Goal: Task Accomplishment & Management: Manage account settings

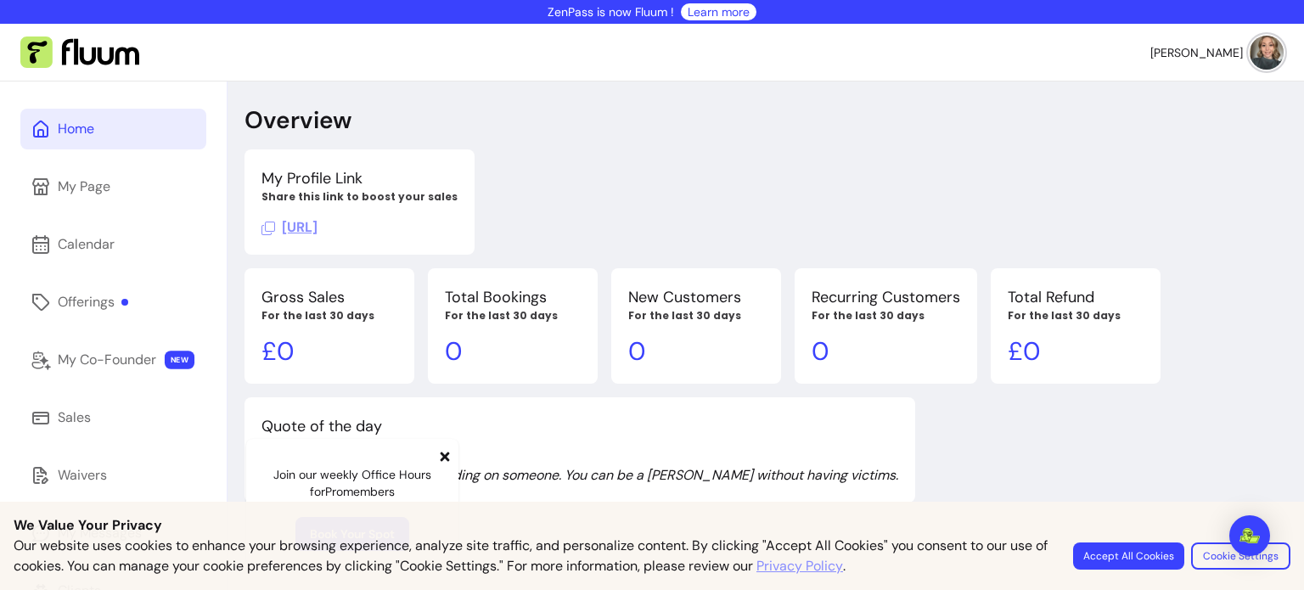
click at [1261, 57] on img at bounding box center [1266, 53] width 34 height 34
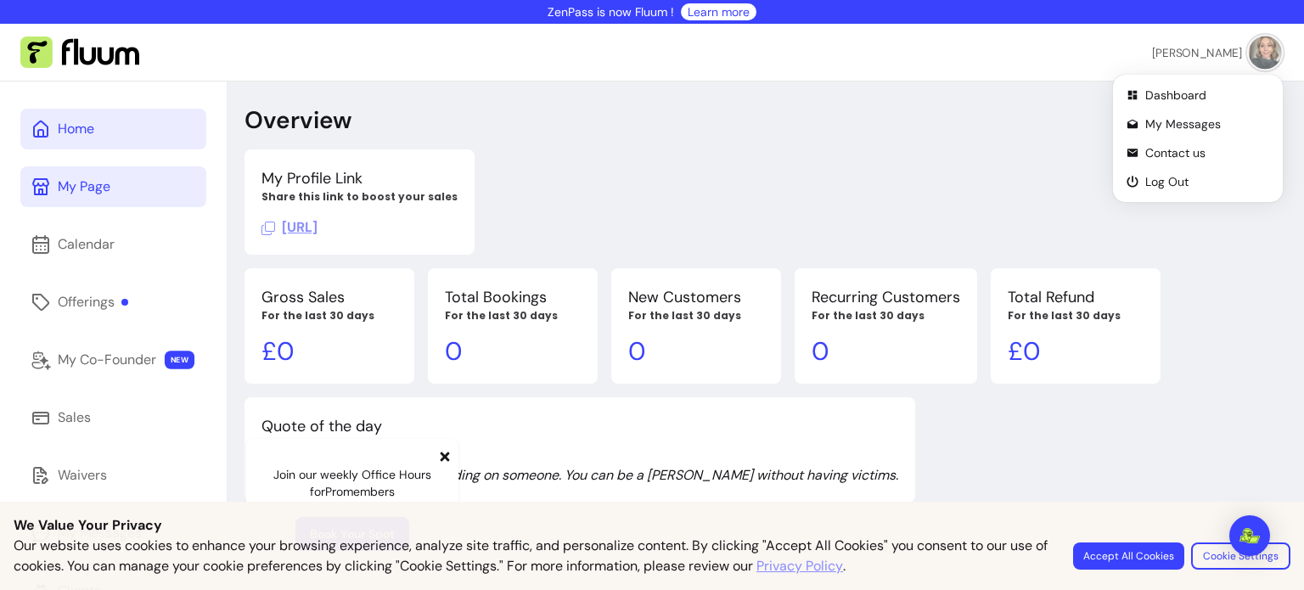
click at [132, 177] on link "My Page" at bounding box center [113, 186] width 186 height 41
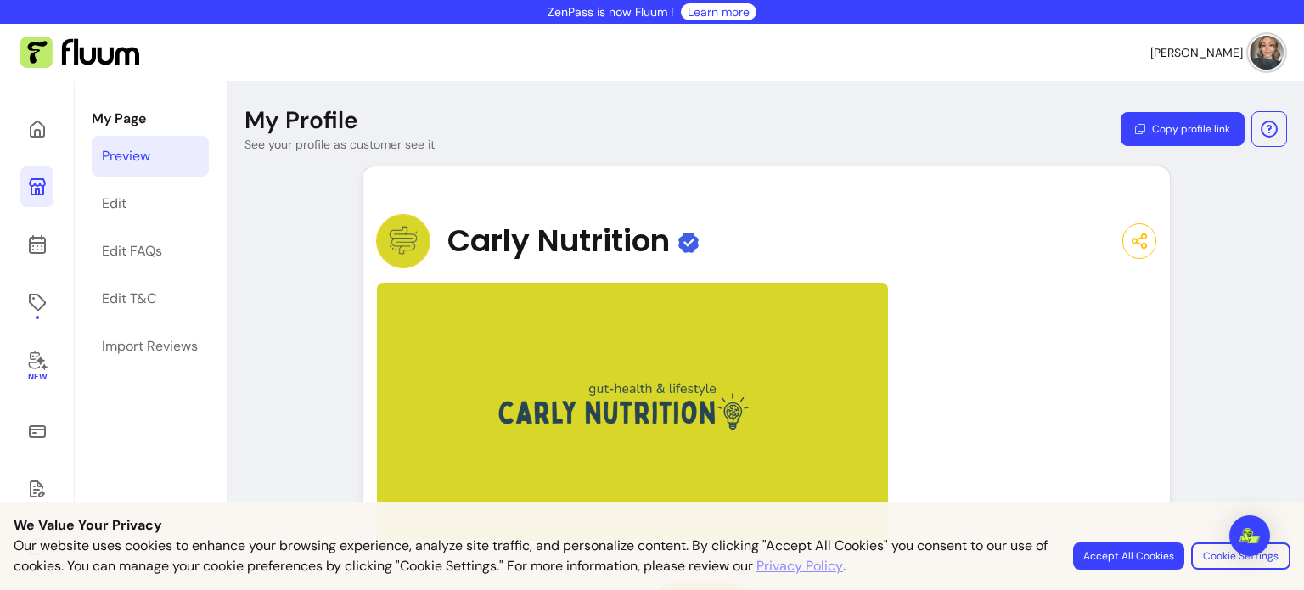
click at [1083, 553] on button "Accept All Cookies" at bounding box center [1128, 555] width 111 height 27
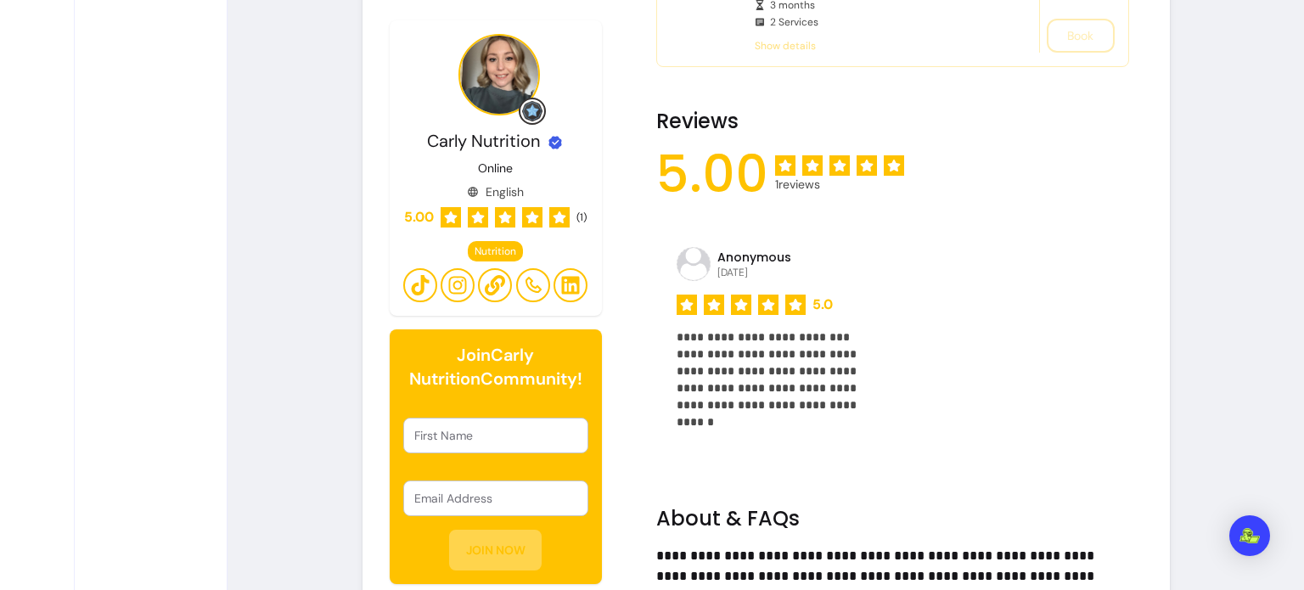
scroll to position [1643, 0]
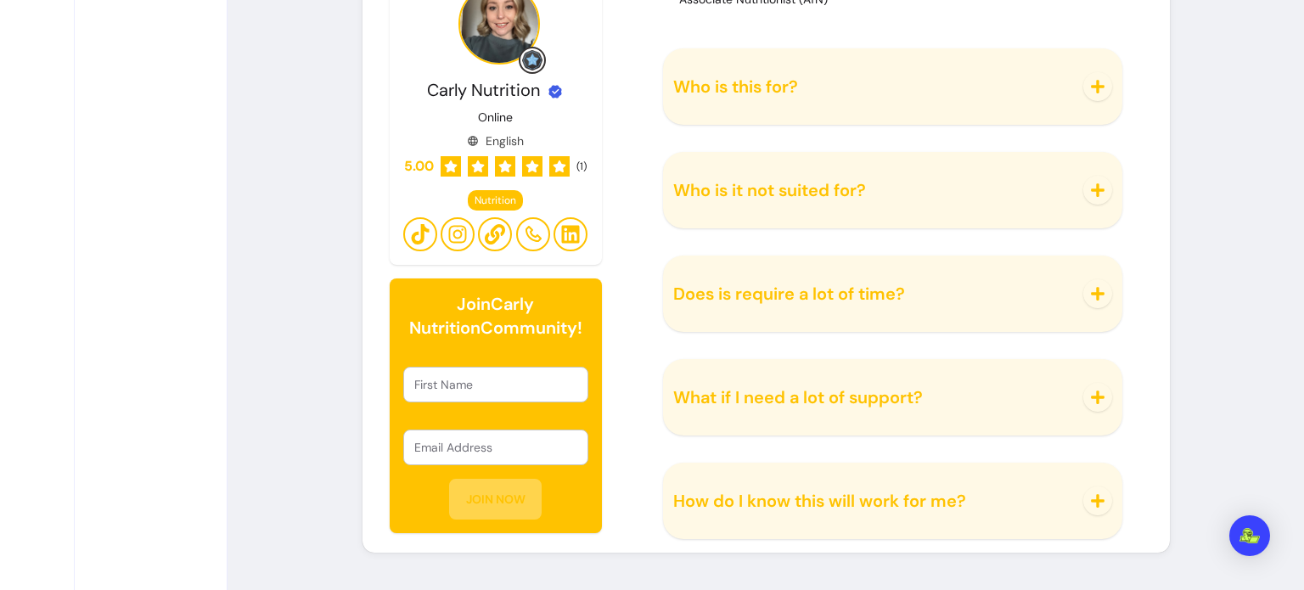
click at [808, 387] on span "What if I need a lot of support?" at bounding box center [798, 397] width 250 height 22
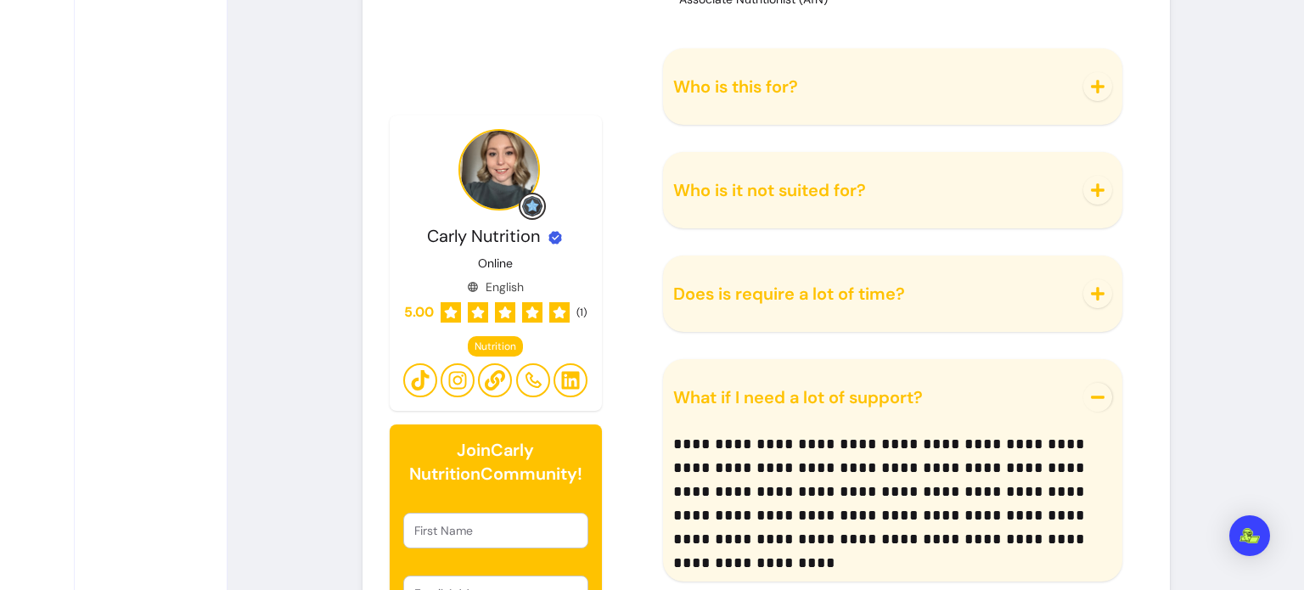
scroll to position [1789, 0]
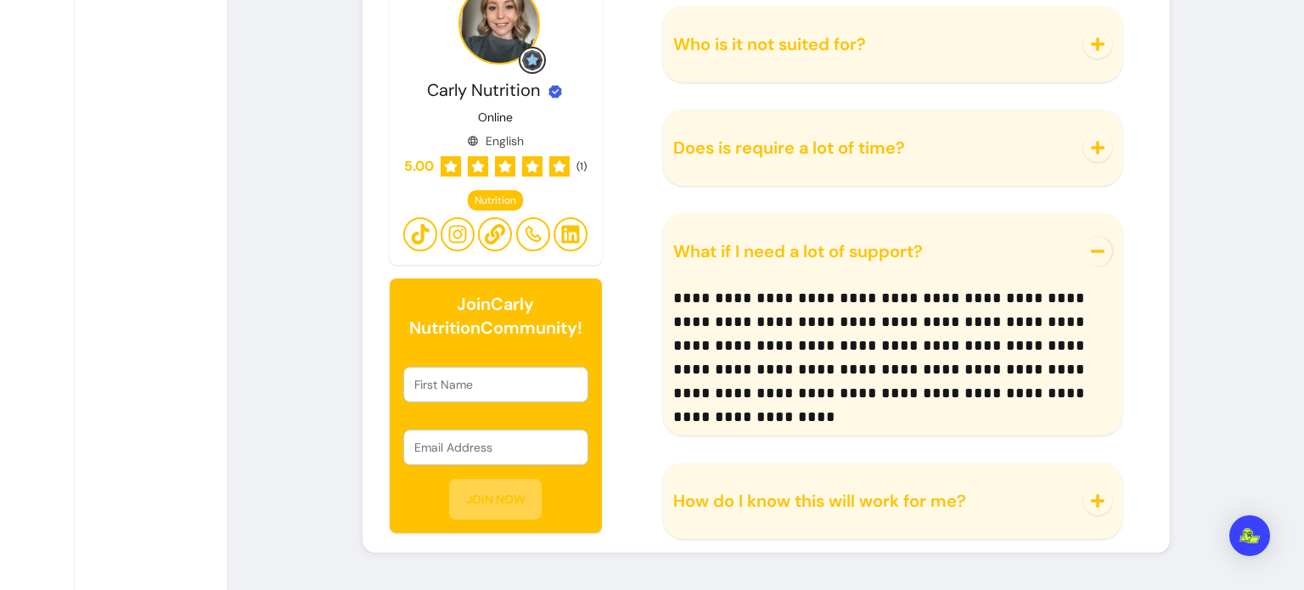
click at [879, 255] on span "What if I need a lot of support?" at bounding box center [798, 251] width 250 height 22
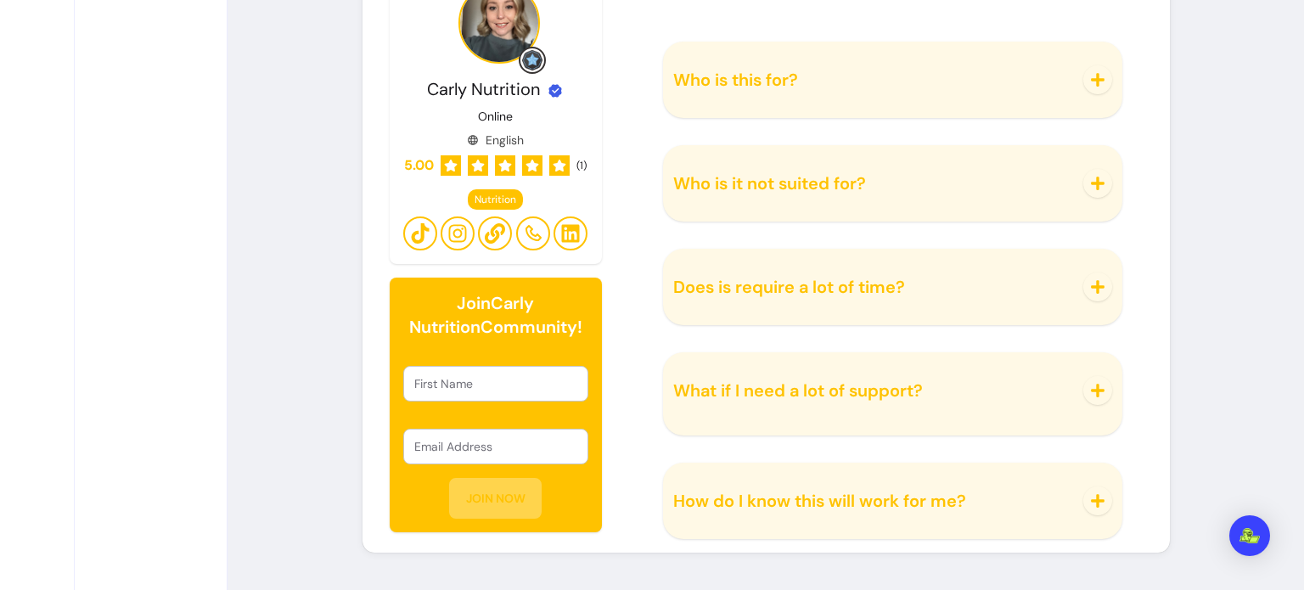
scroll to position [1643, 0]
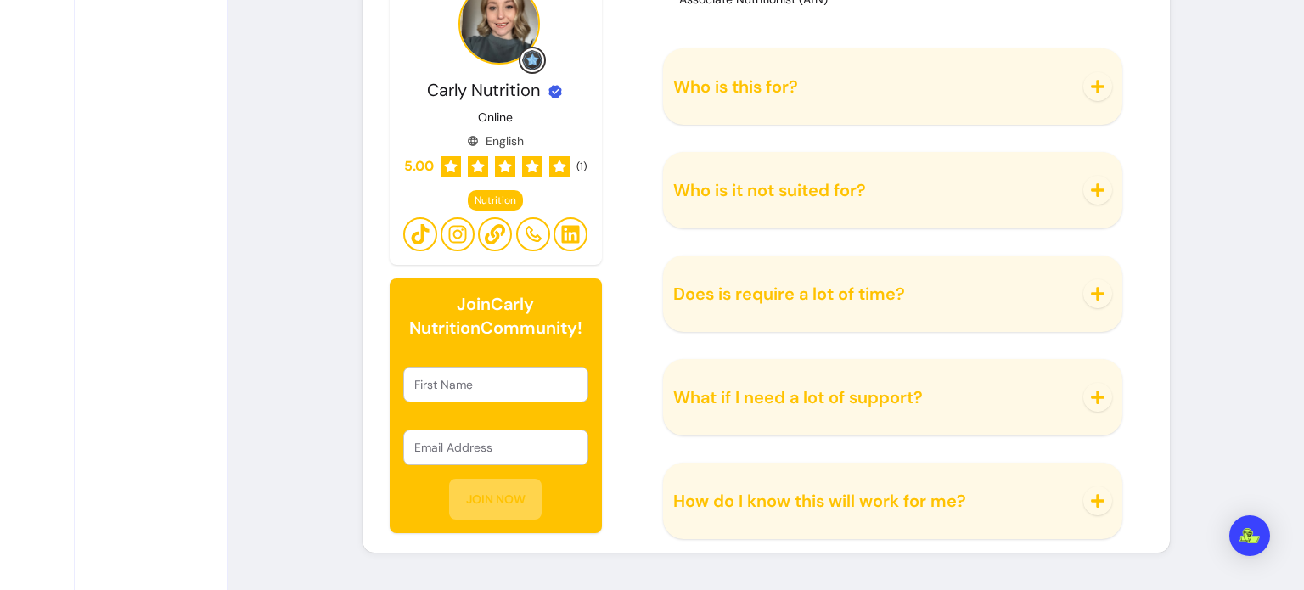
click at [767, 323] on div "Does is require a lot of time?" at bounding box center [892, 294] width 459 height 76
click at [790, 303] on span "Does is require a lot of time?" at bounding box center [789, 294] width 232 height 22
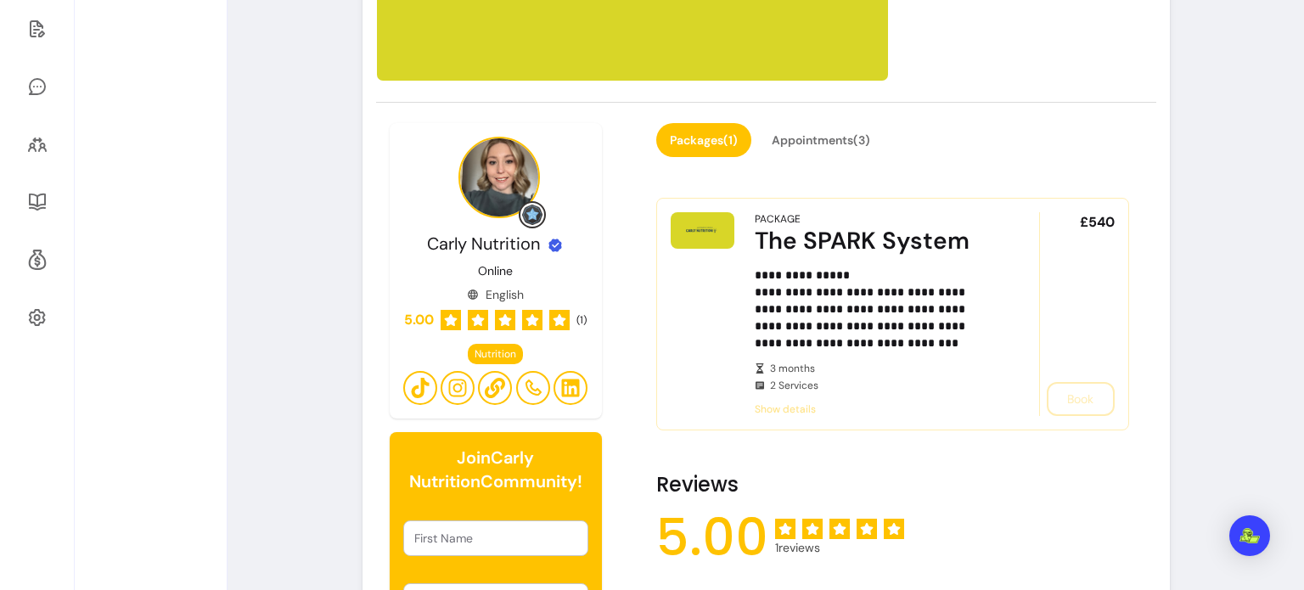
scroll to position [462, 0]
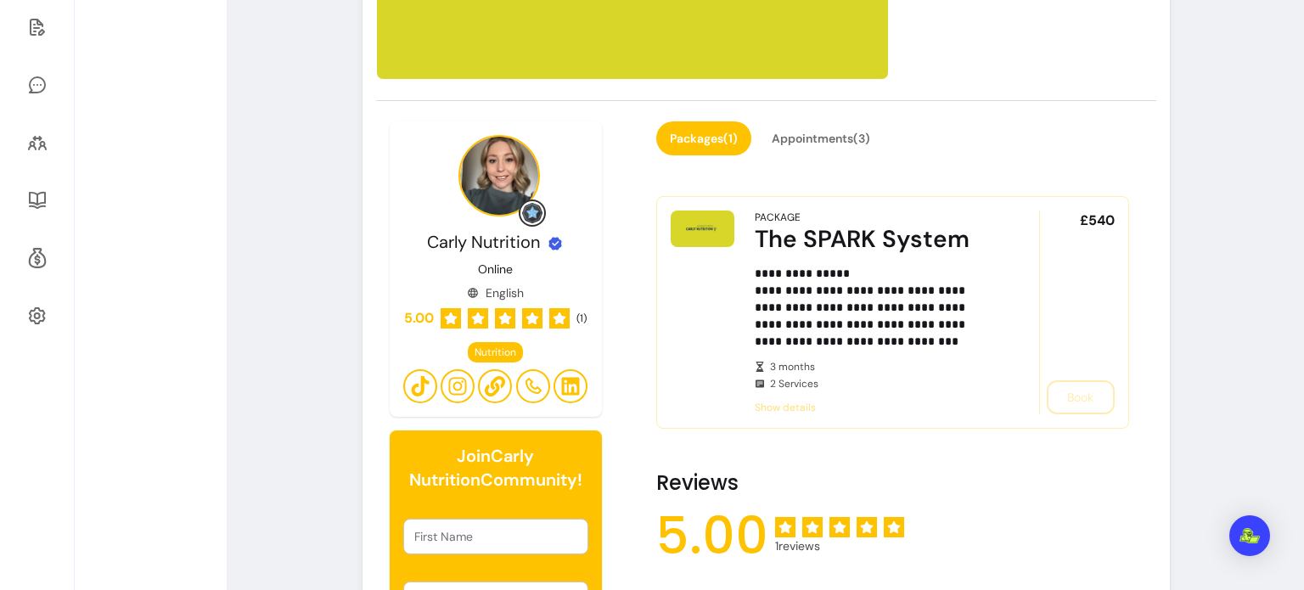
click at [794, 406] on span "Show details" at bounding box center [873, 408] width 237 height 14
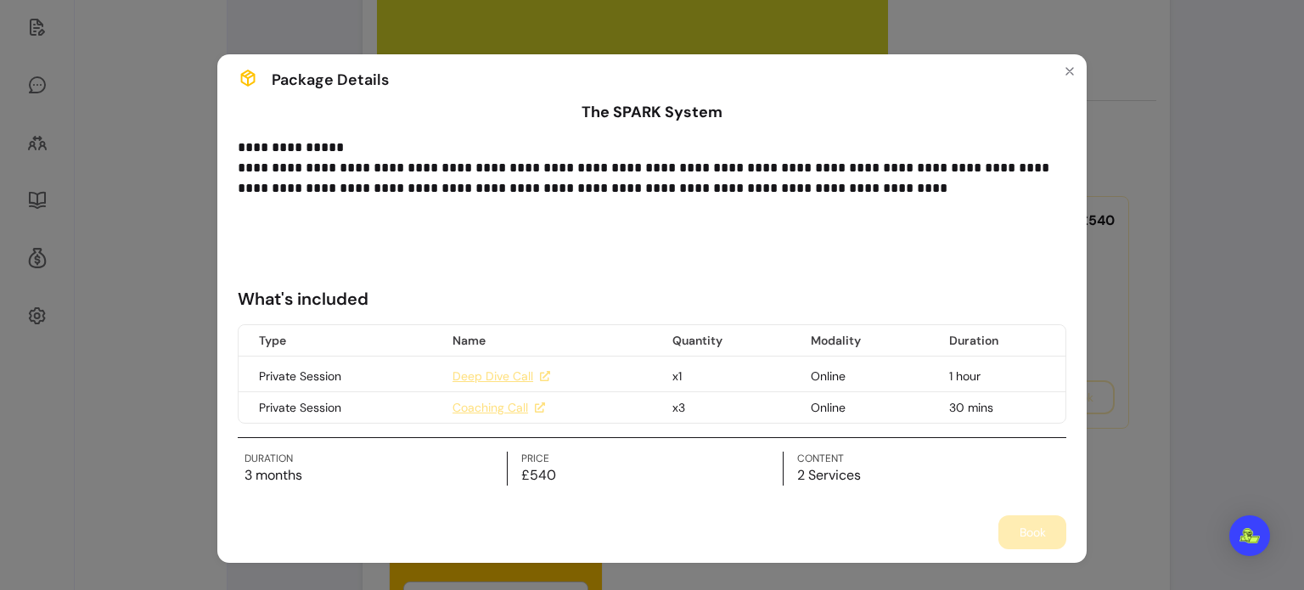
scroll to position [14, 0]
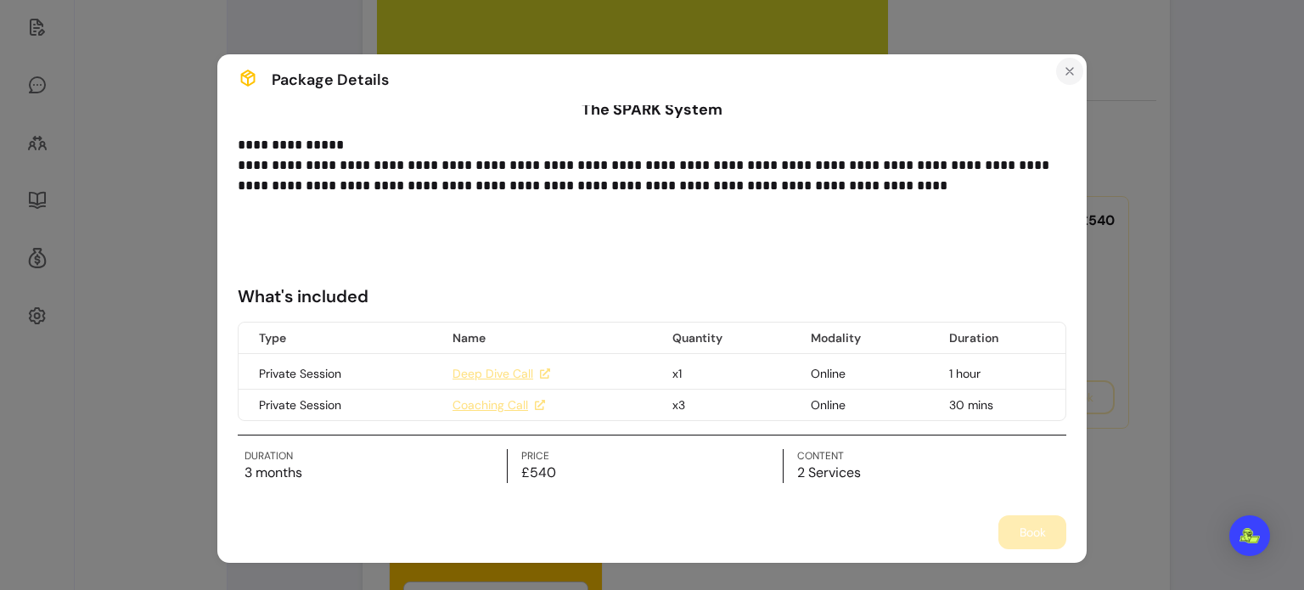
click at [1066, 71] on icon "Close" at bounding box center [1070, 72] width 14 height 14
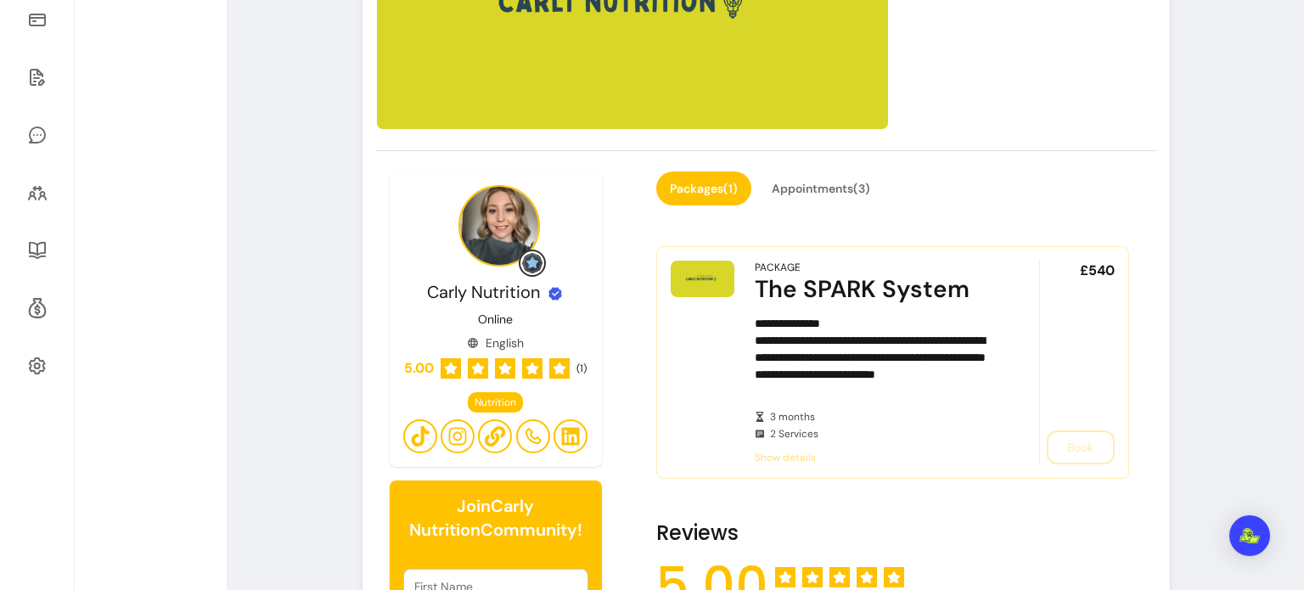
scroll to position [0, 0]
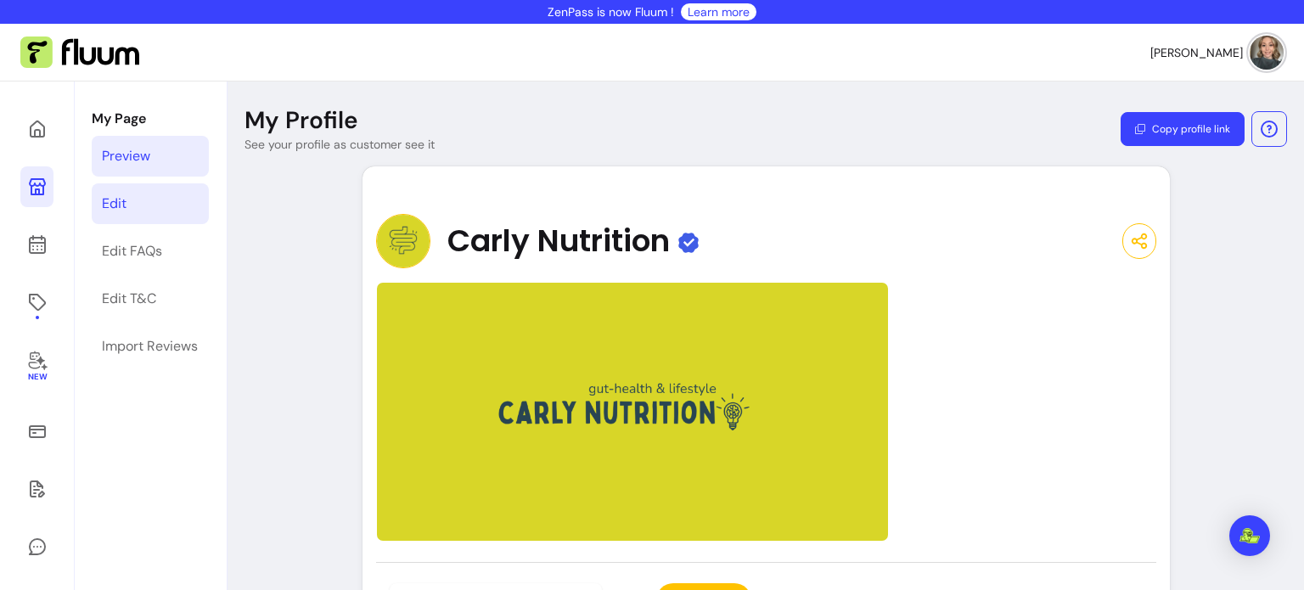
click at [105, 194] on div "Edit" at bounding box center [114, 204] width 25 height 20
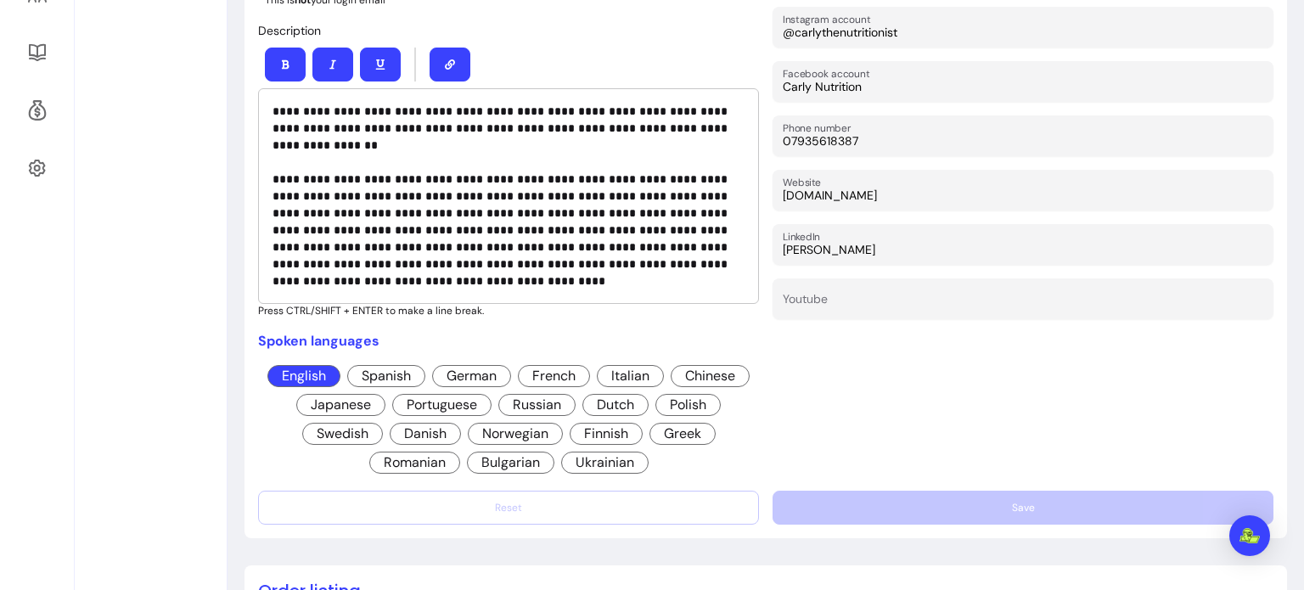
scroll to position [611, 0]
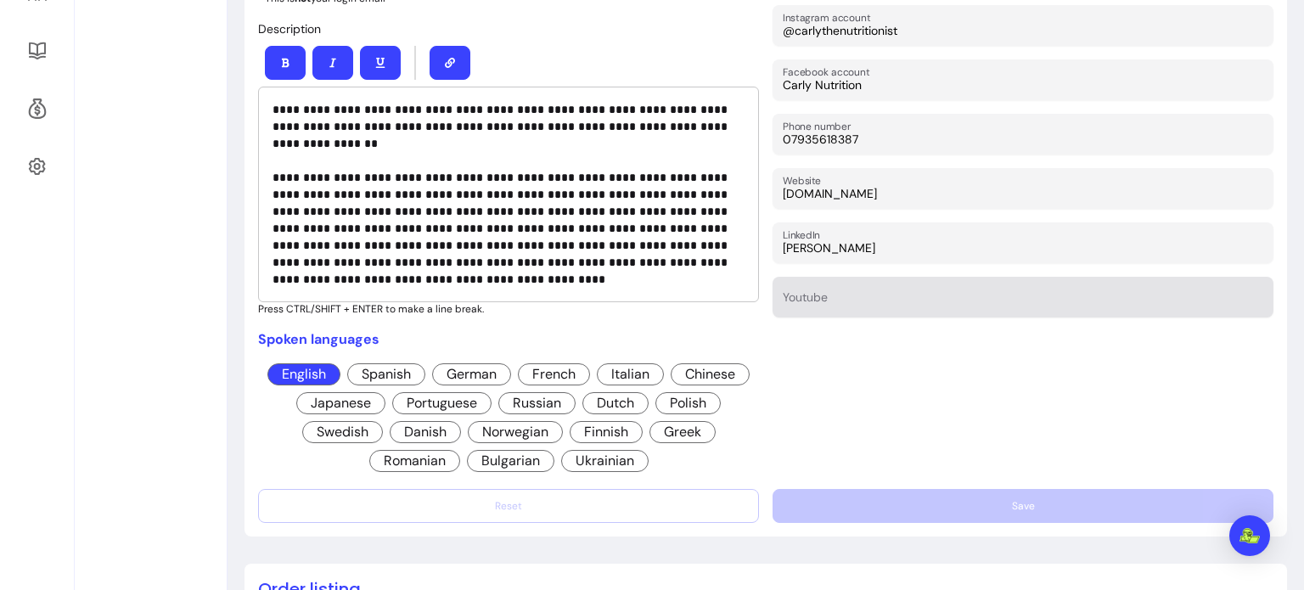
click at [822, 286] on div at bounding box center [1023, 297] width 480 height 31
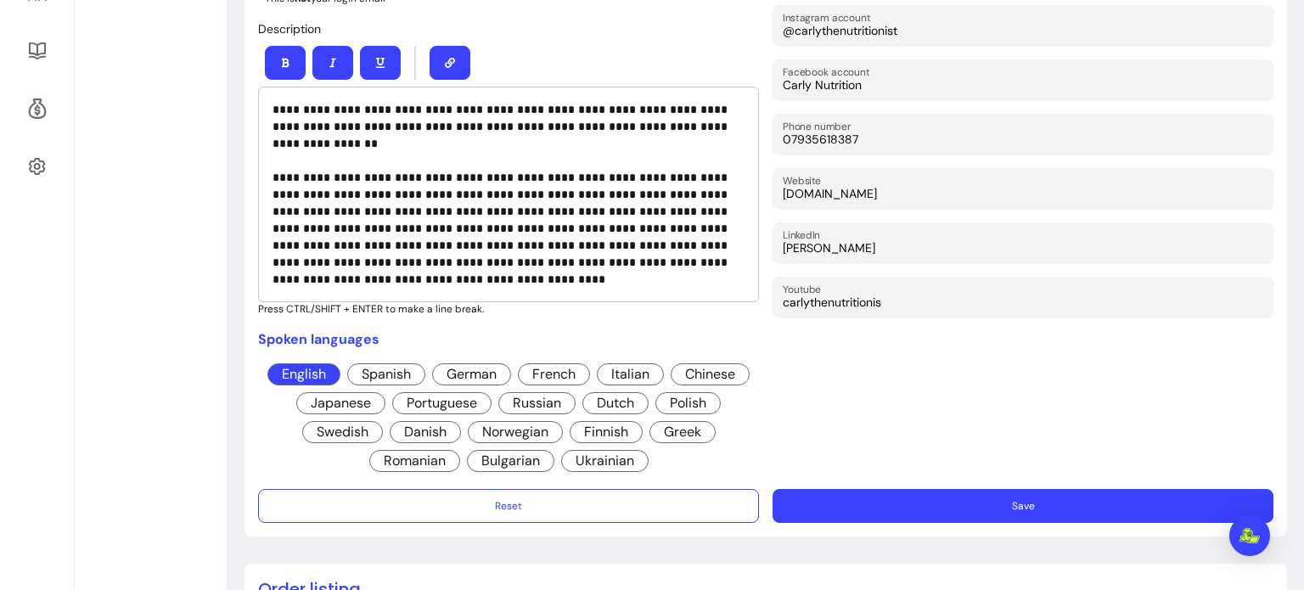
type input "carlythenutritionist"
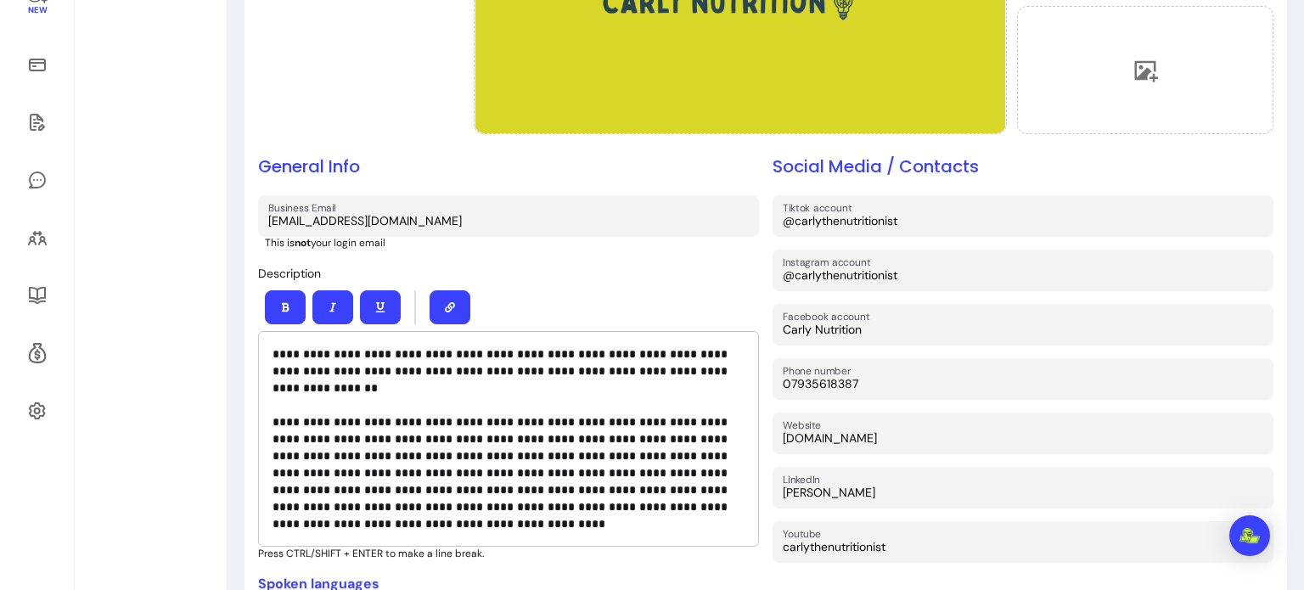
scroll to position [0, 0]
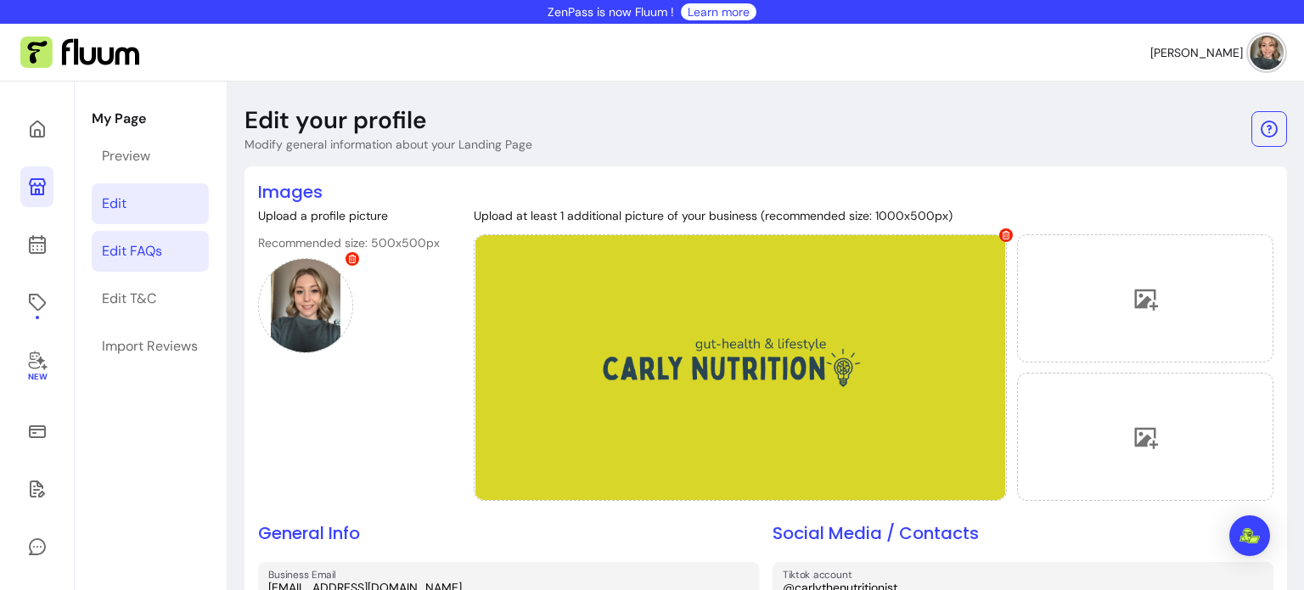
click at [154, 242] on div "Edit FAQs" at bounding box center [132, 251] width 60 height 20
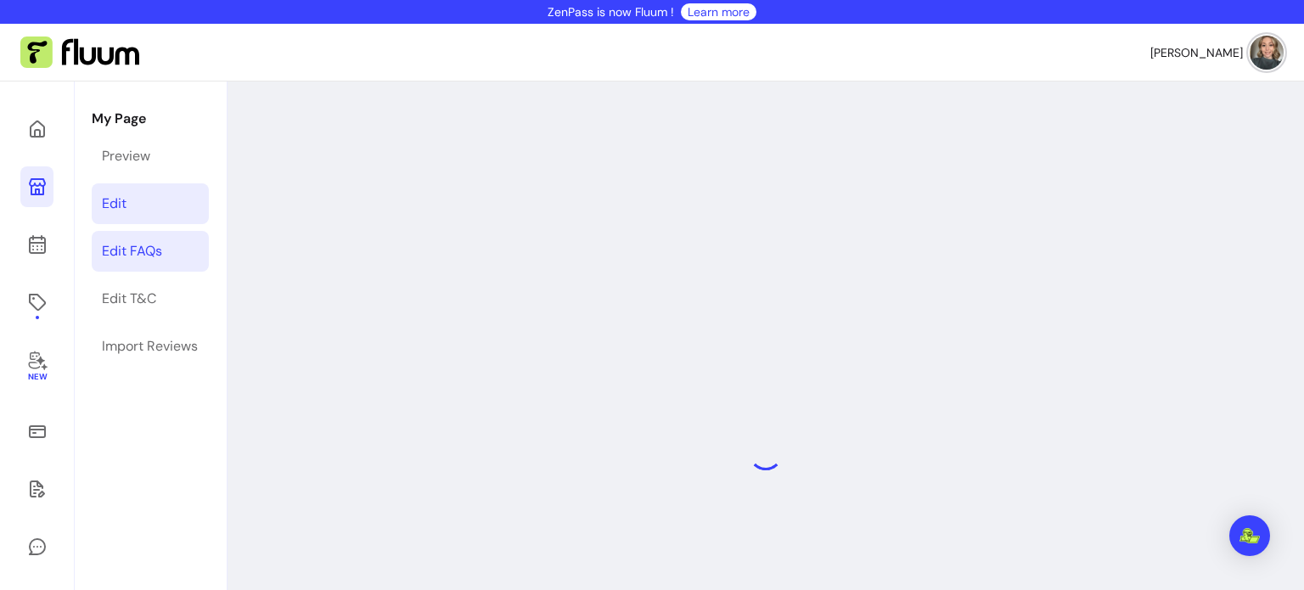
click at [145, 188] on link "Edit" at bounding box center [150, 203] width 117 height 41
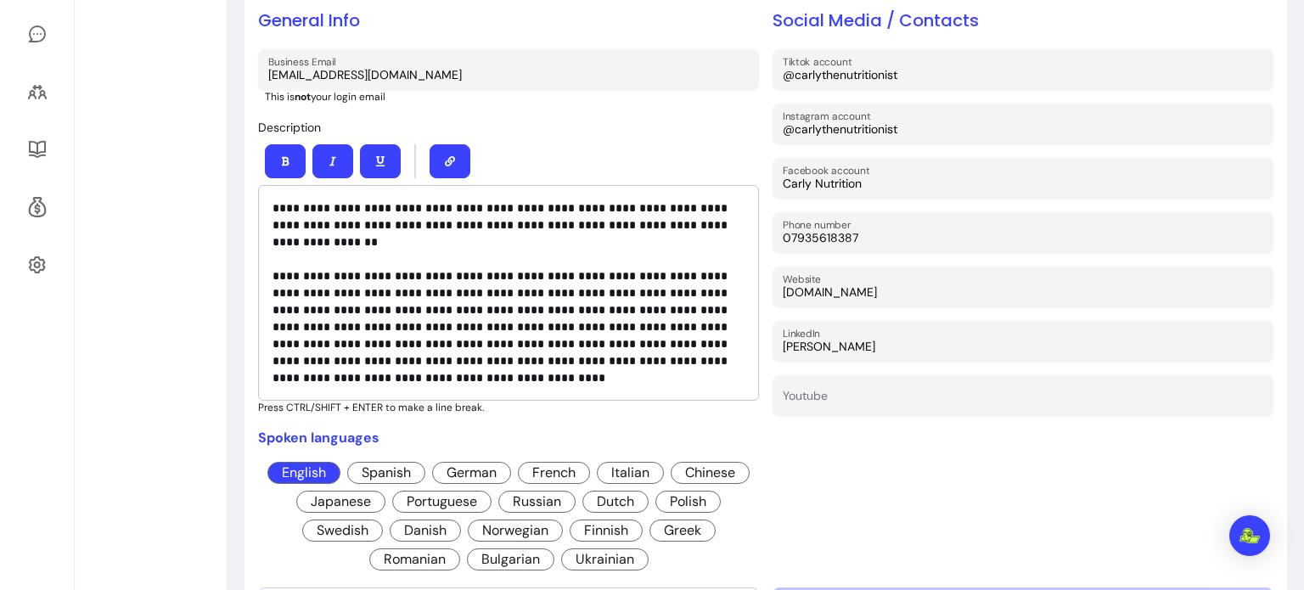
scroll to position [500, 0]
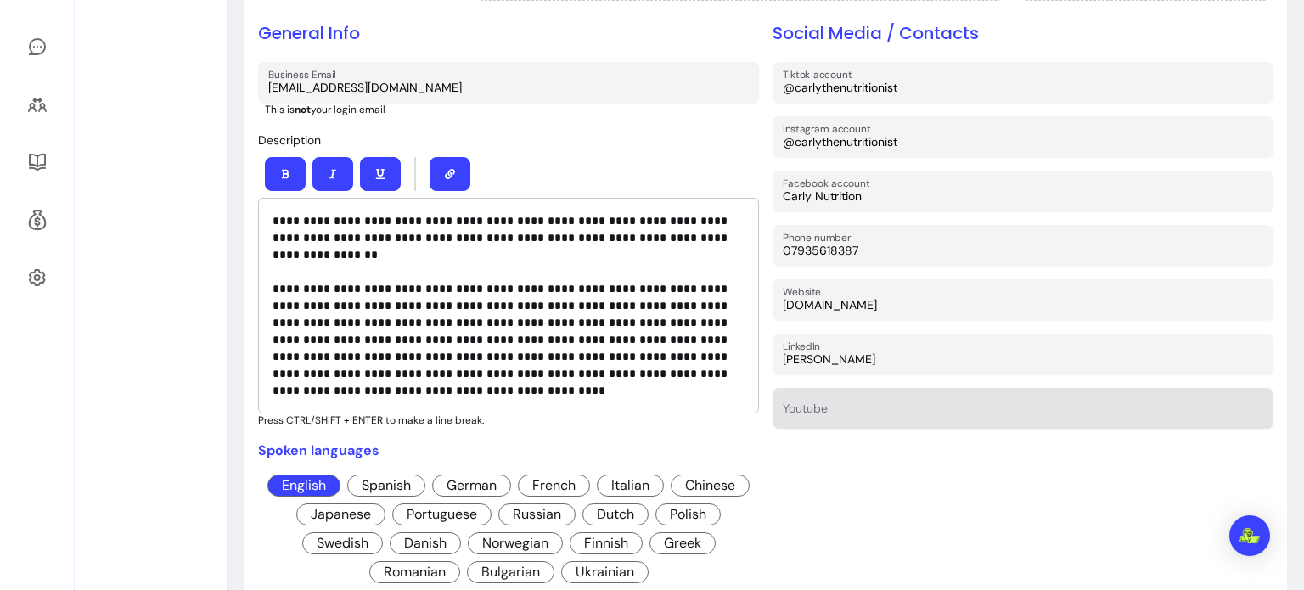
click at [885, 424] on div "Youtube" at bounding box center [1022, 408] width 501 height 41
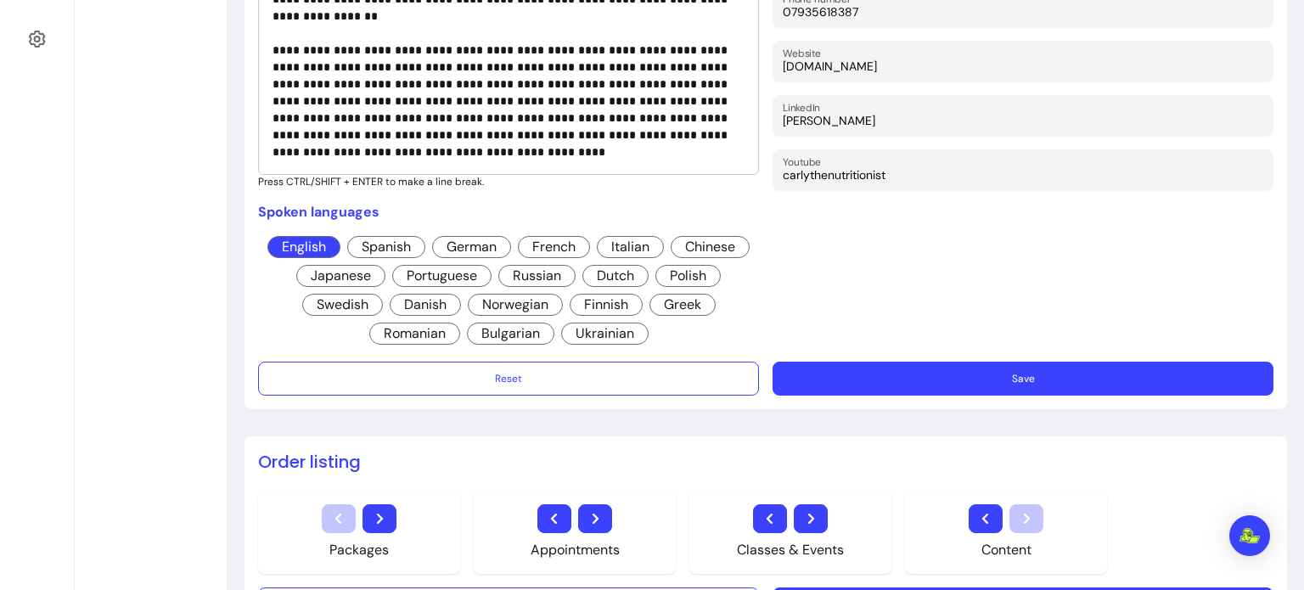
scroll to position [723, 0]
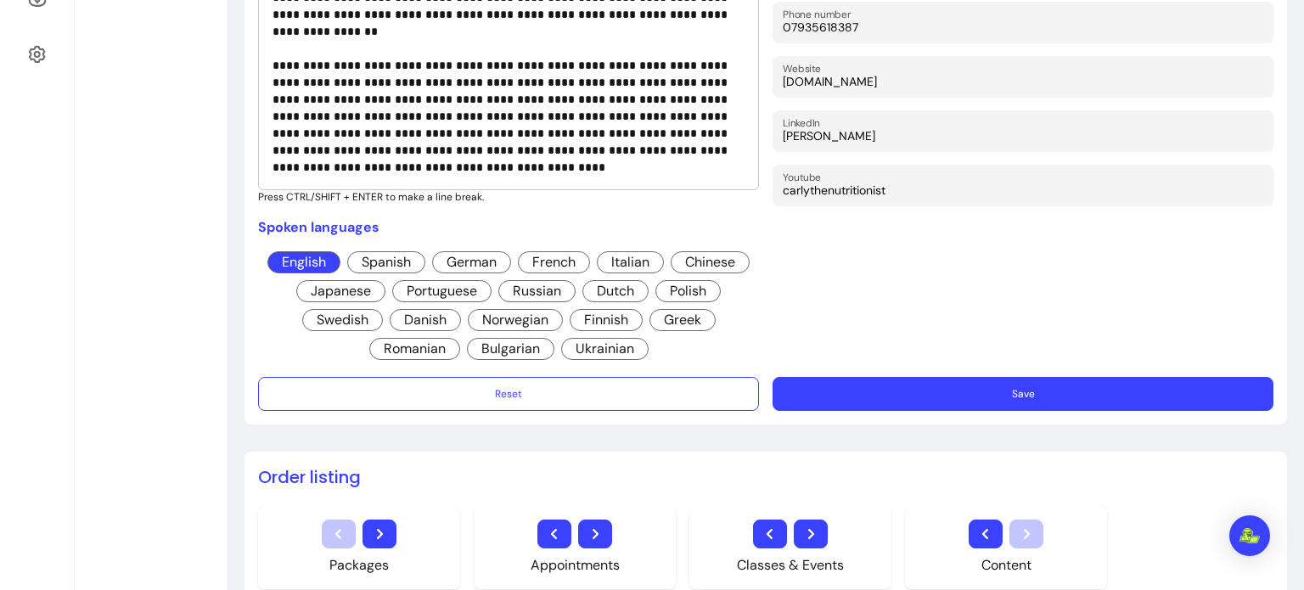
type input "carlythenutritionist"
click at [969, 390] on button "Save" at bounding box center [1022, 394] width 501 height 34
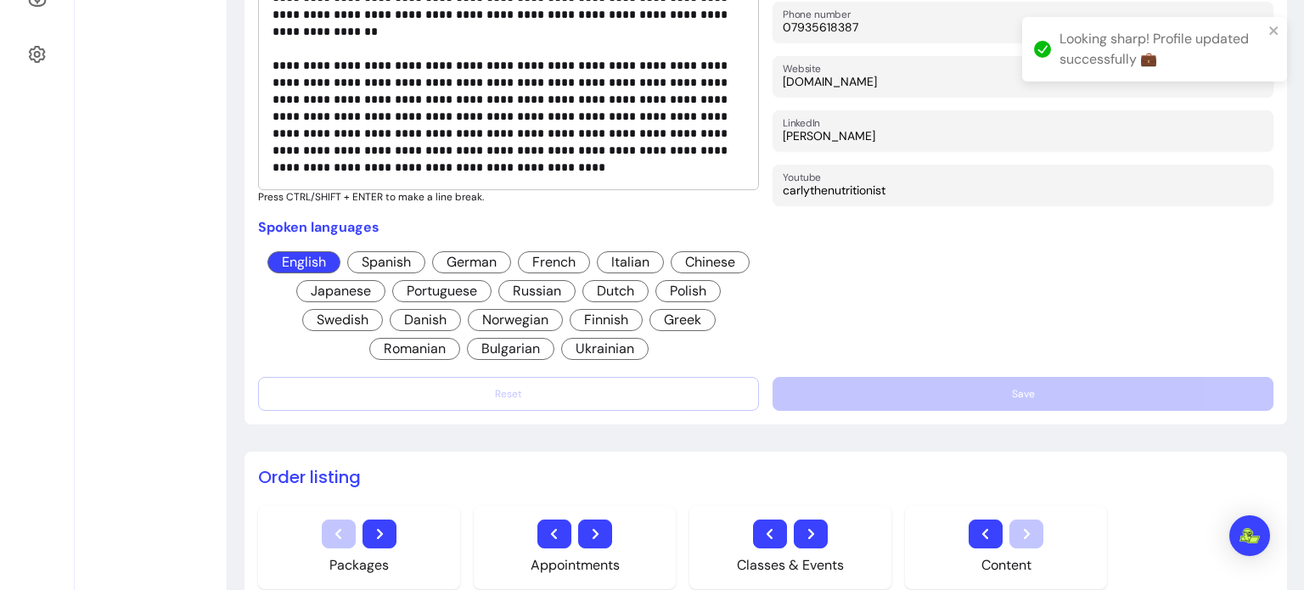
scroll to position [0, 0]
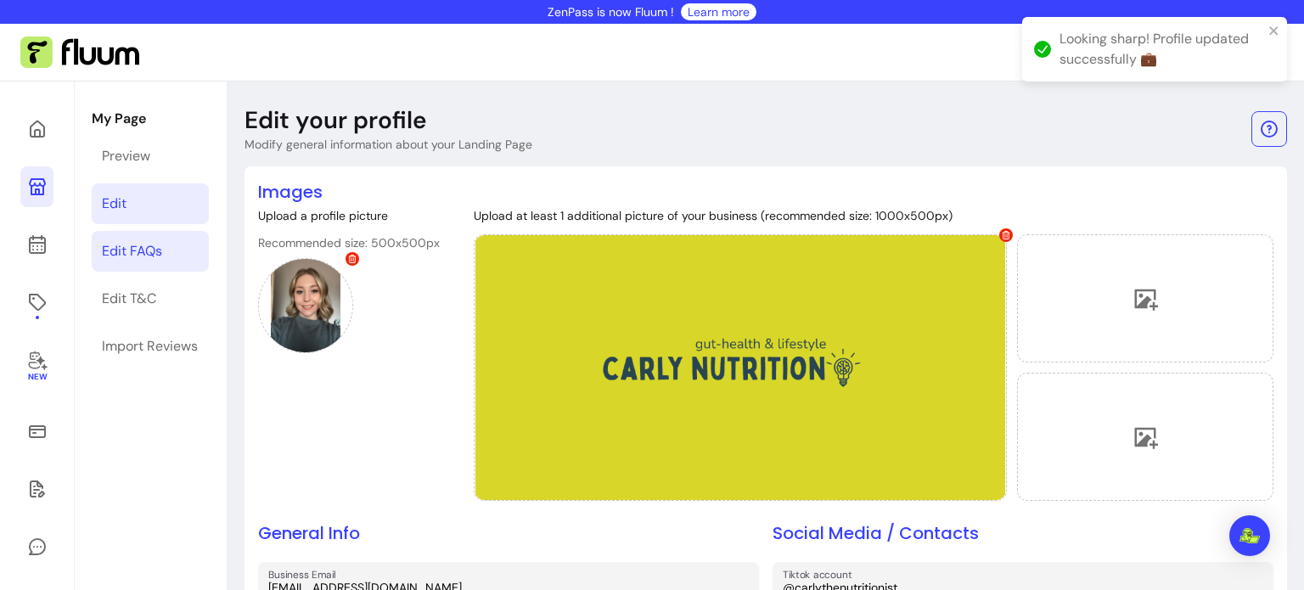
click at [181, 249] on link "Edit FAQs" at bounding box center [150, 251] width 117 height 41
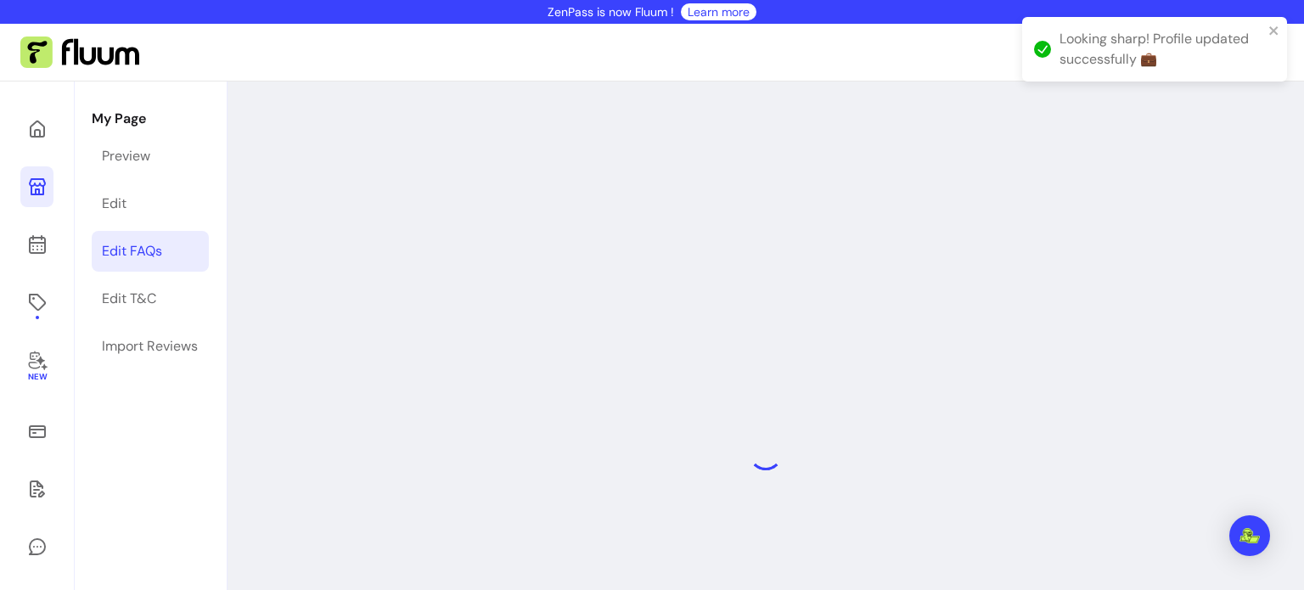
select select "*"
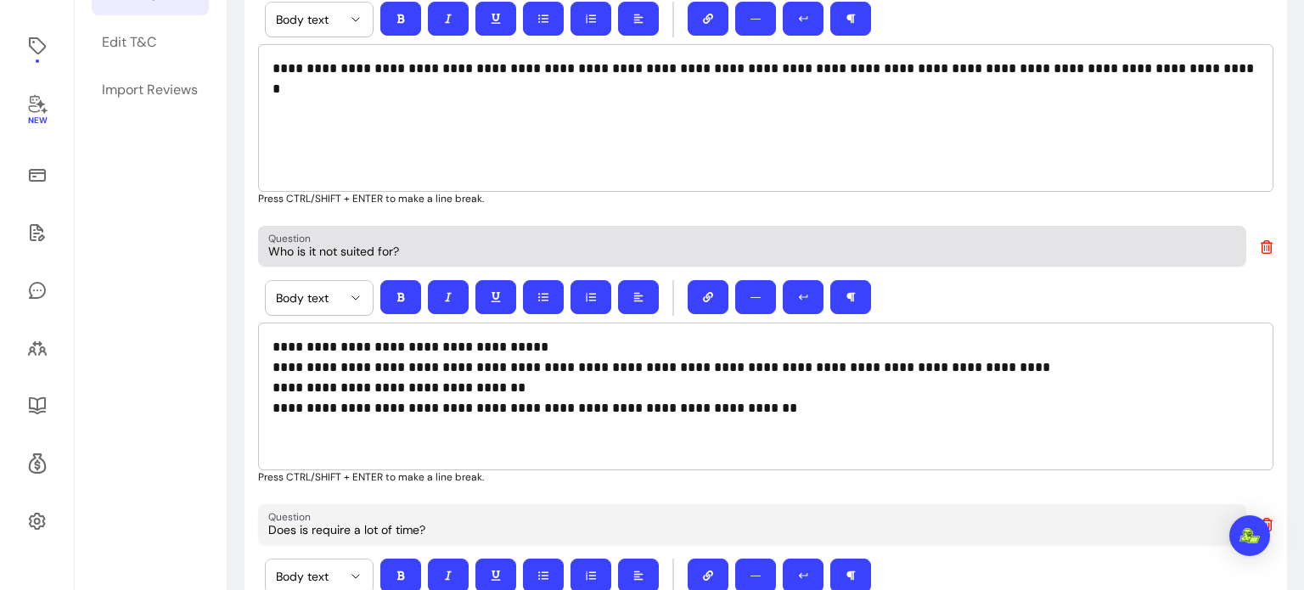
scroll to position [262, 0]
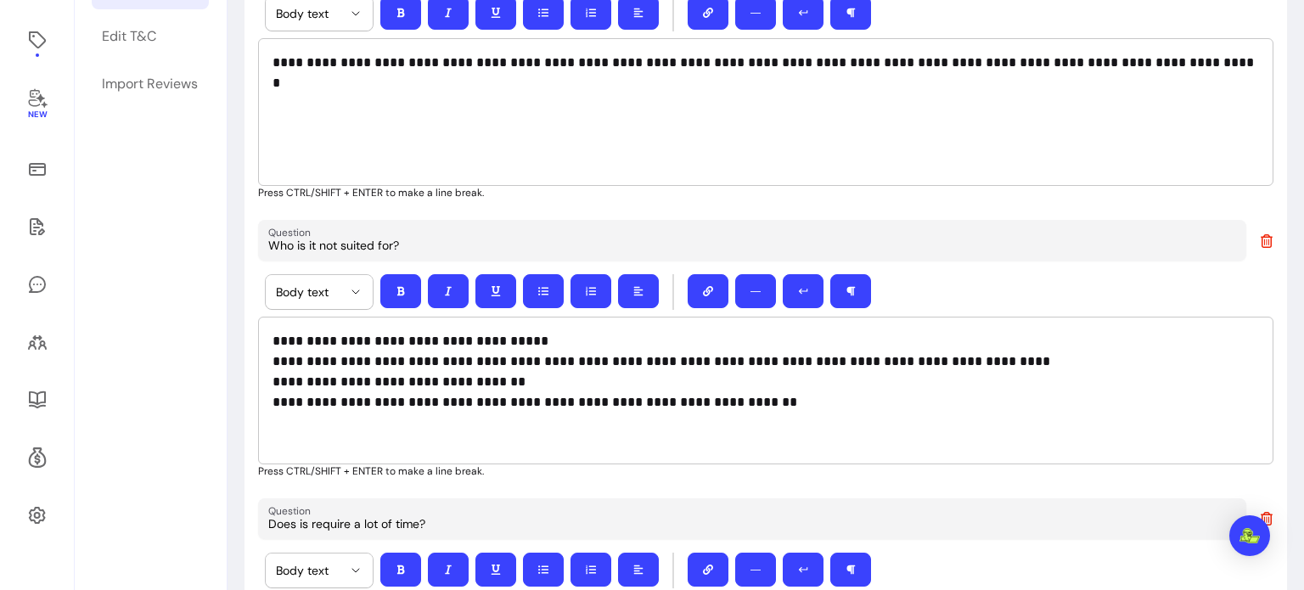
click at [624, 378] on p "**********" at bounding box center [765, 371] width 986 height 81
click at [846, 409] on p "**********" at bounding box center [765, 371] width 986 height 81
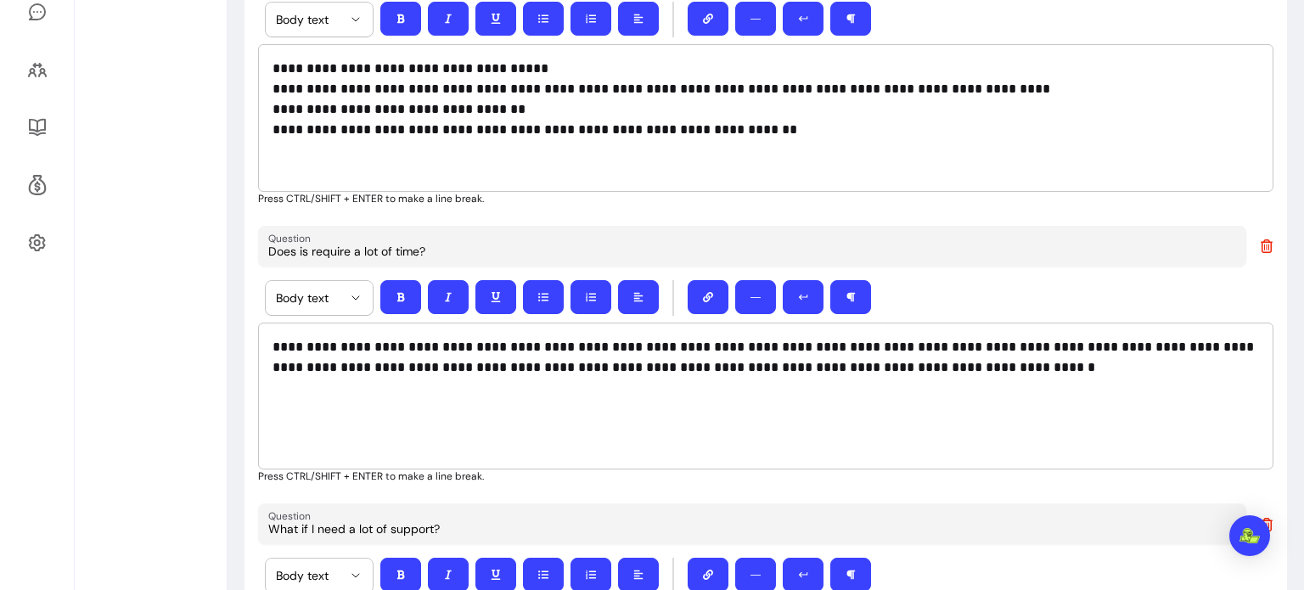
scroll to position [536, 0]
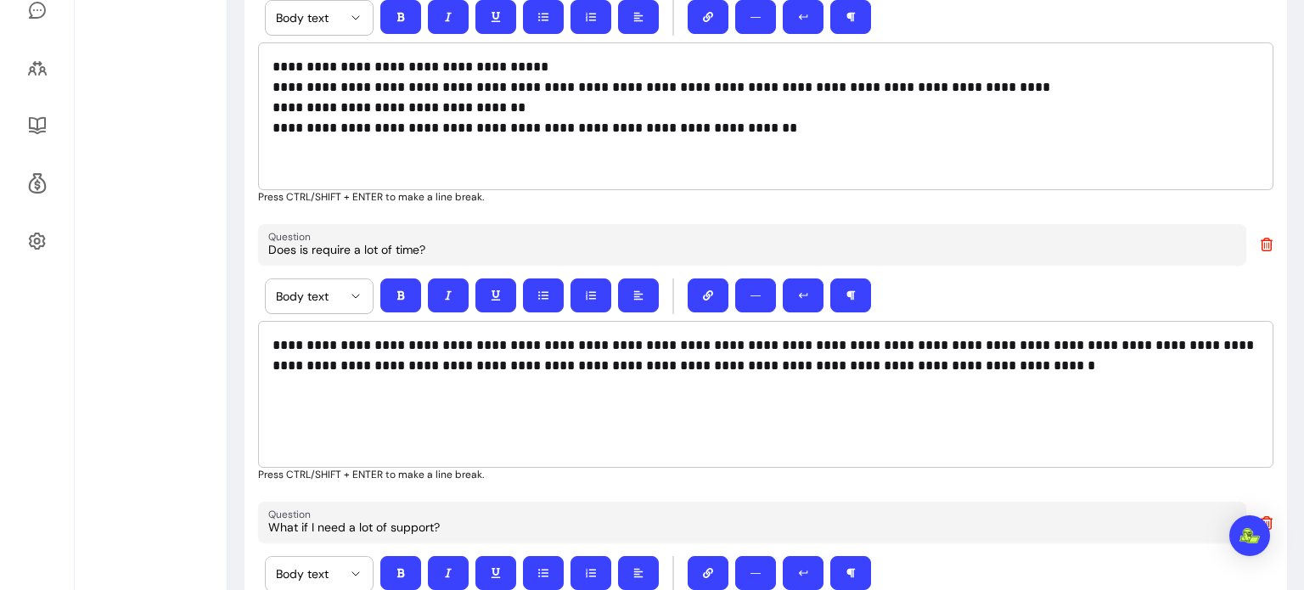
click at [593, 129] on p "**********" at bounding box center [765, 97] width 986 height 81
click at [676, 116] on p "**********" at bounding box center [765, 97] width 986 height 81
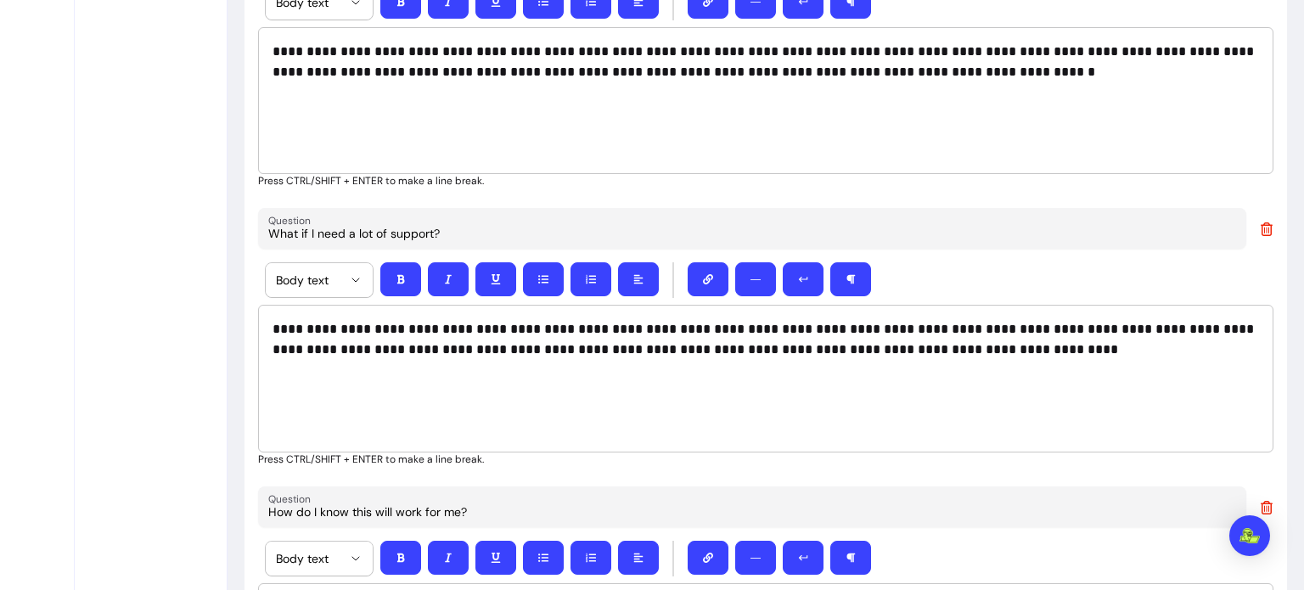
scroll to position [834, 0]
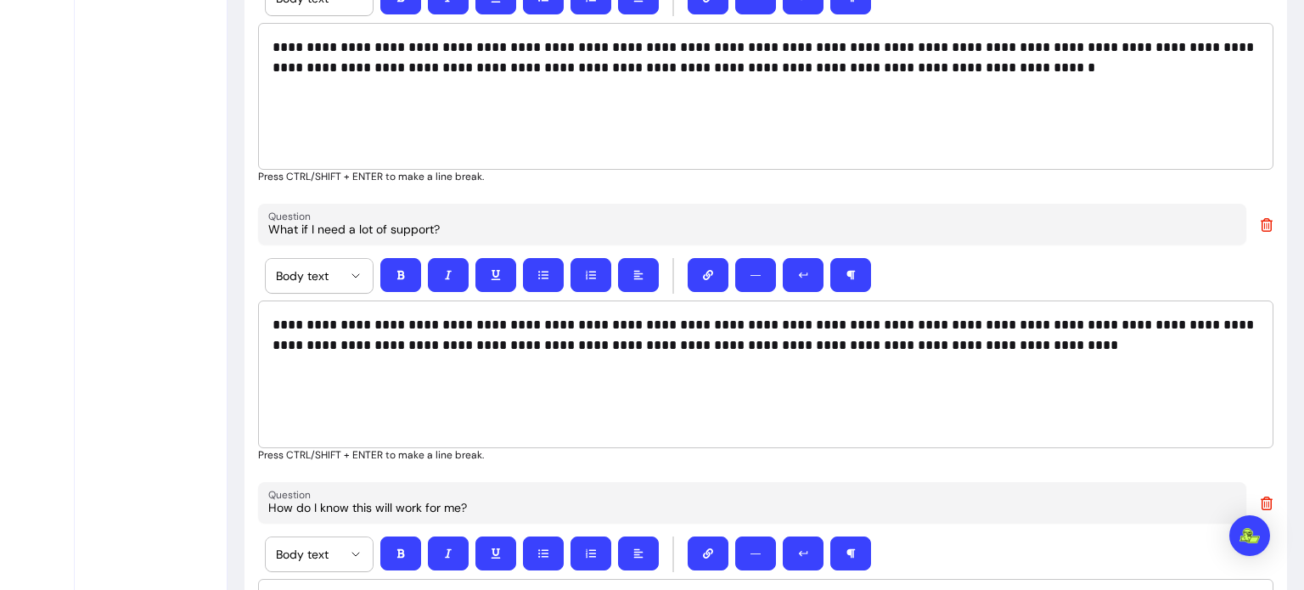
drag, startPoint x: 436, startPoint y: 324, endPoint x: 379, endPoint y: 326, distance: 56.9
click at [379, 326] on p "**********" at bounding box center [765, 335] width 986 height 41
click at [441, 325] on p "**********" at bounding box center [765, 335] width 986 height 41
click at [539, 324] on p "**********" at bounding box center [765, 335] width 986 height 41
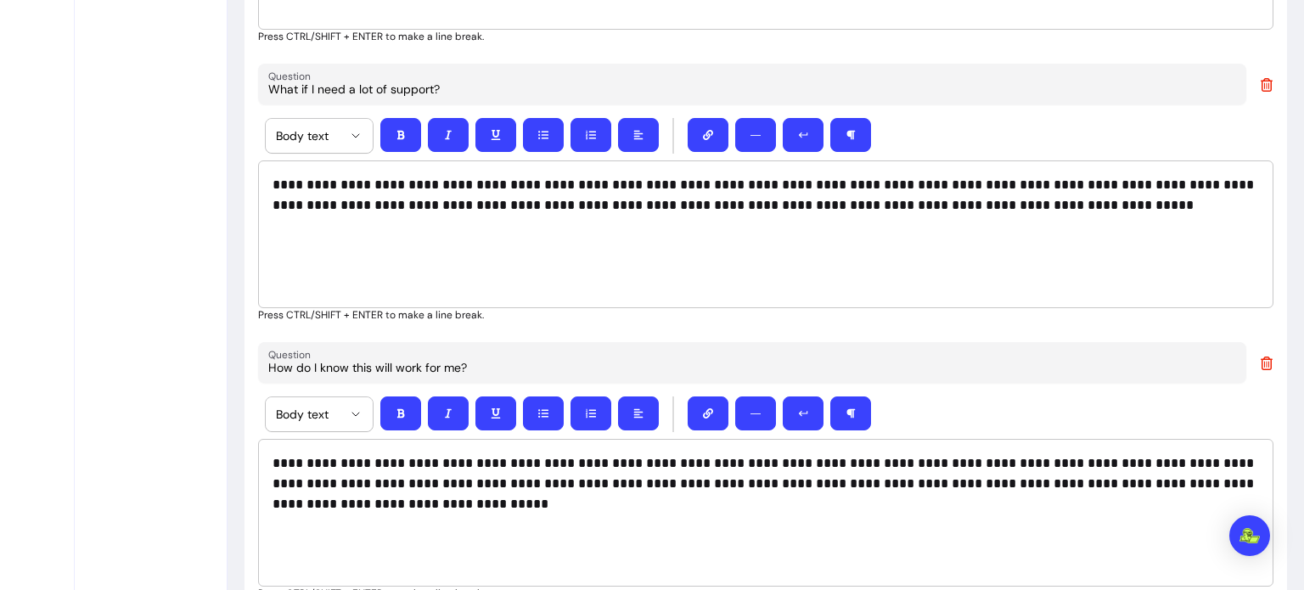
scroll to position [978, 0]
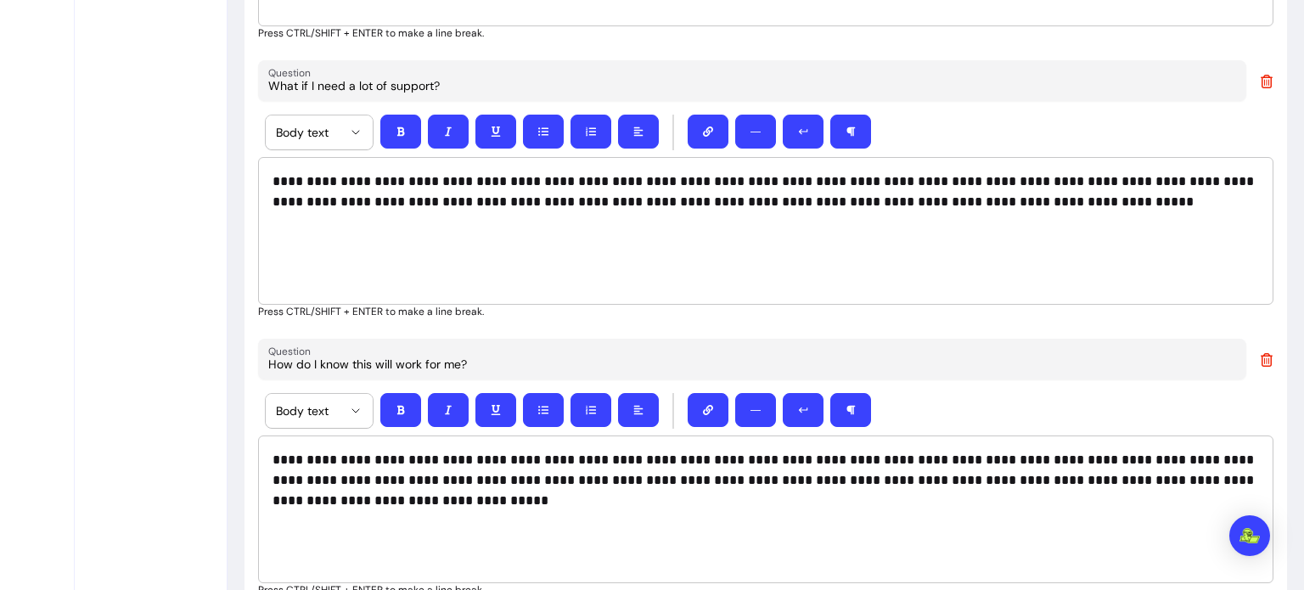
click at [1181, 178] on p "**********" at bounding box center [765, 191] width 986 height 41
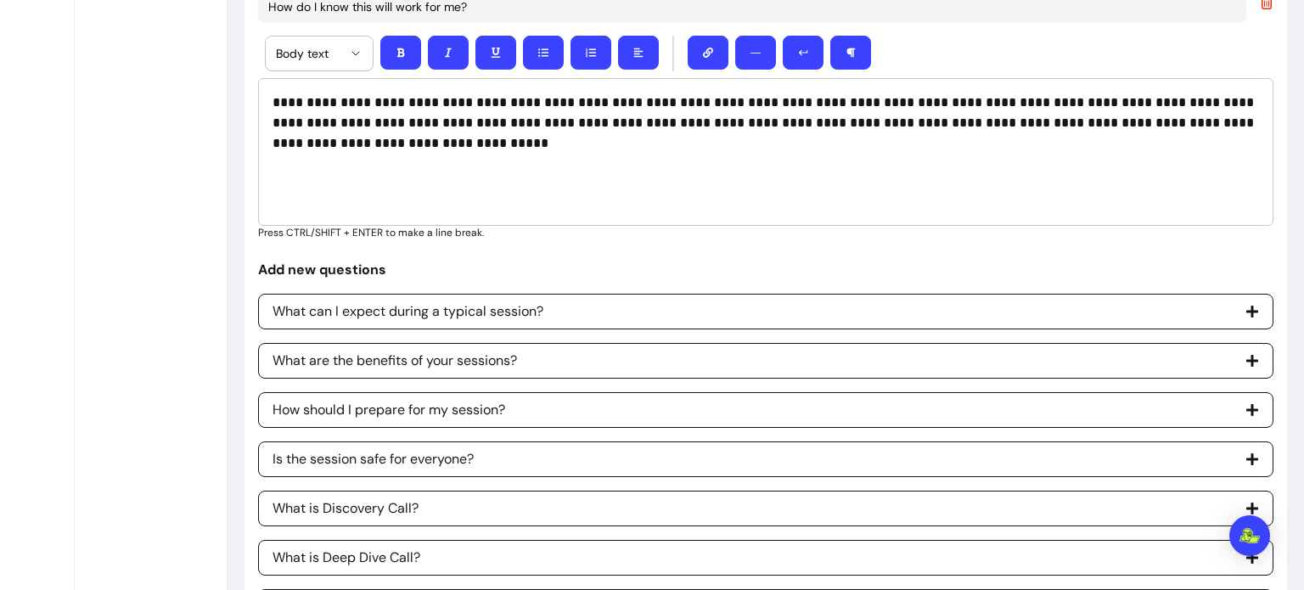
scroll to position [1499, 0]
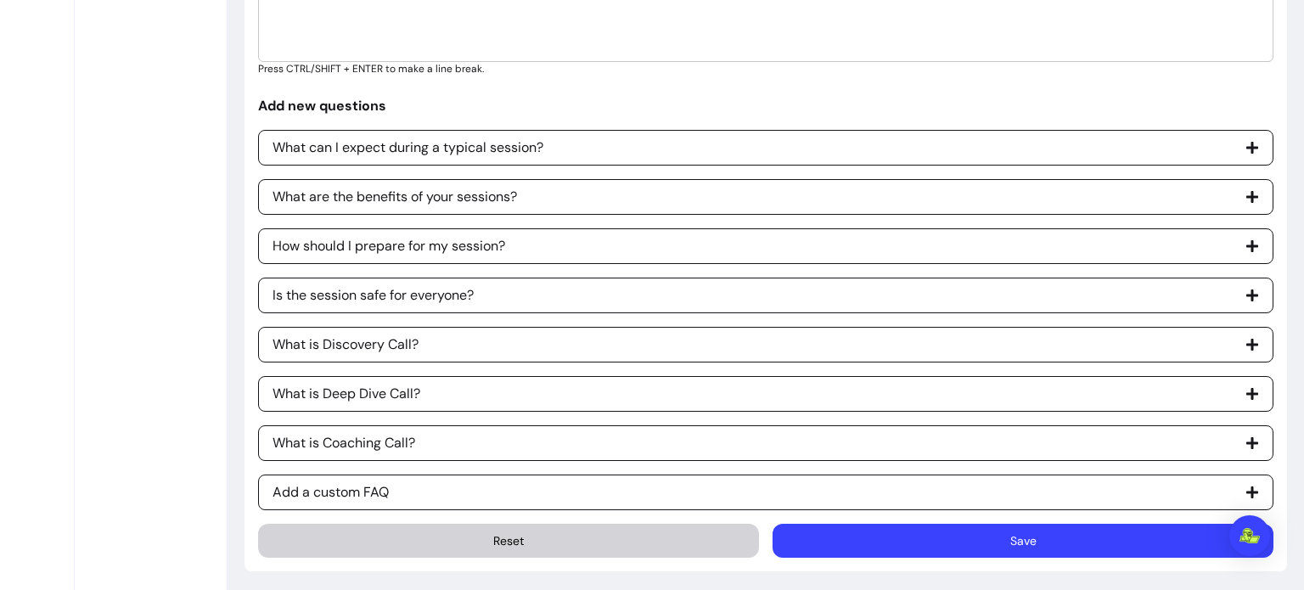
click at [907, 529] on button "Save" at bounding box center [1022, 541] width 501 height 34
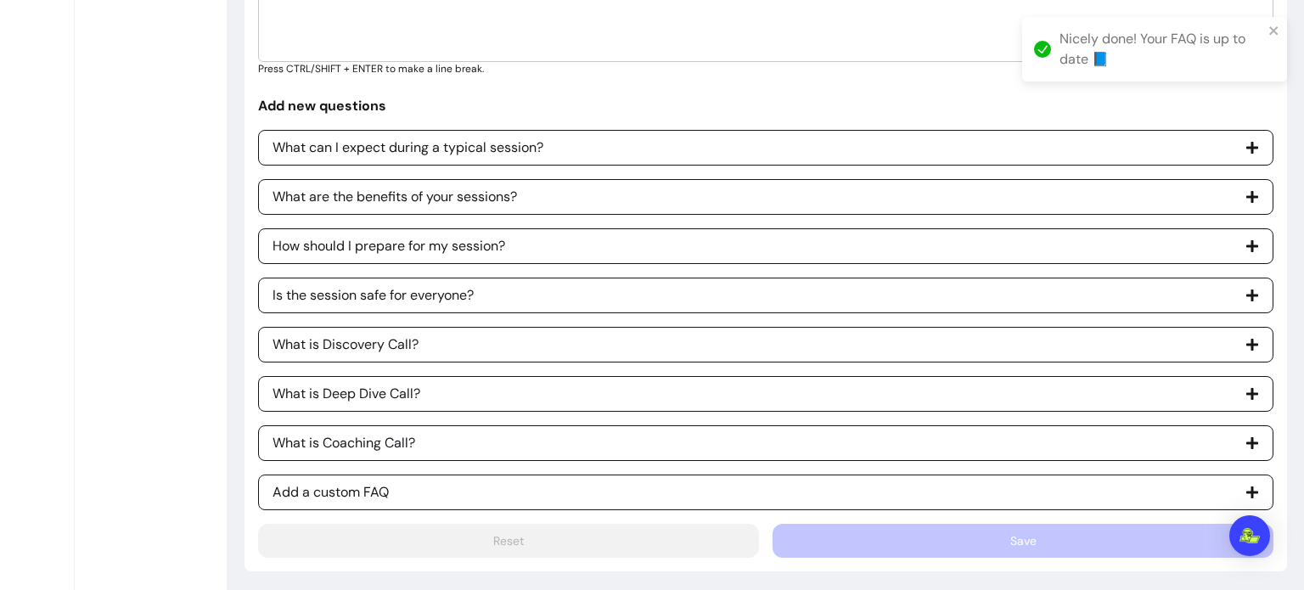
scroll to position [0, 0]
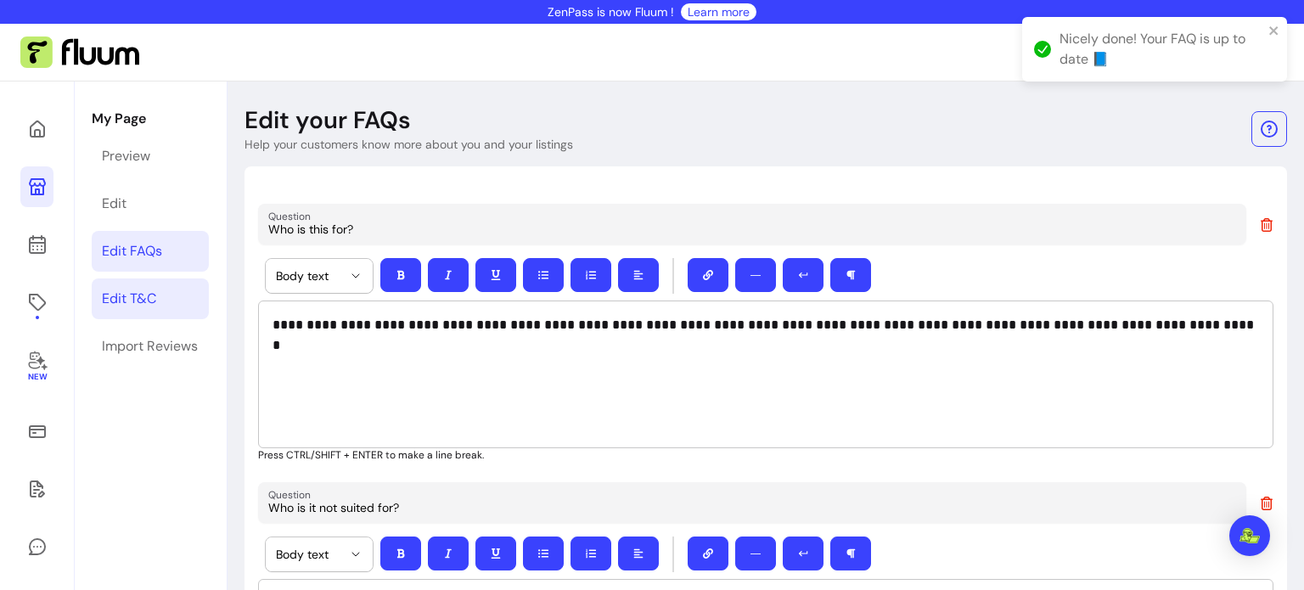
click at [122, 292] on div "Edit T&C" at bounding box center [129, 299] width 54 height 20
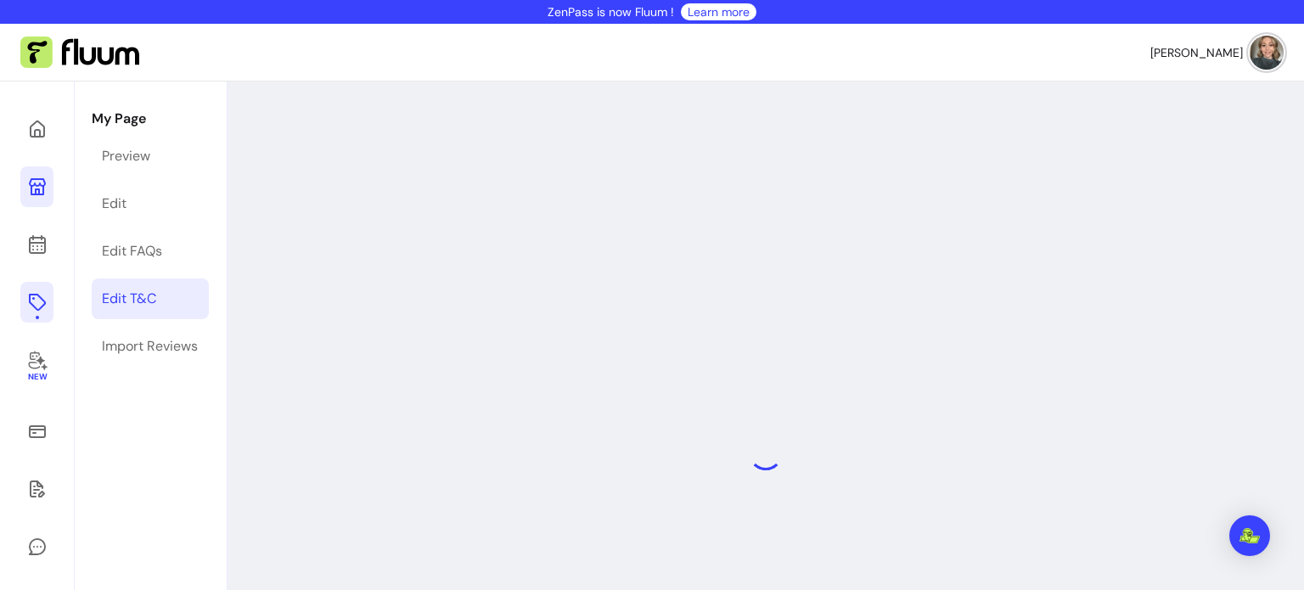
select select "*"
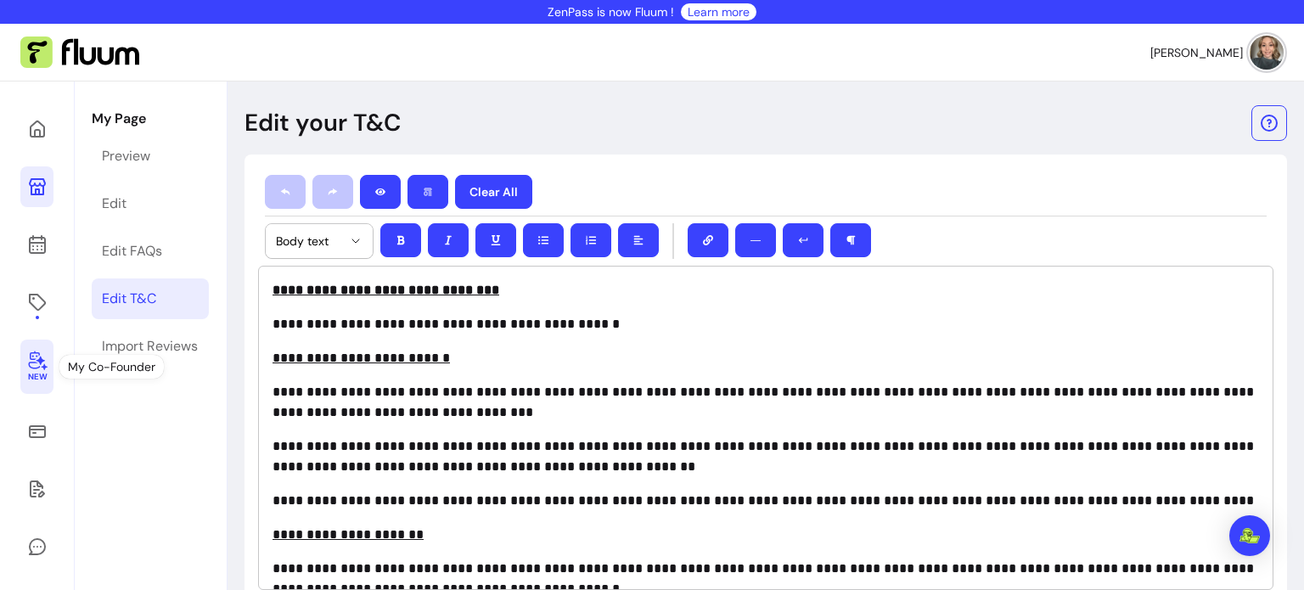
click at [33, 353] on icon at bounding box center [37, 360] width 20 height 20
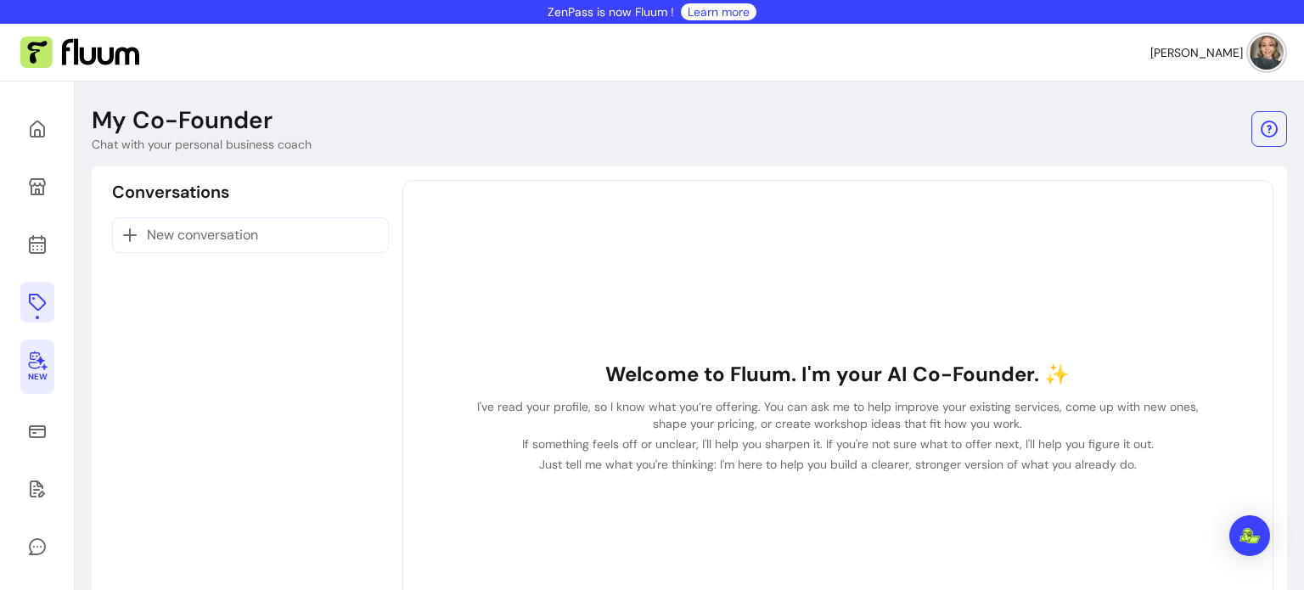
click at [49, 315] on link at bounding box center [37, 302] width 34 height 41
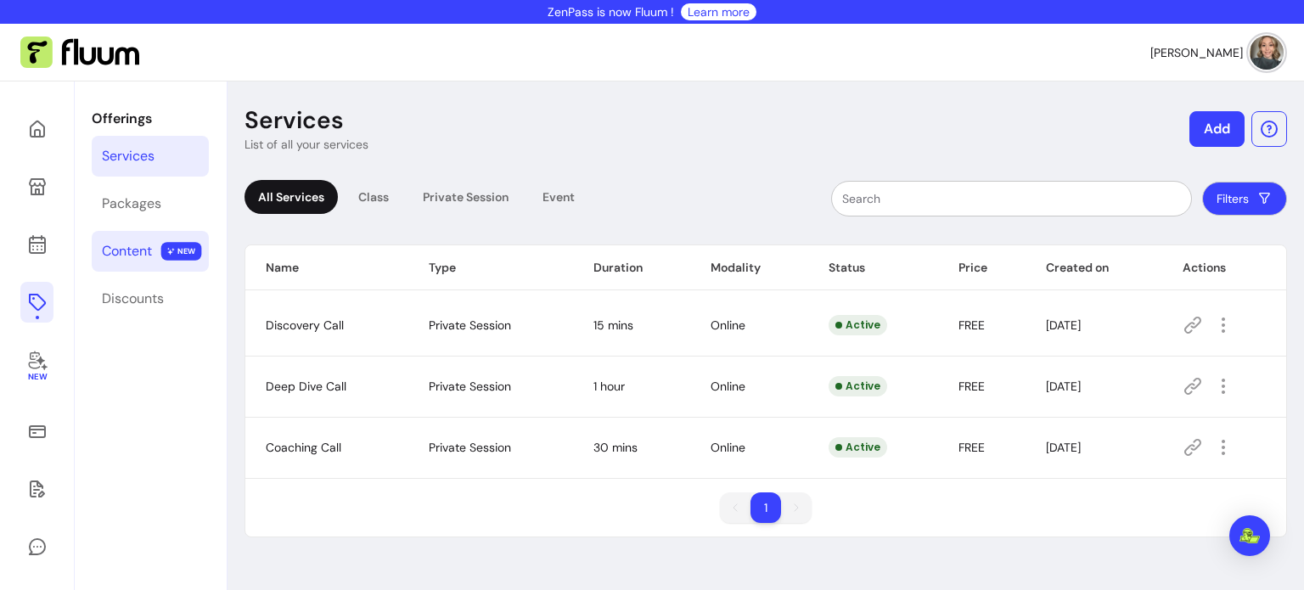
click at [152, 244] on div "Content" at bounding box center [127, 251] width 50 height 20
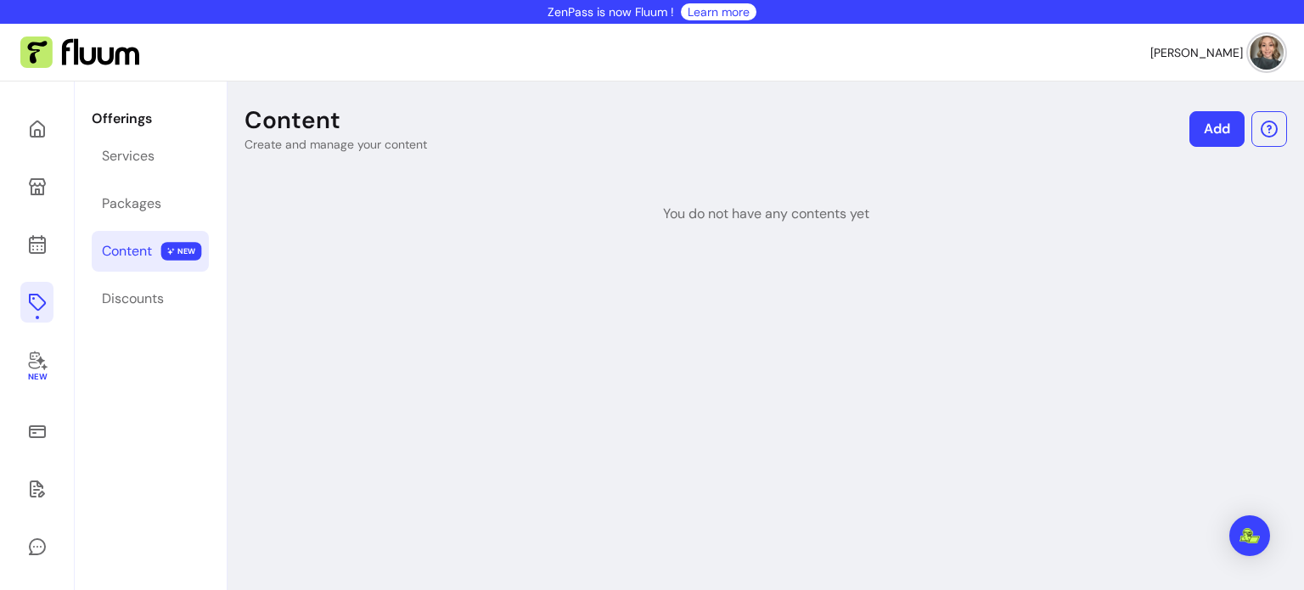
click at [1229, 128] on link "Add" at bounding box center [1216, 129] width 55 height 36
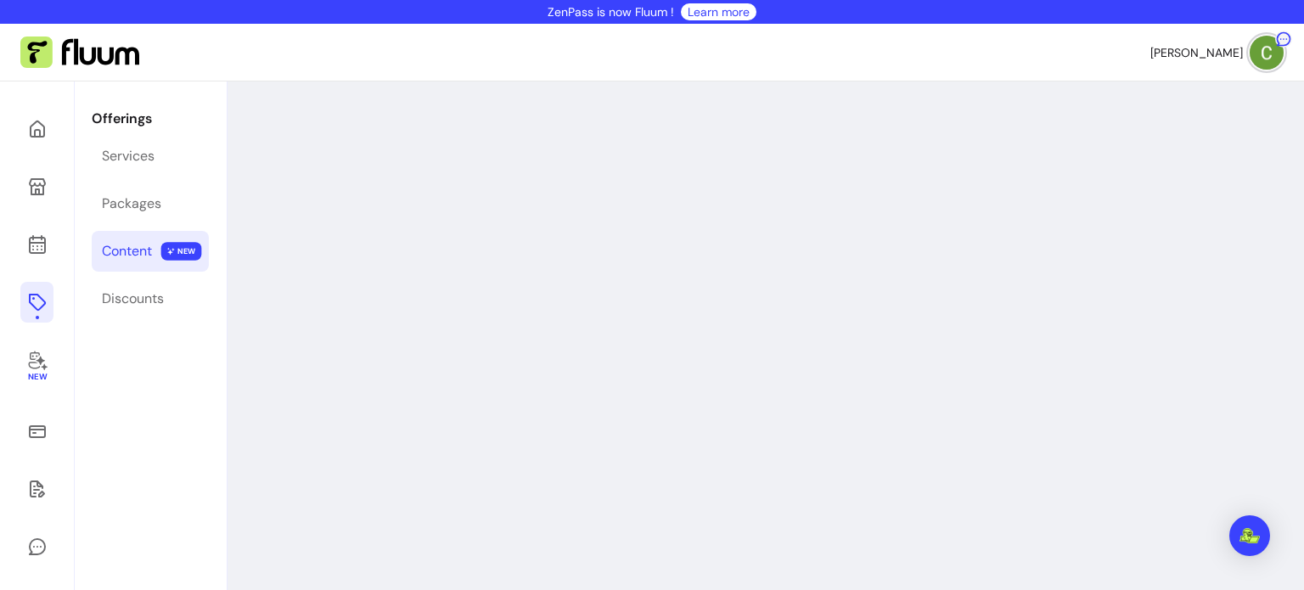
select select "***"
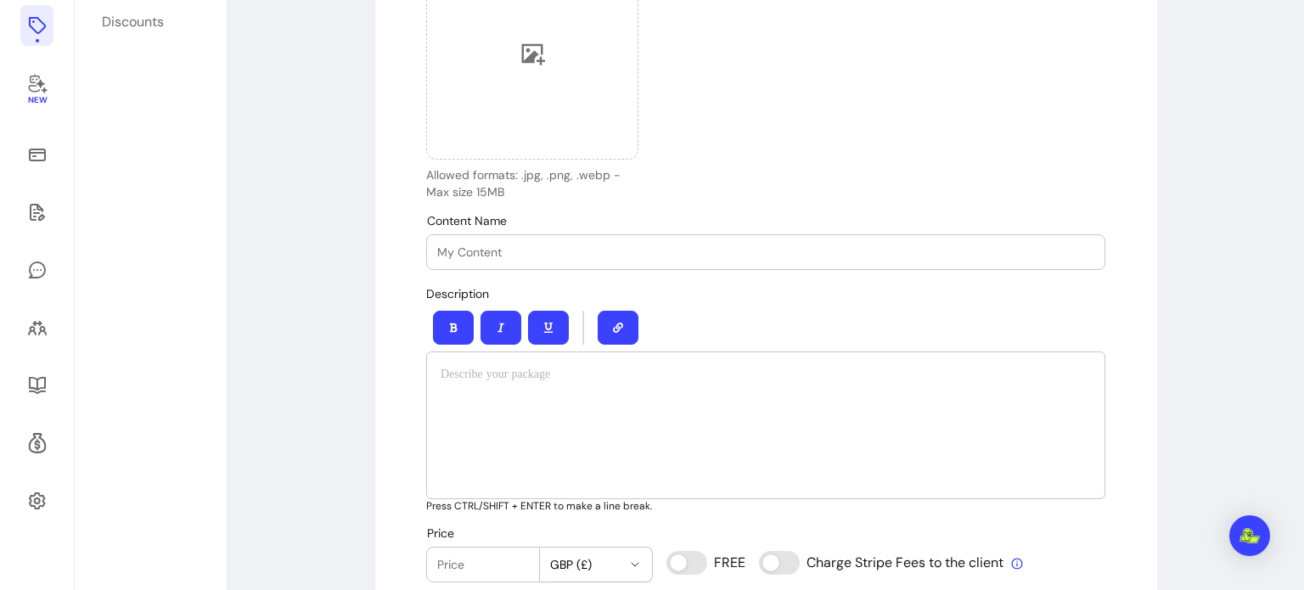
scroll to position [282, 0]
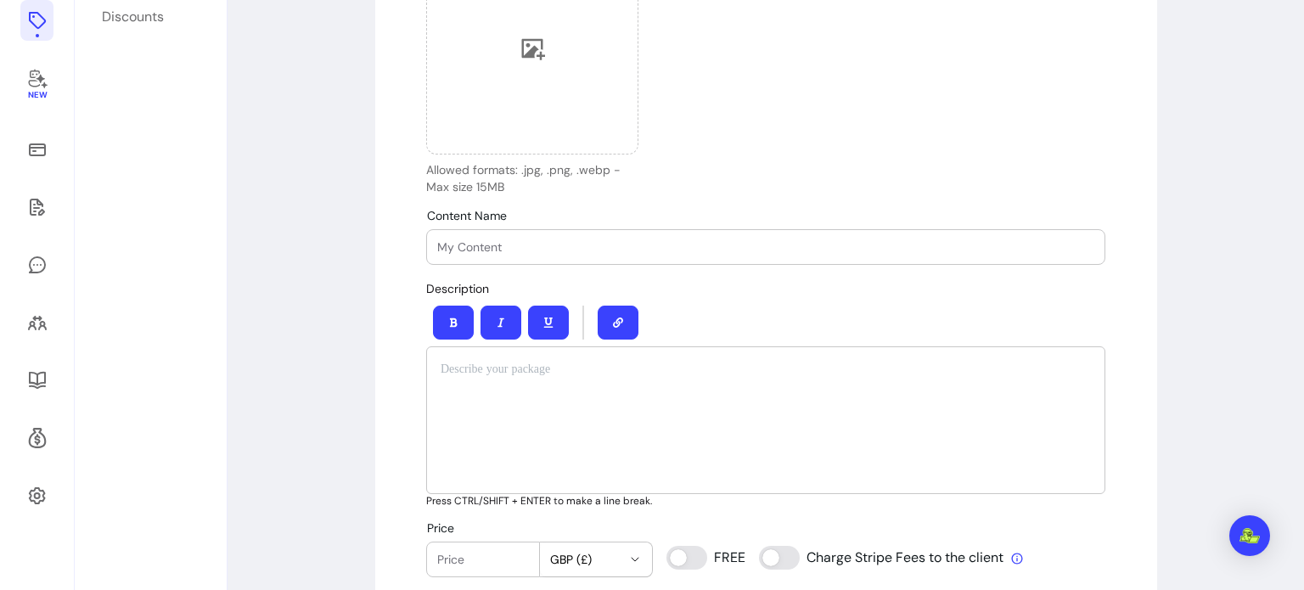
click at [624, 256] on div at bounding box center [765, 247] width 657 height 34
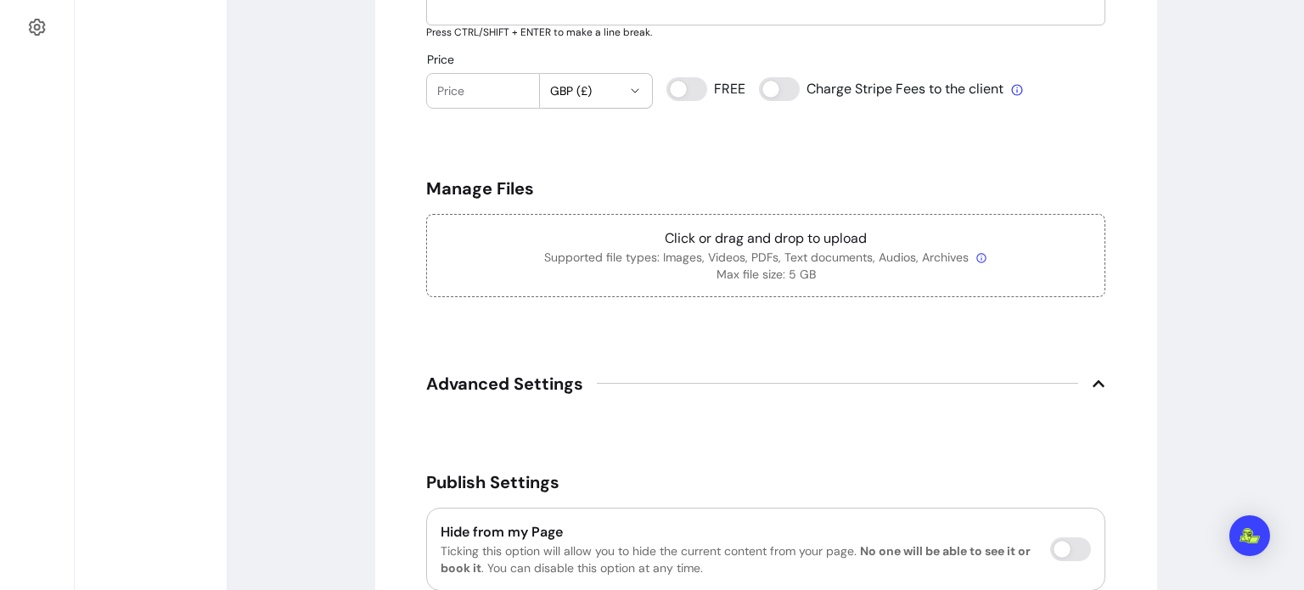
scroll to position [841, 0]
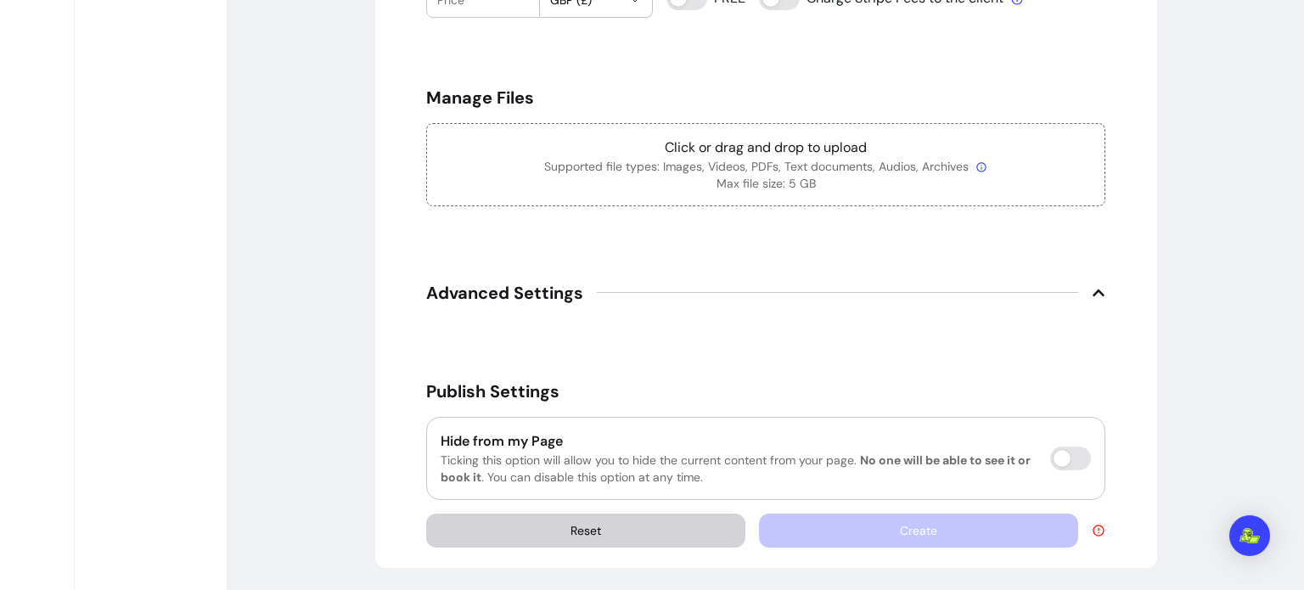
type input "The Self-Care Stack"
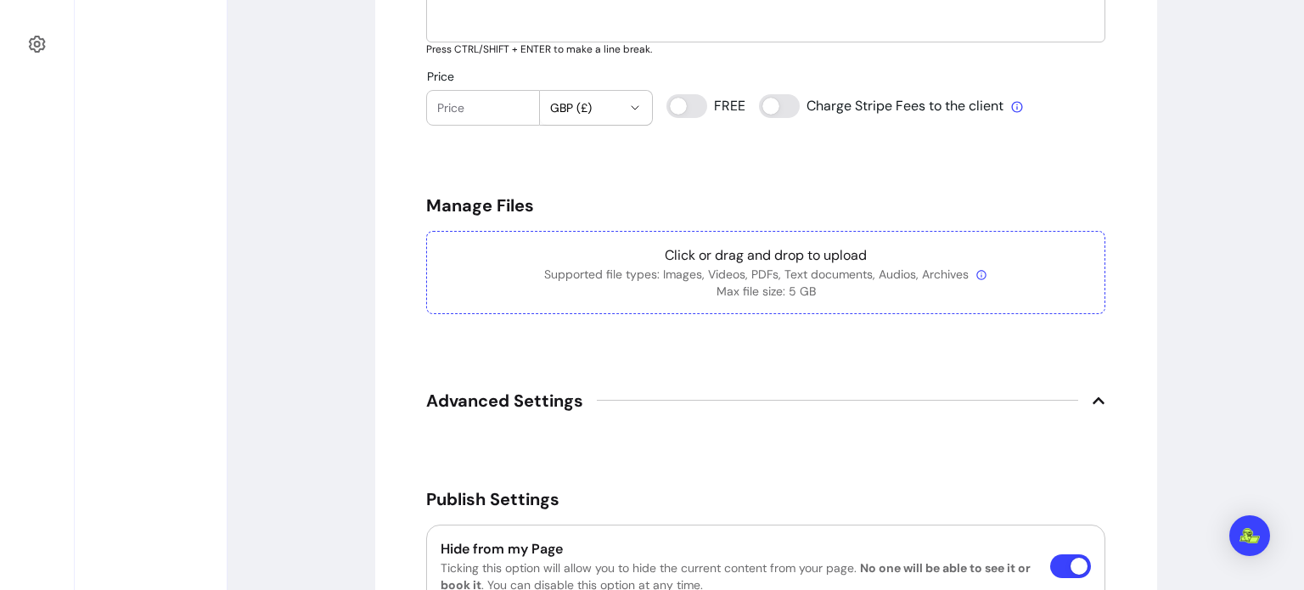
scroll to position [762, 0]
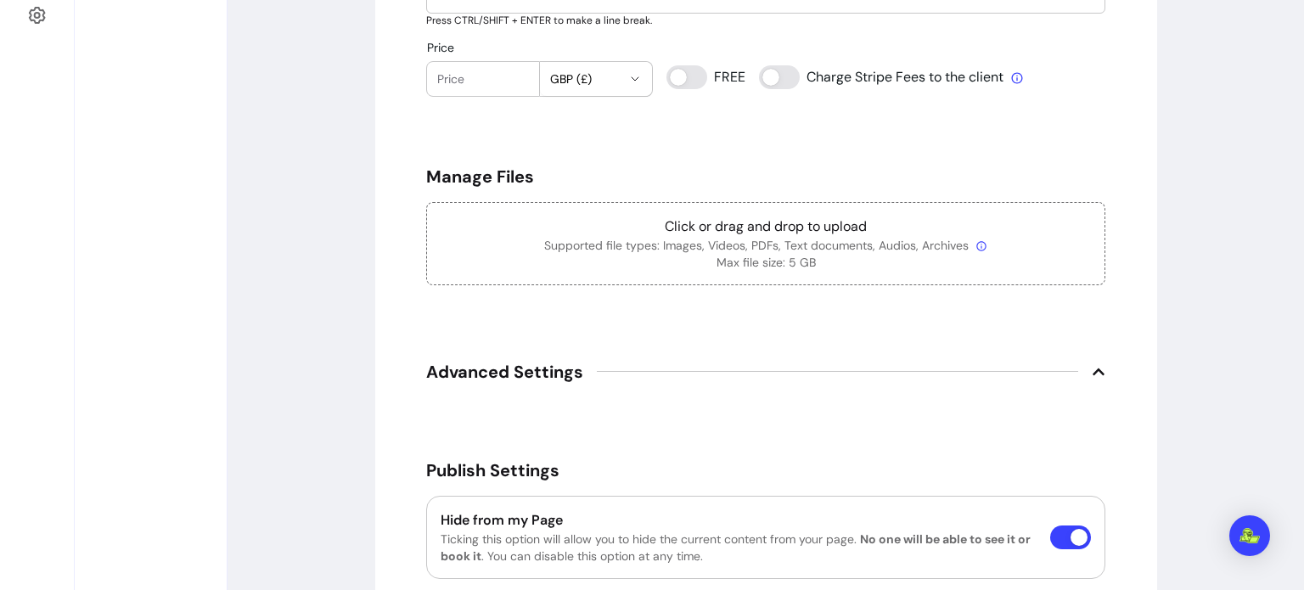
click at [850, 359] on span "Advanced Settings" at bounding box center [765, 371] width 679 height 37
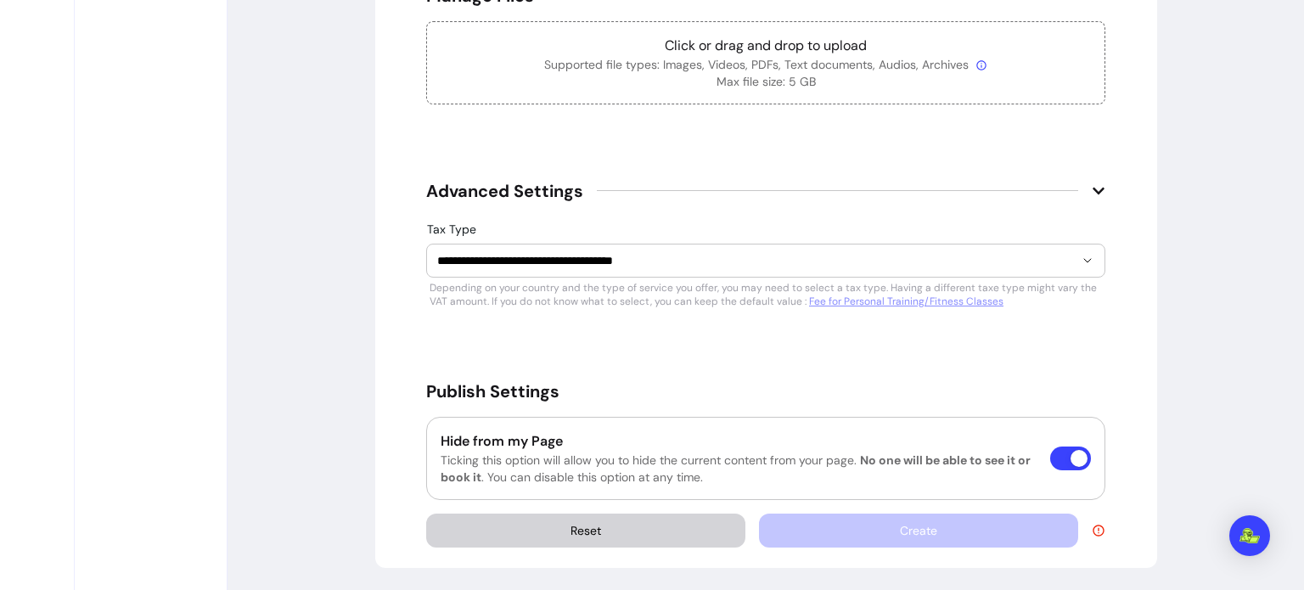
scroll to position [0, 0]
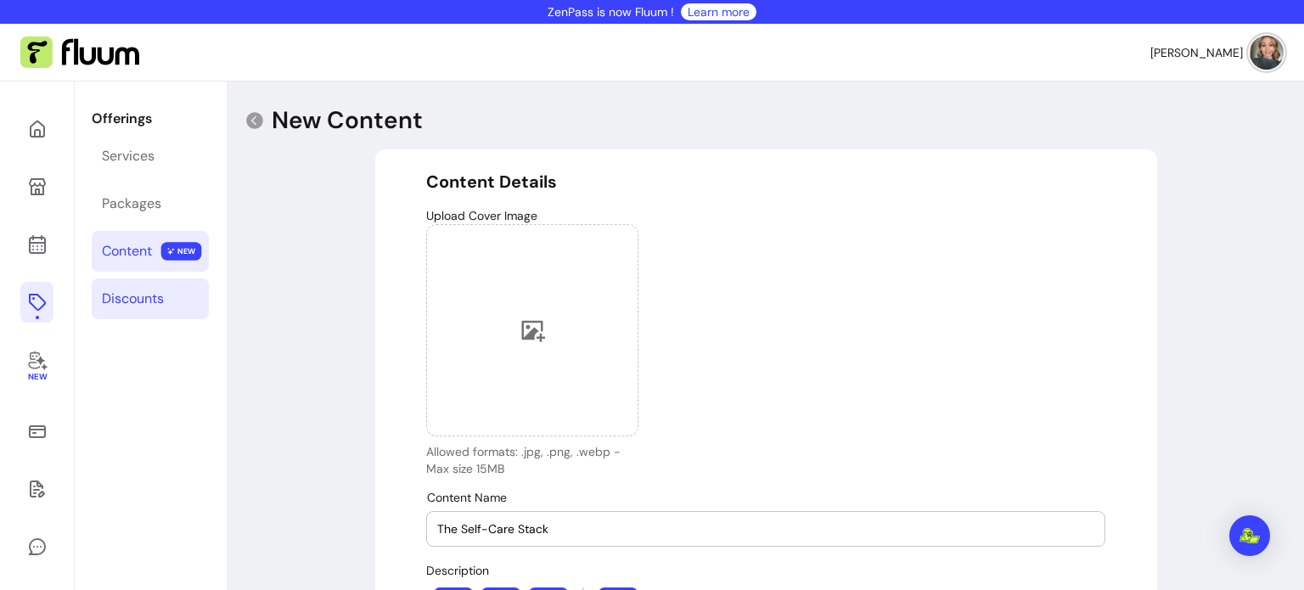
click at [124, 311] on link "Discounts" at bounding box center [150, 298] width 117 height 41
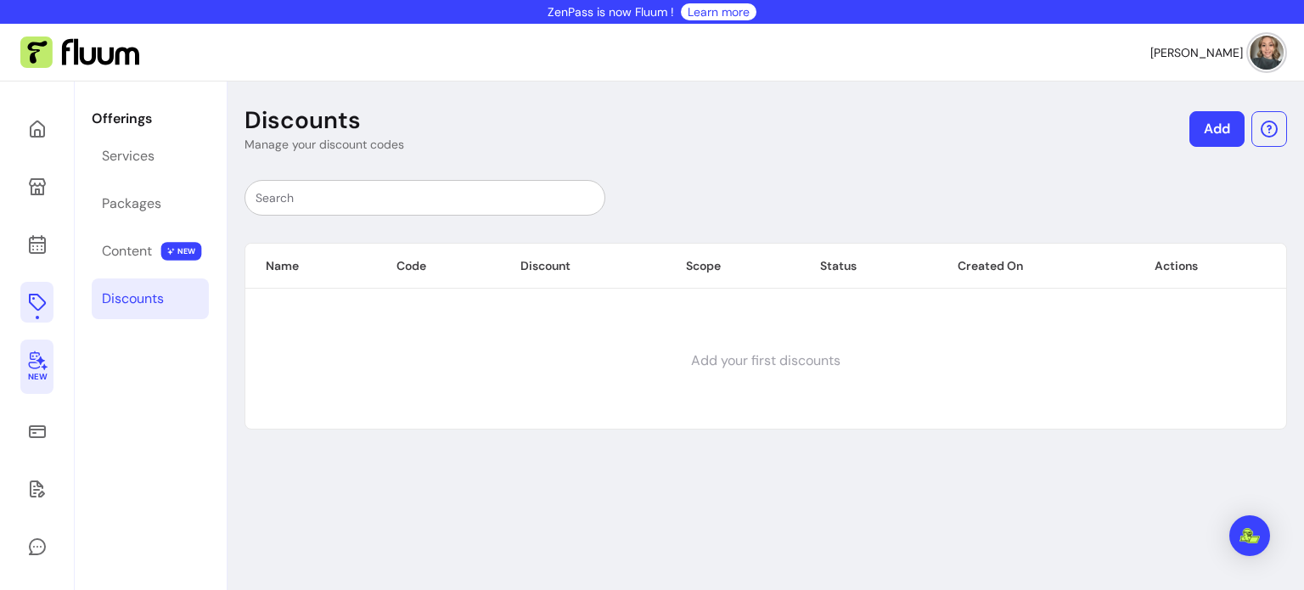
click at [40, 352] on icon at bounding box center [37, 360] width 20 height 20
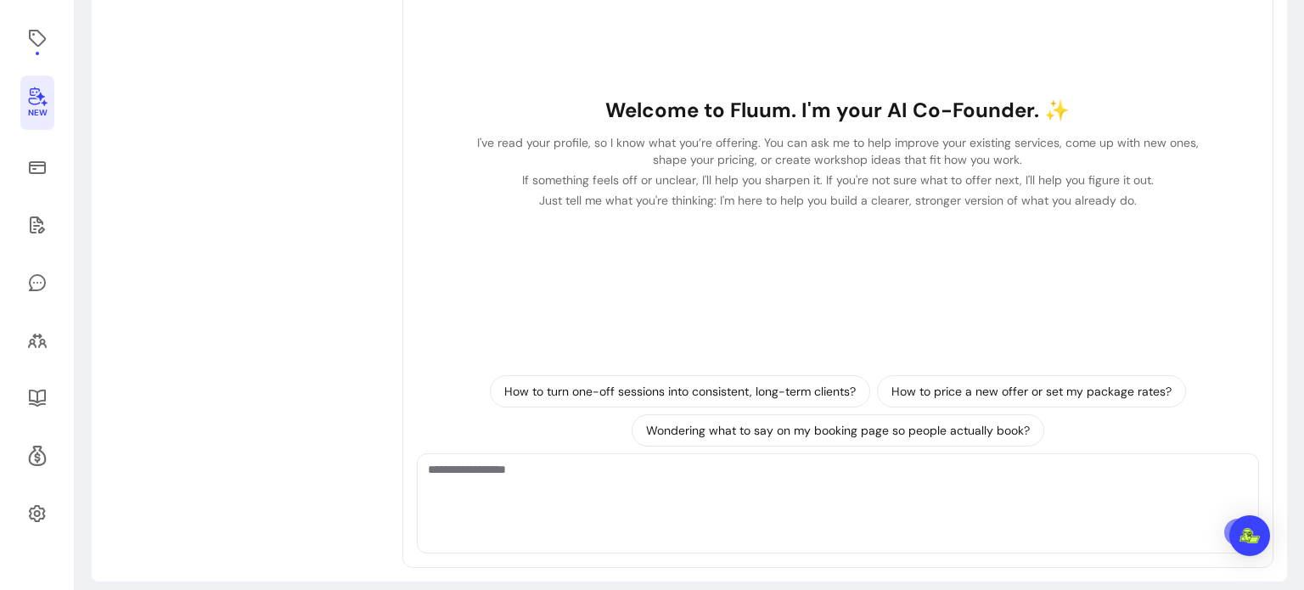
scroll to position [267, 0]
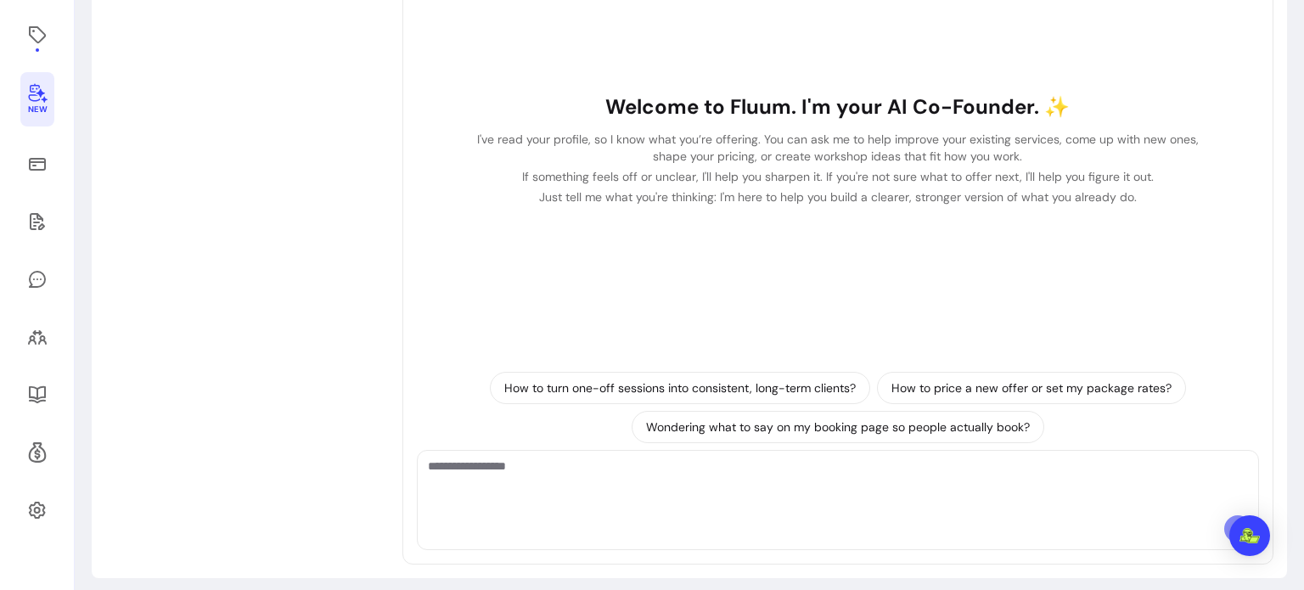
click at [584, 472] on textarea "Ask me anything..." at bounding box center [838, 483] width 820 height 51
type textarea "*"
type textarea "**********"
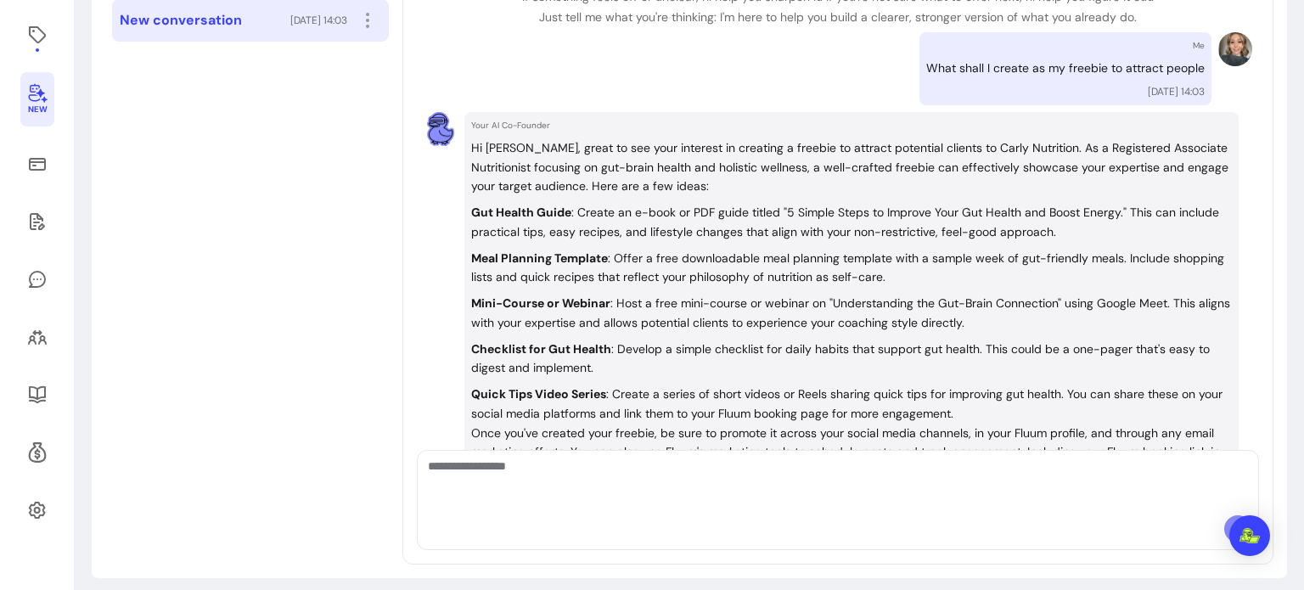
scroll to position [144, 0]
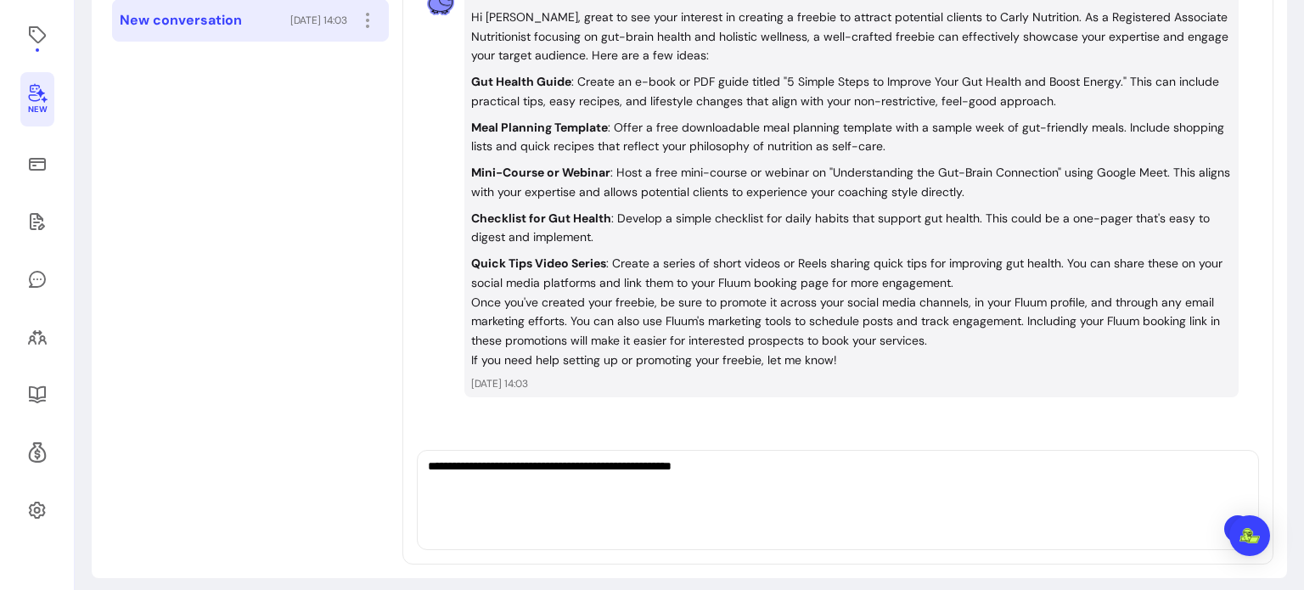
type textarea "**********"
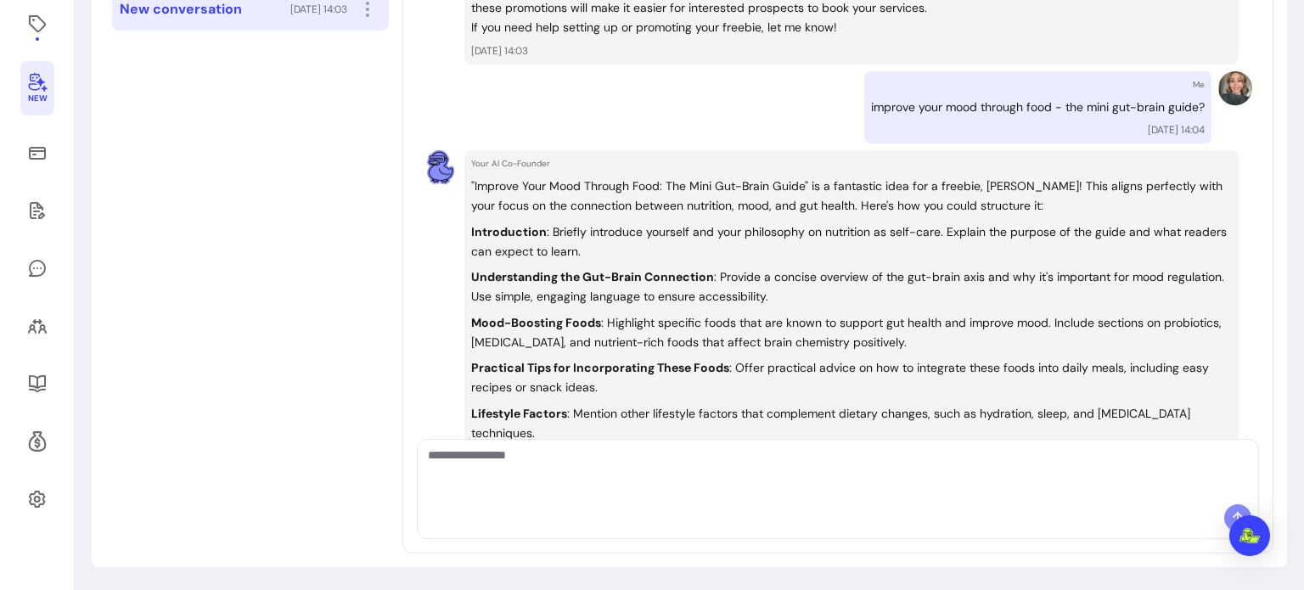
scroll to position [469, 0]
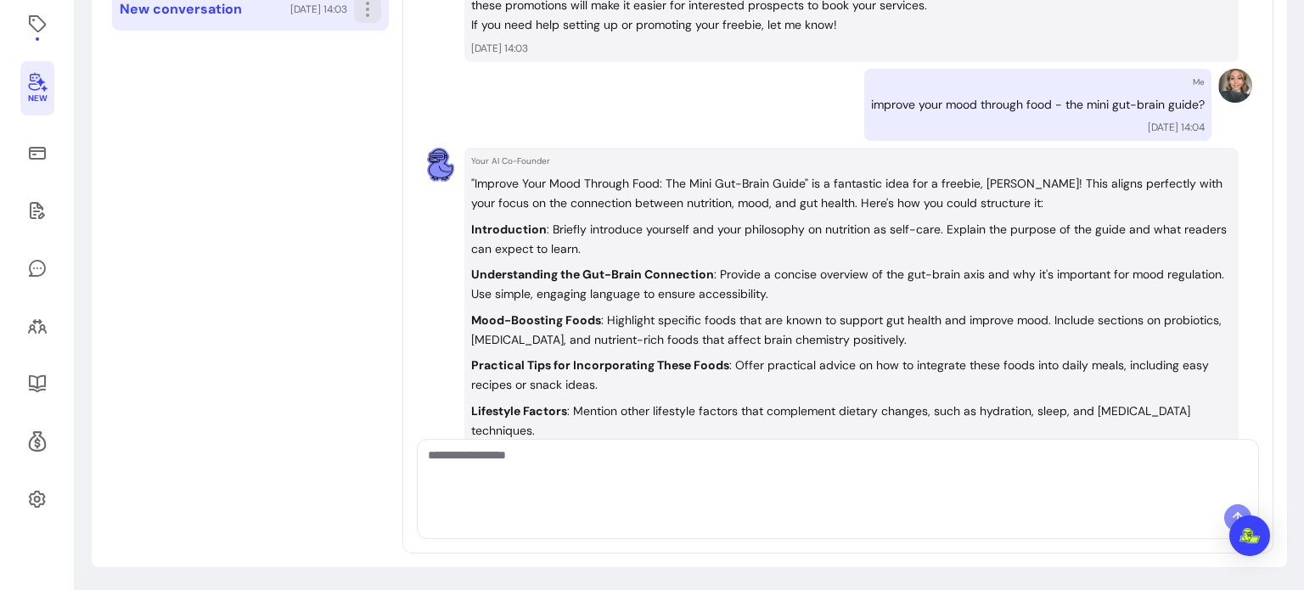
click at [366, 12] on icon "button" at bounding box center [367, 9] width 20 height 20
click at [340, 37] on li "Rename" at bounding box center [296, 47] width 156 height 27
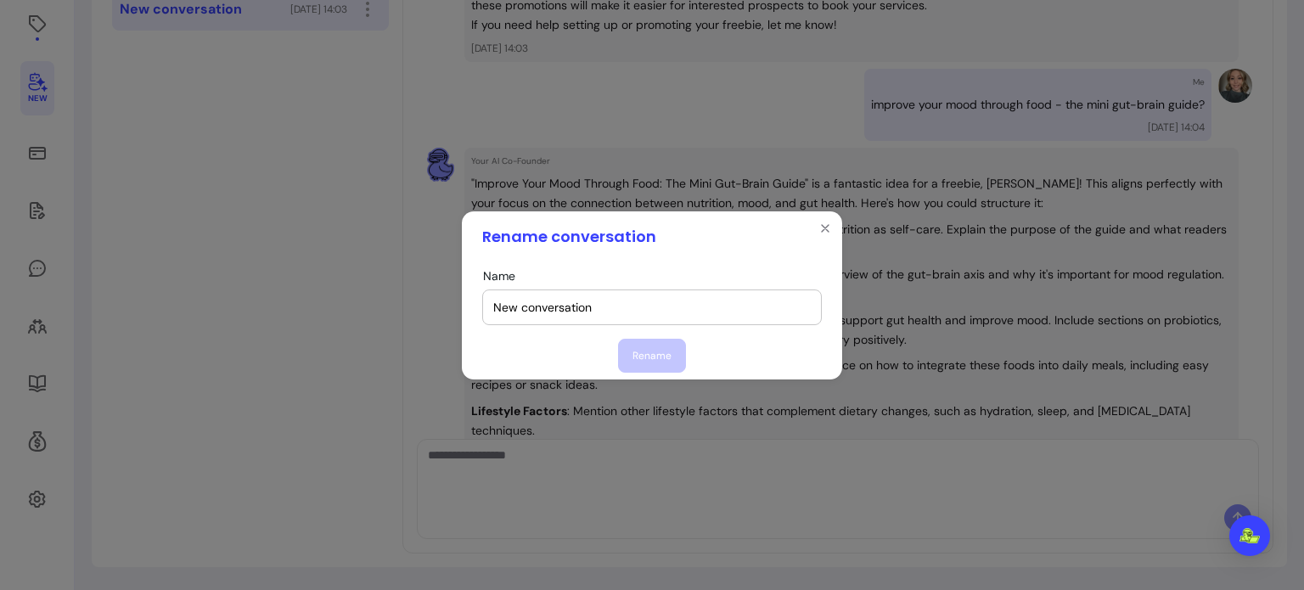
click at [549, 308] on input "New conversation" at bounding box center [651, 307] width 317 height 17
type input "Freebie advice"
click at [656, 345] on button "Rename" at bounding box center [652, 356] width 68 height 34
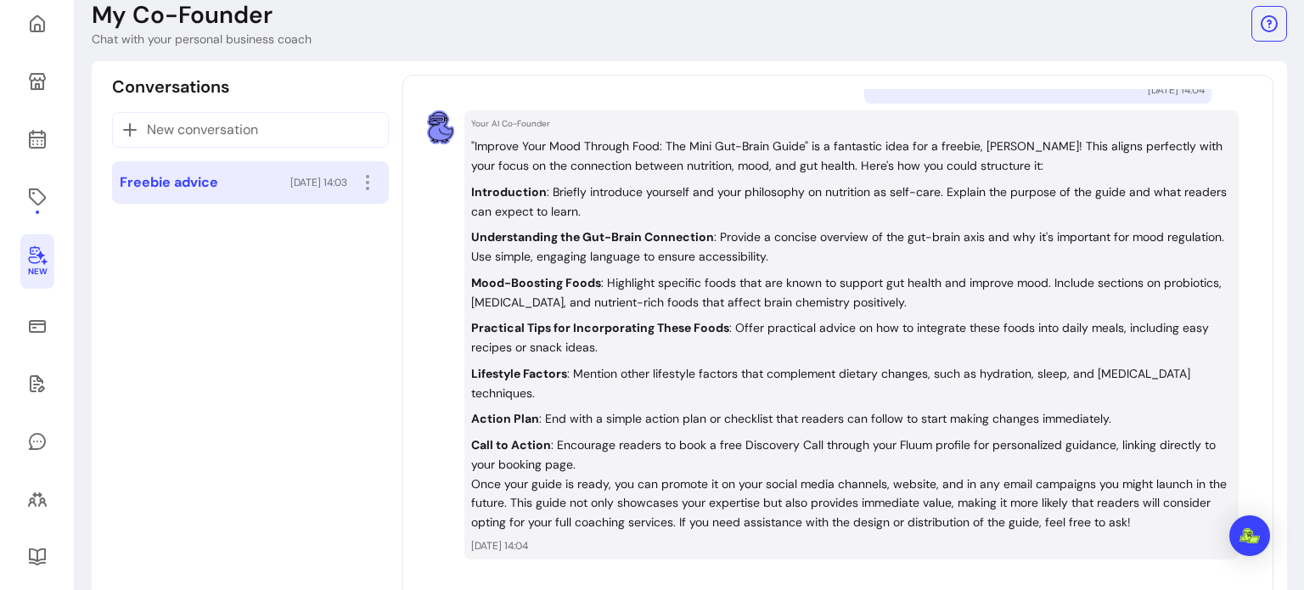
scroll to position [74, 0]
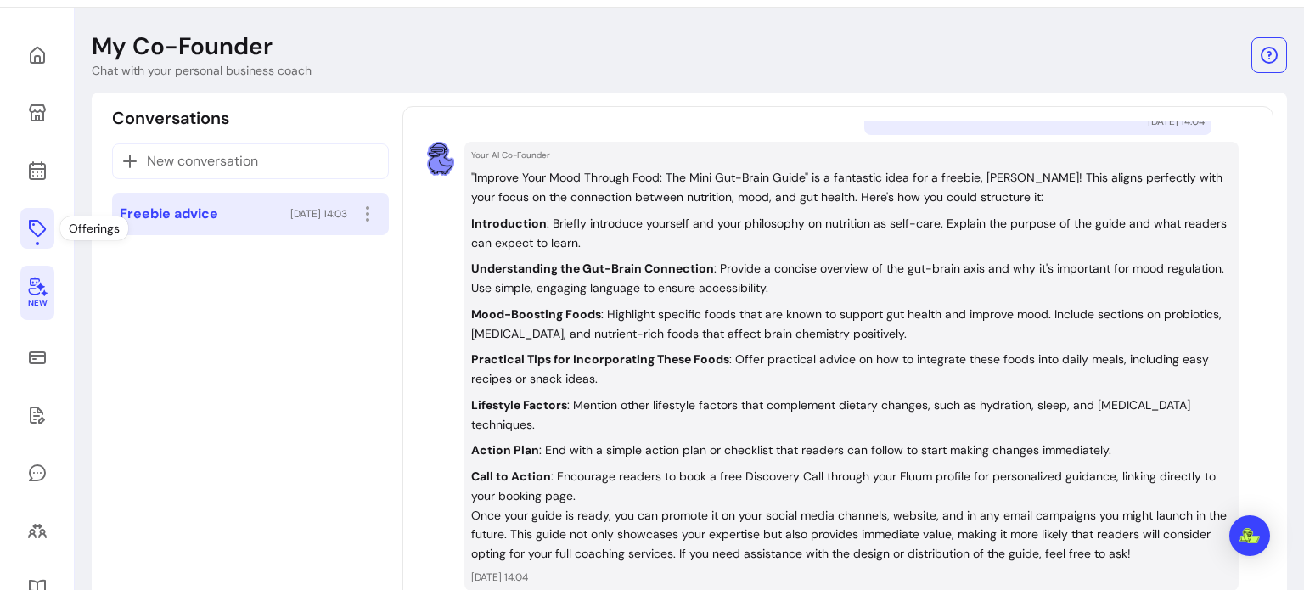
click at [42, 235] on icon at bounding box center [37, 228] width 20 height 20
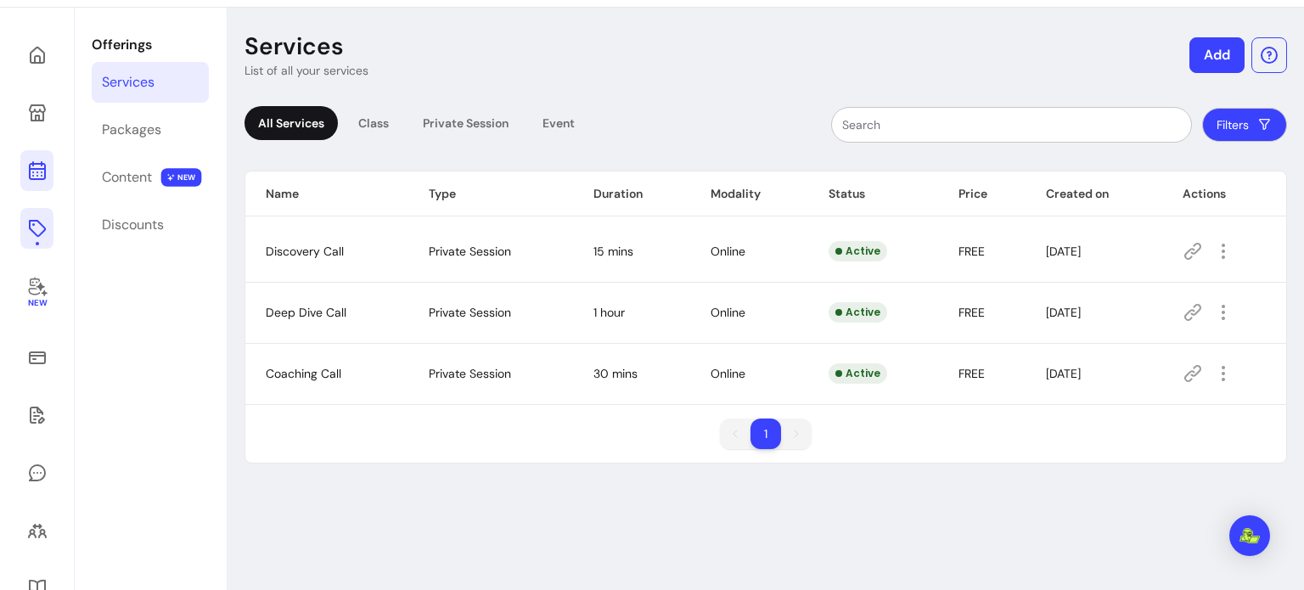
click at [34, 158] on link at bounding box center [36, 170] width 33 height 41
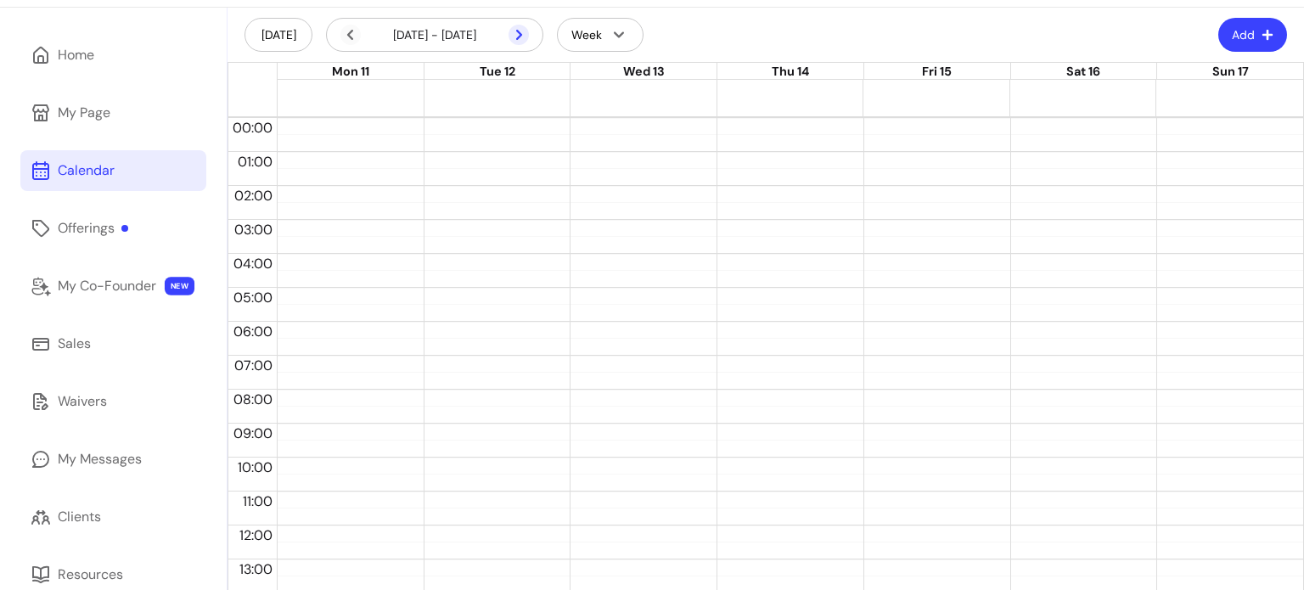
click at [516, 41] on icon at bounding box center [518, 35] width 20 height 20
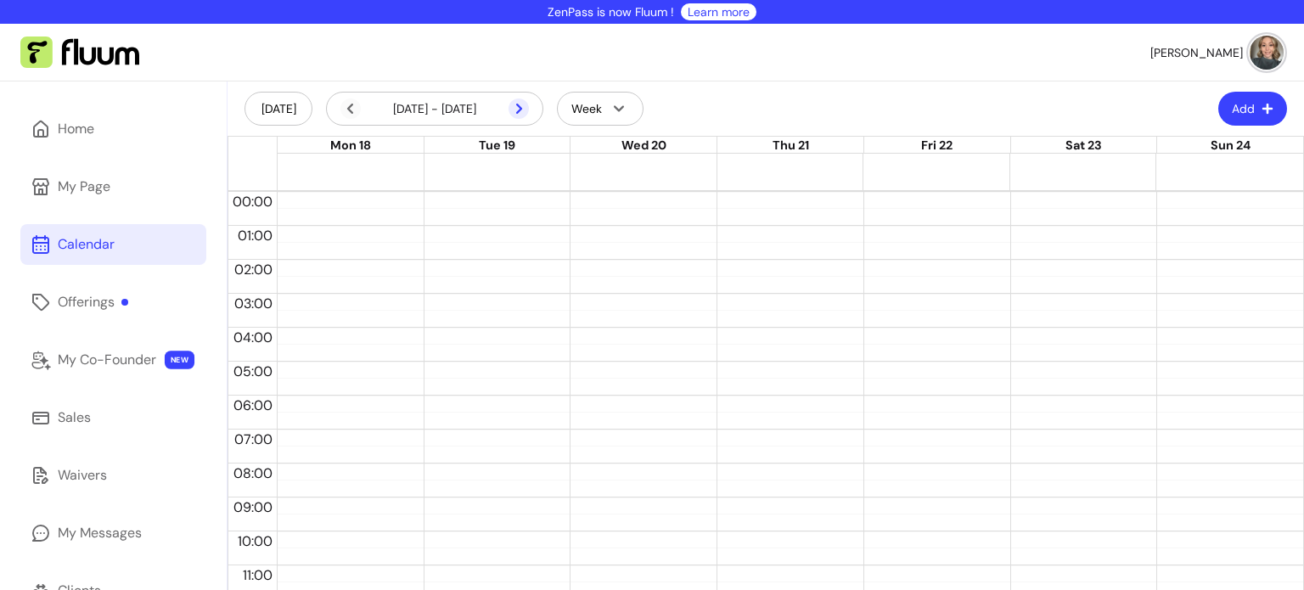
click at [522, 112] on icon at bounding box center [518, 108] width 20 height 20
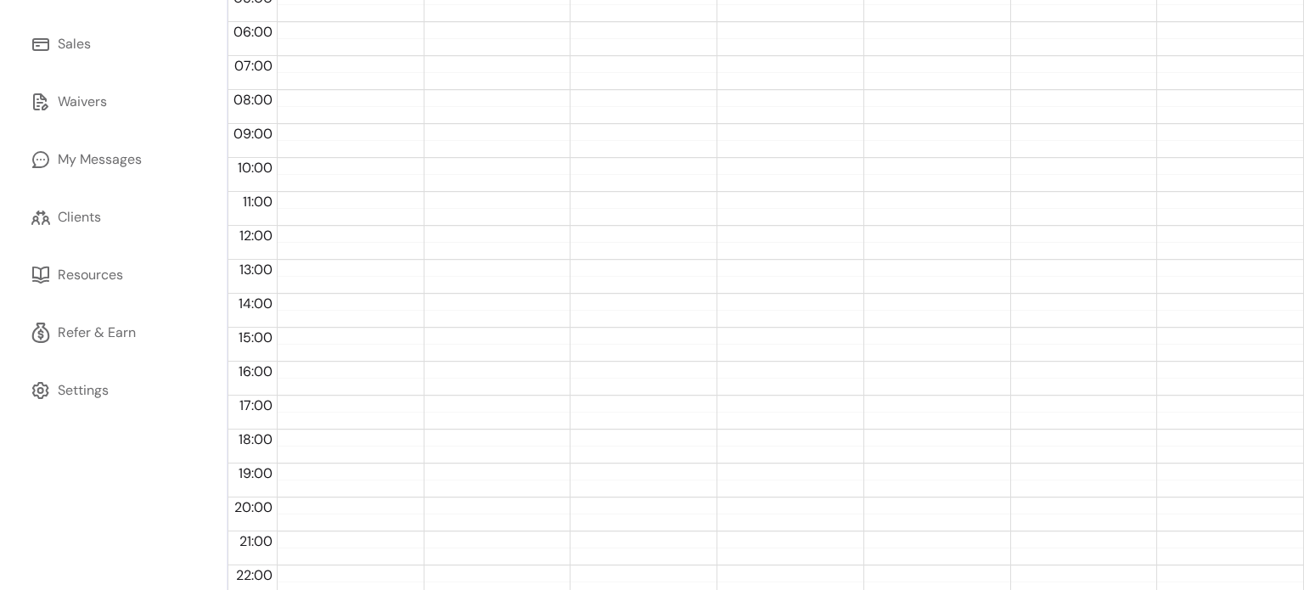
scroll to position [381, 0]
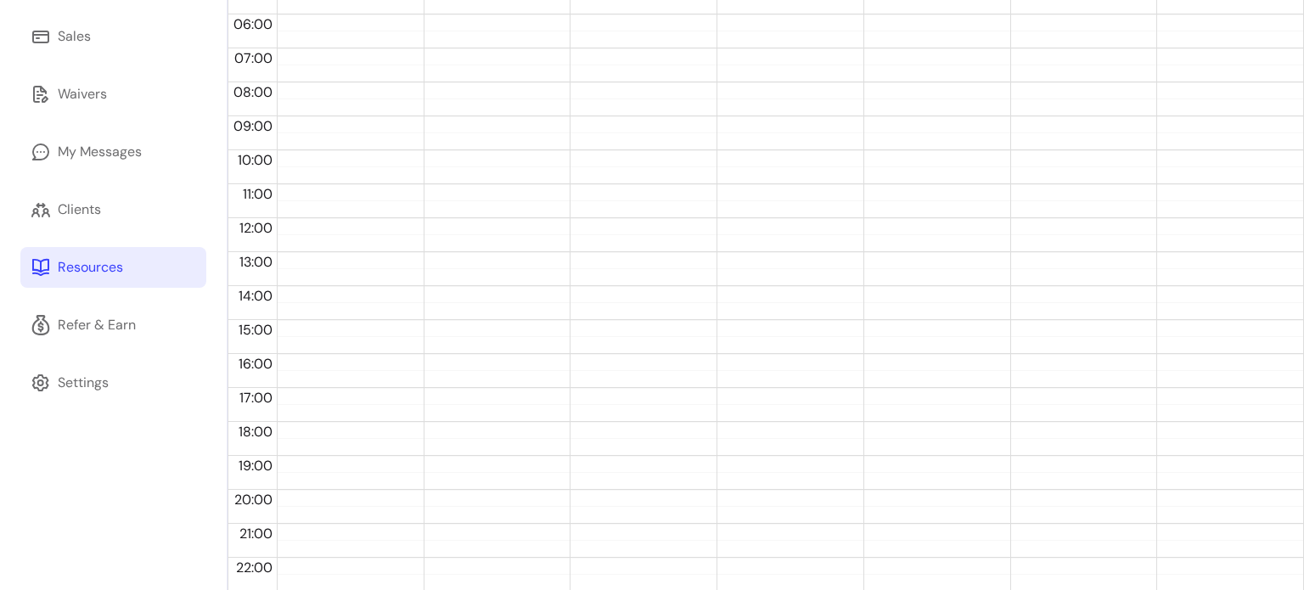
click at [107, 282] on link "Resources" at bounding box center [113, 267] width 186 height 41
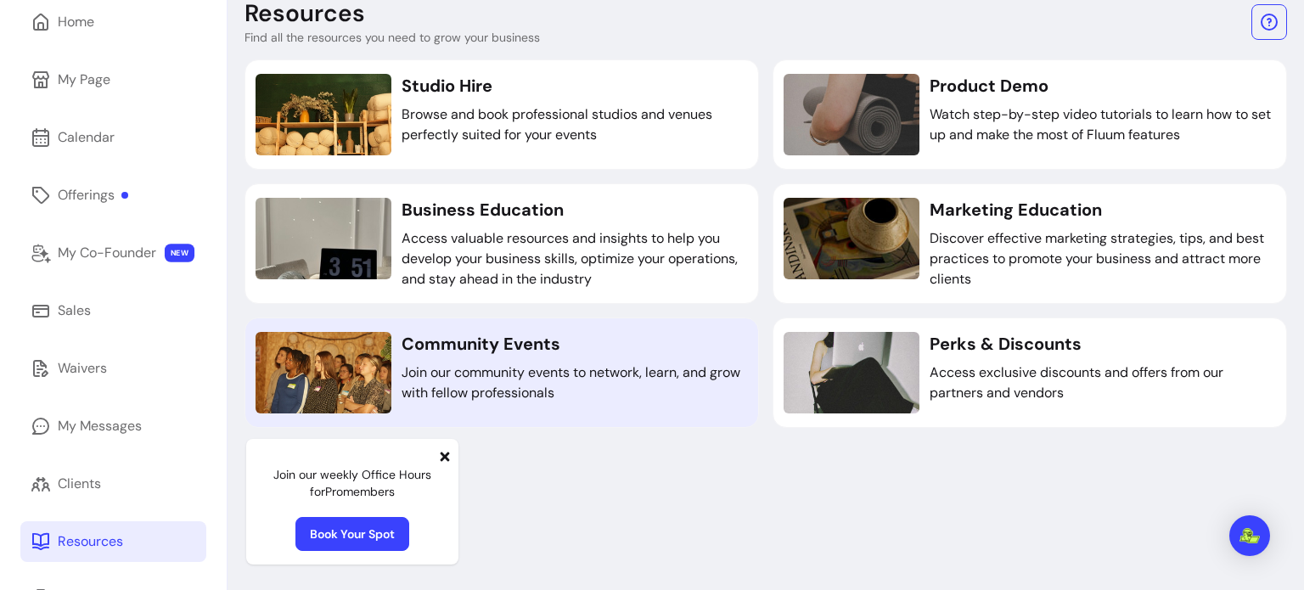
scroll to position [109, 0]
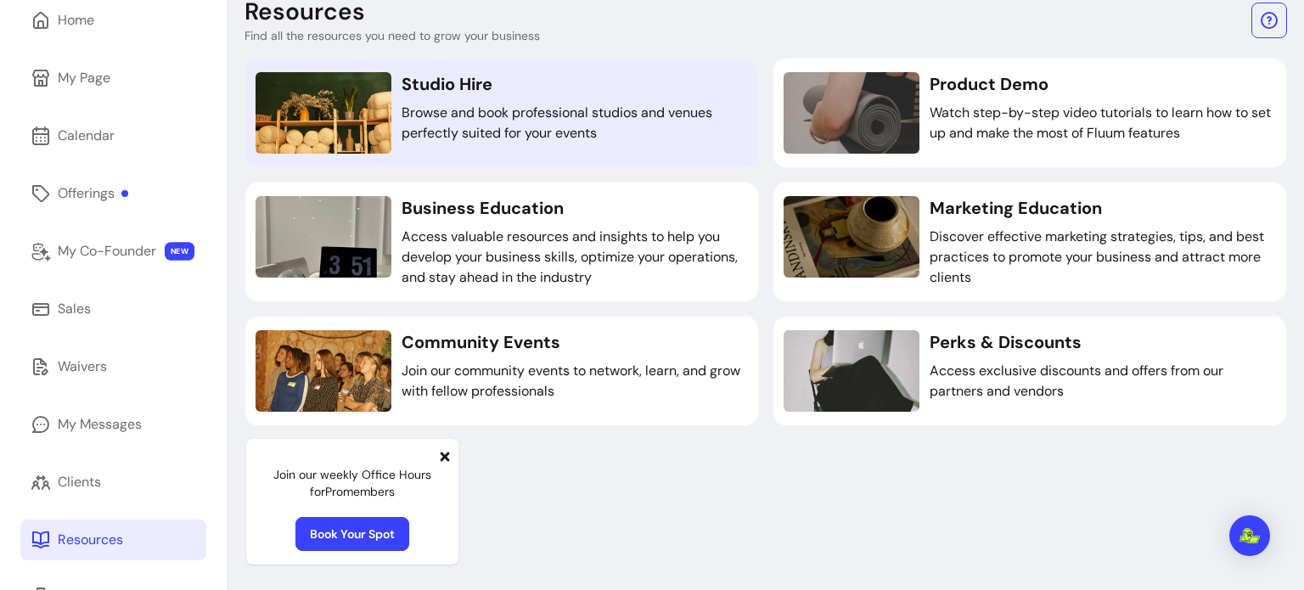
click at [632, 130] on p "Browse and book professional studios and venues perfectly suited for your events" at bounding box center [575, 123] width 346 height 41
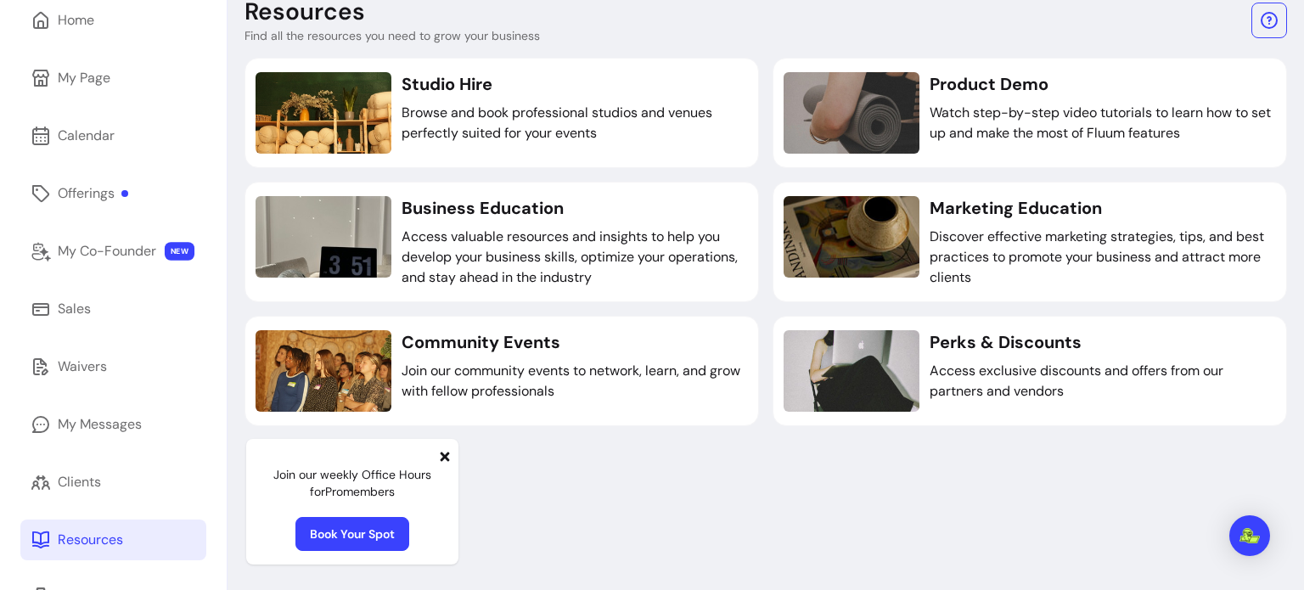
click at [446, 461] on icon at bounding box center [445, 457] width 14 height 14
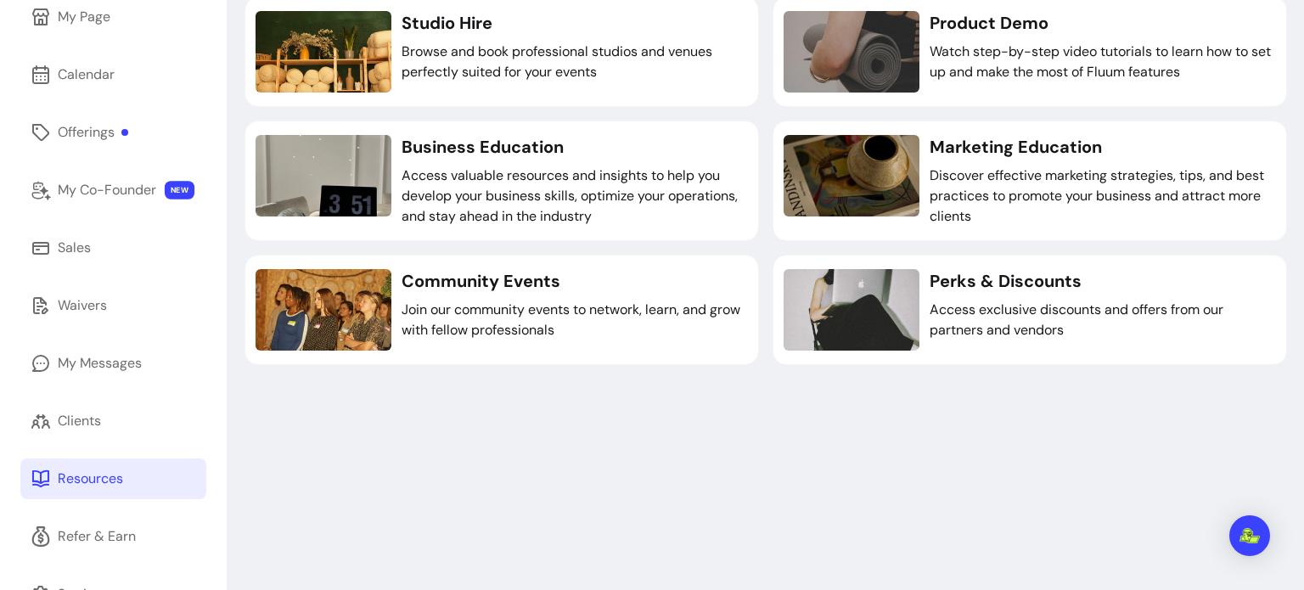
scroll to position [221, 0]
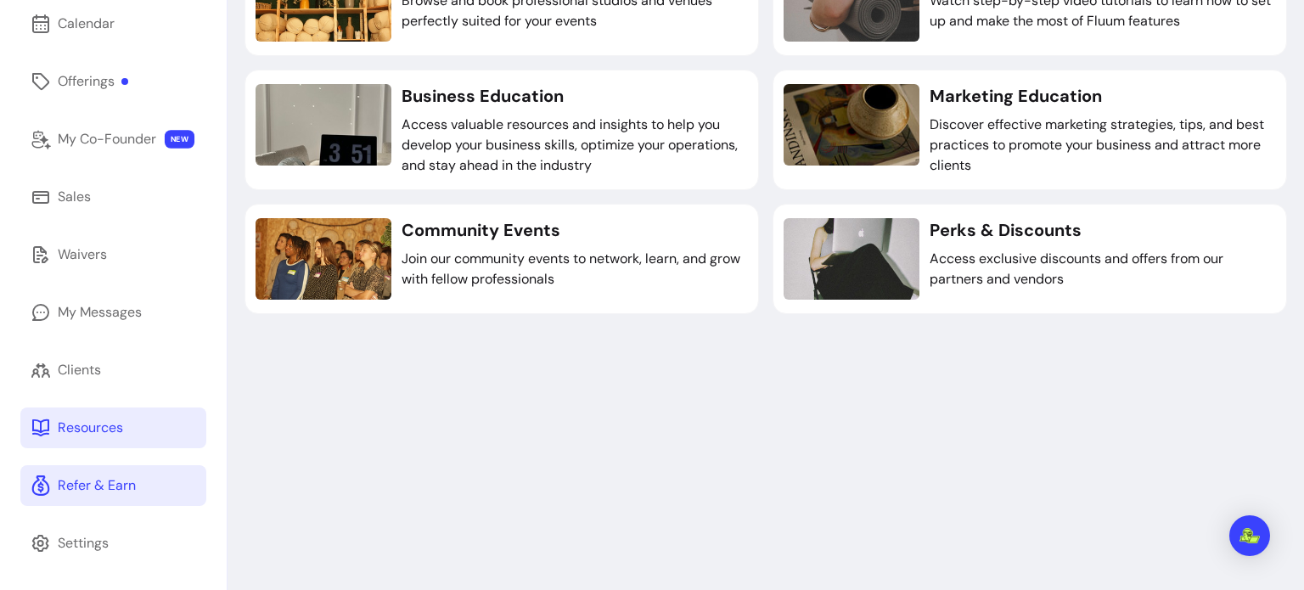
click at [127, 474] on link "Refer & Earn" at bounding box center [113, 485] width 186 height 41
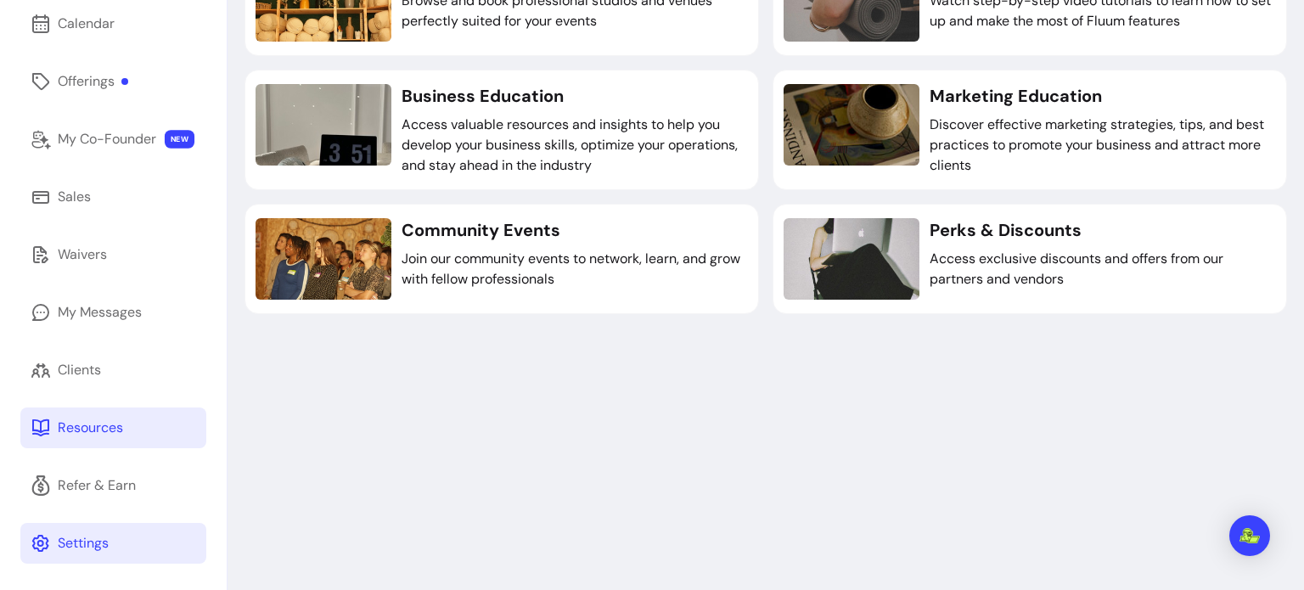
click at [153, 534] on link "Settings" at bounding box center [113, 543] width 186 height 41
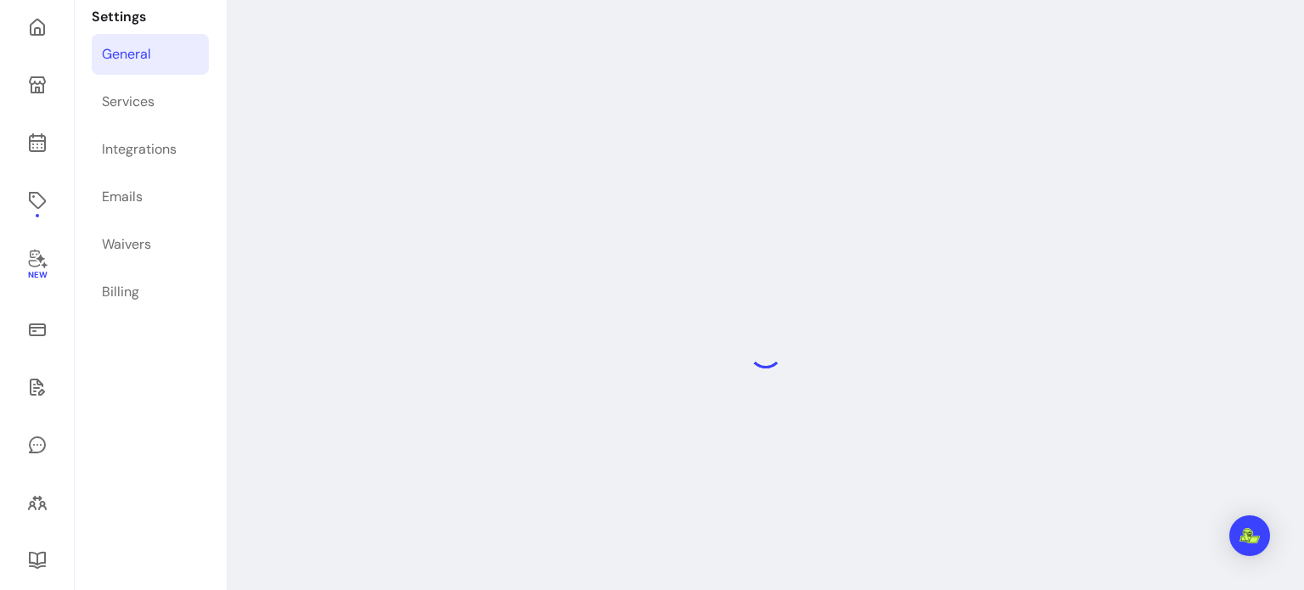
scroll to position [81, 0]
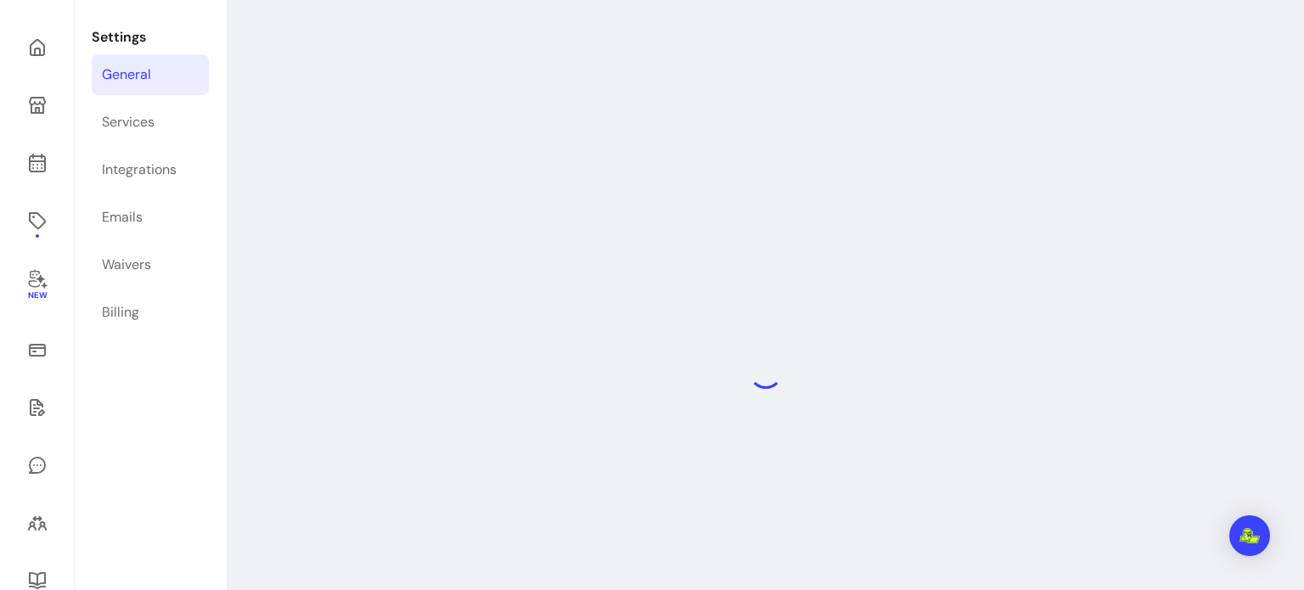
select select "**********"
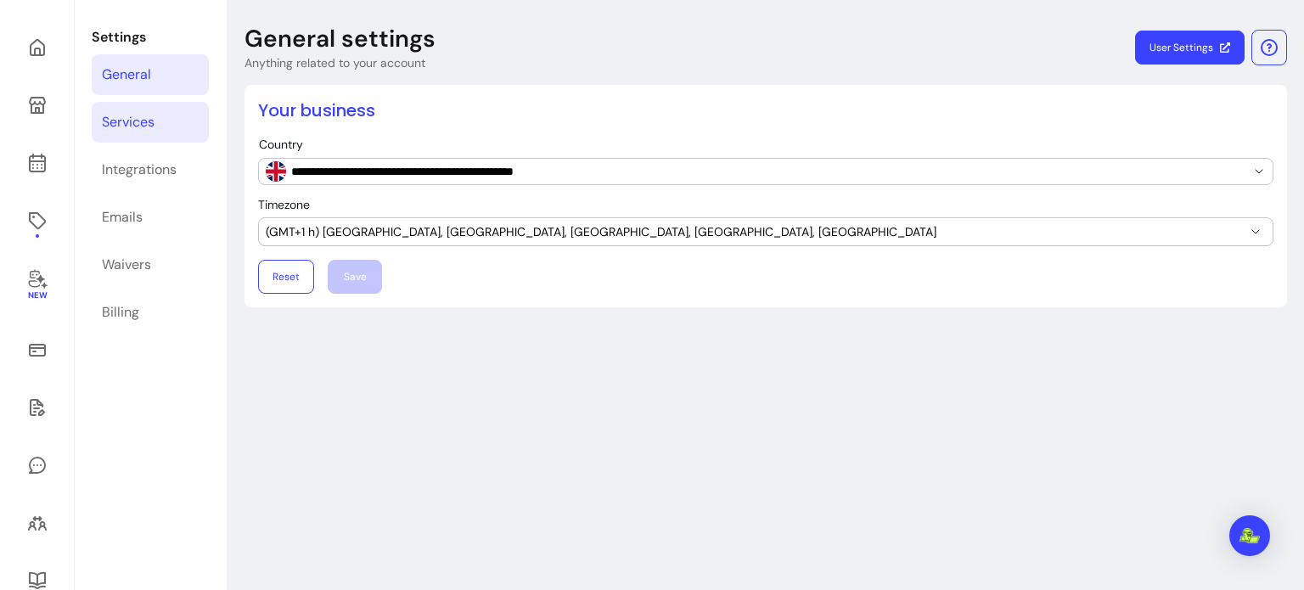
click at [167, 120] on link "Services" at bounding box center [150, 122] width 117 height 41
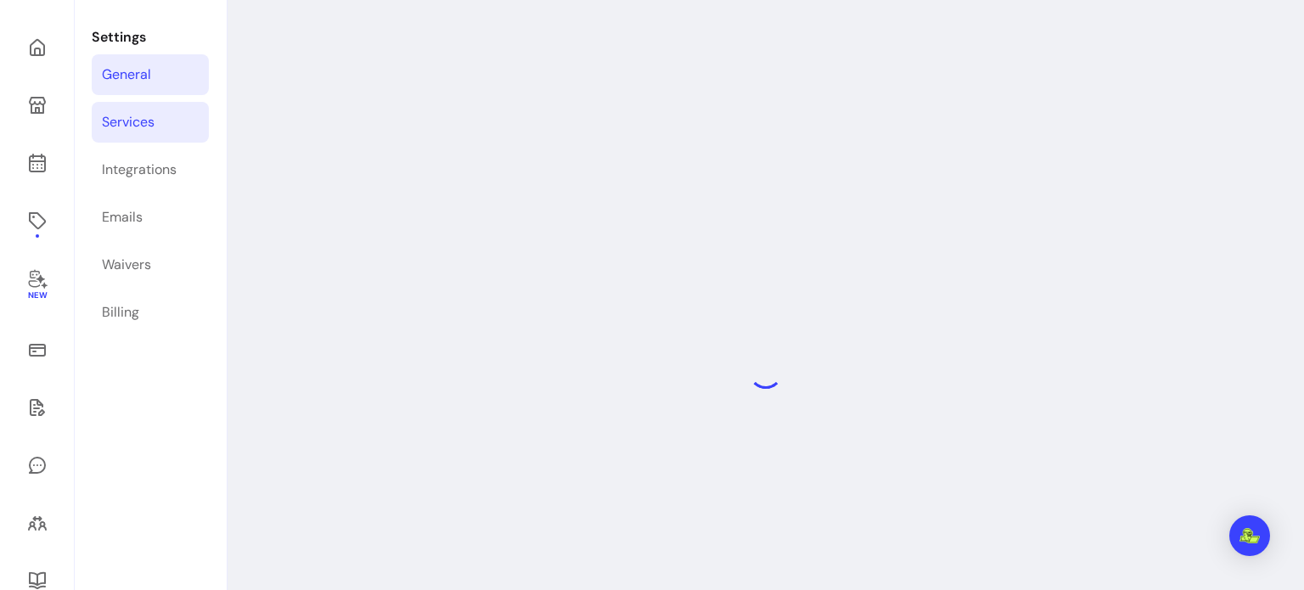
select select "***"
select select "****"
select select "***"
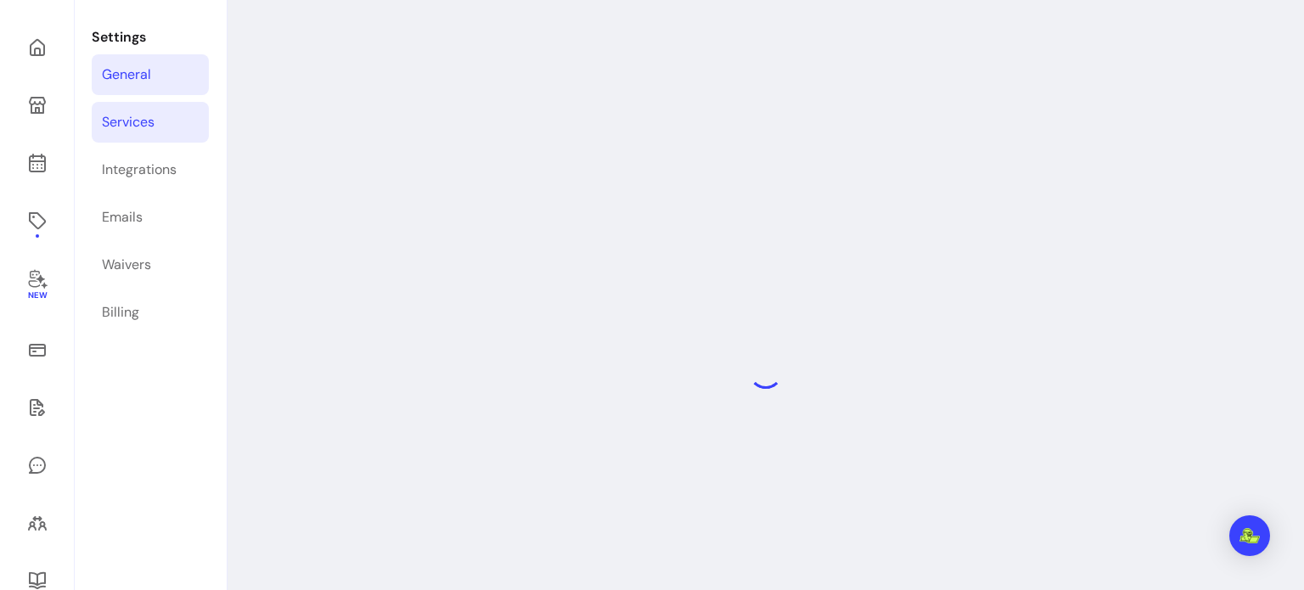
select select "***"
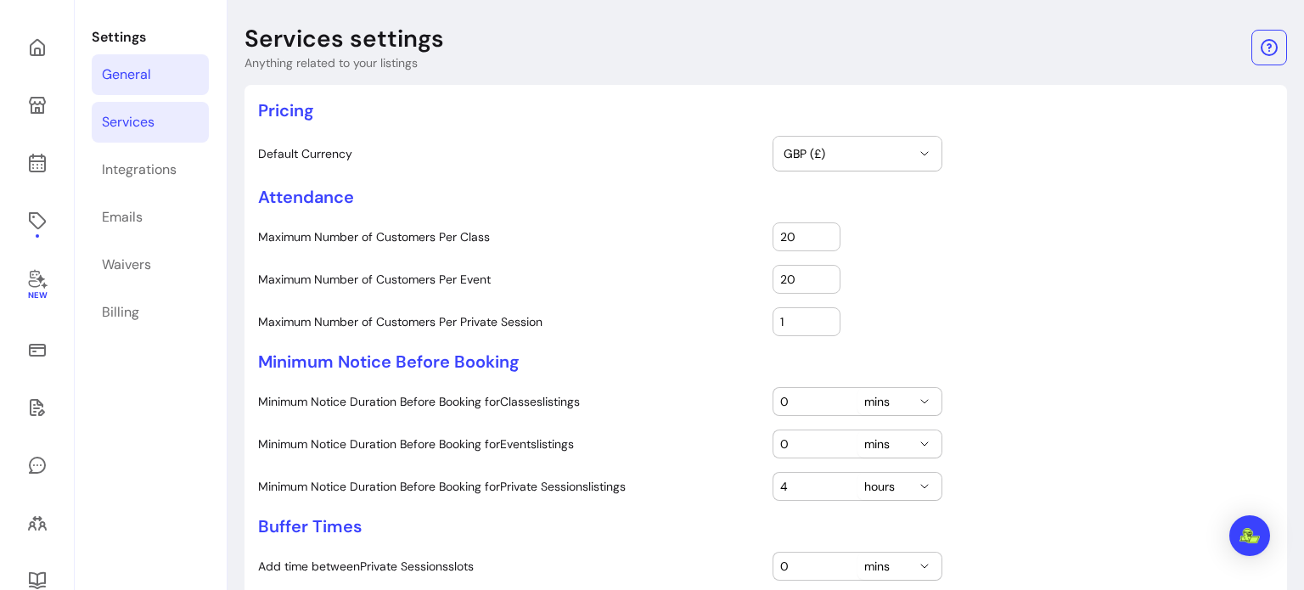
click at [141, 67] on div "General" at bounding box center [126, 75] width 49 height 20
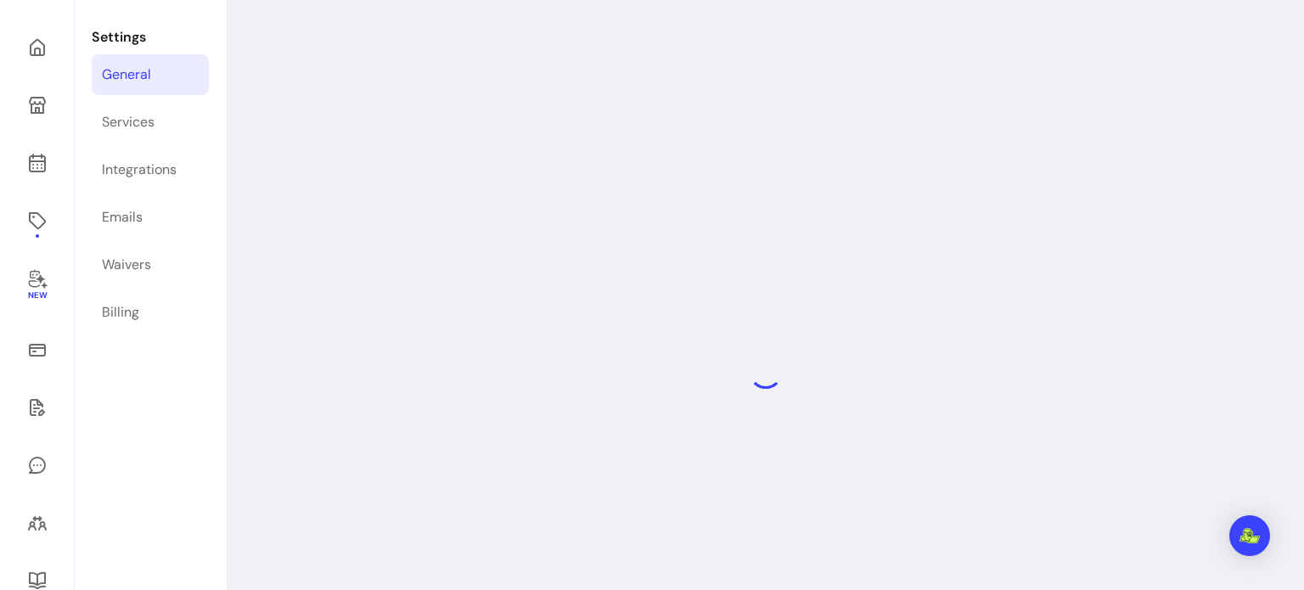
select select "**********"
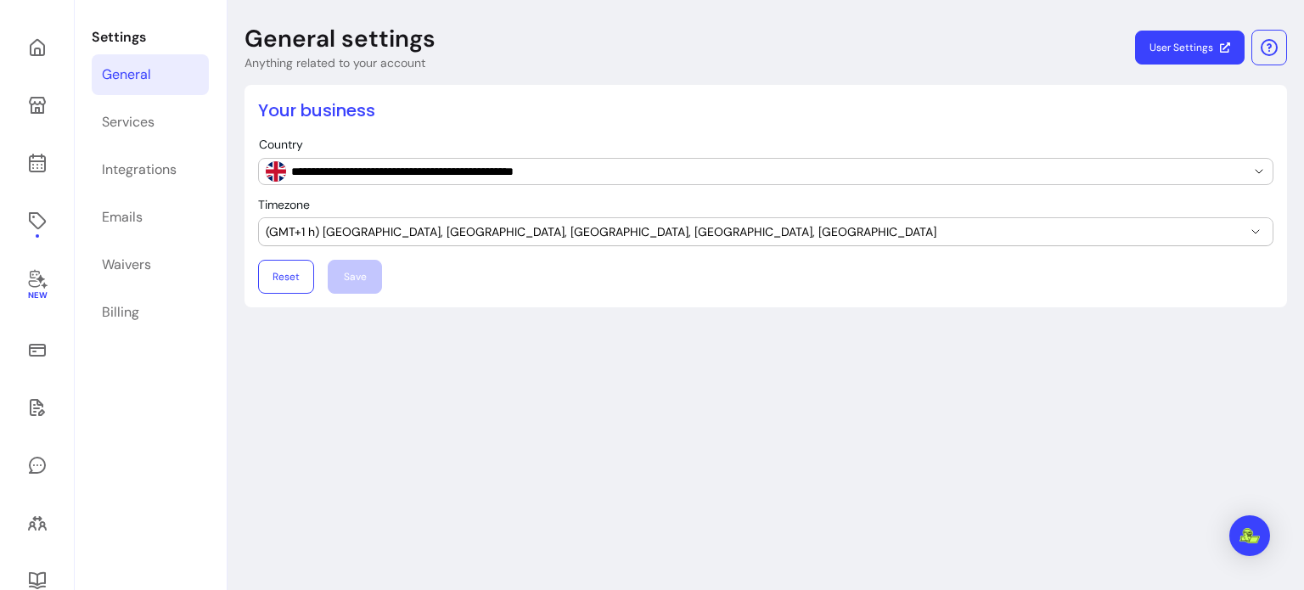
click at [306, 238] on span "(GMT+1 h) Dublin, Edinburgh, London, Lisbon, Monrovia" at bounding box center [756, 231] width 980 height 17
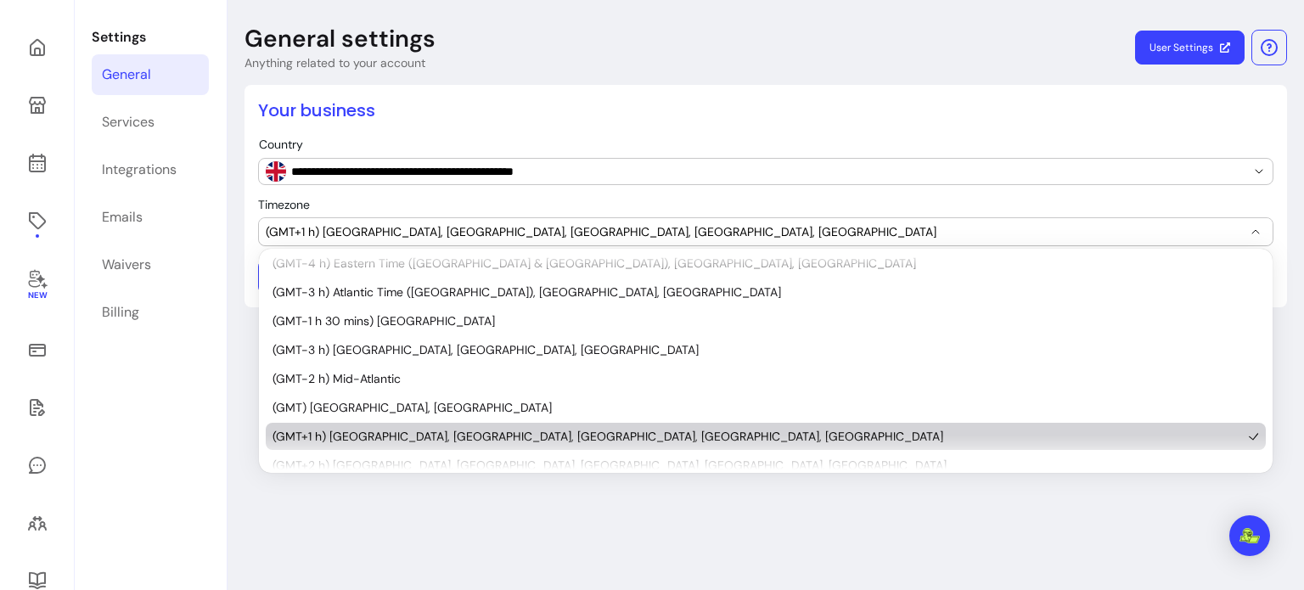
scroll to position [209, 0]
click at [306, 238] on span "(GMT+1 h) Dublin, Edinburgh, London, Lisbon, Monrovia" at bounding box center [756, 231] width 980 height 17
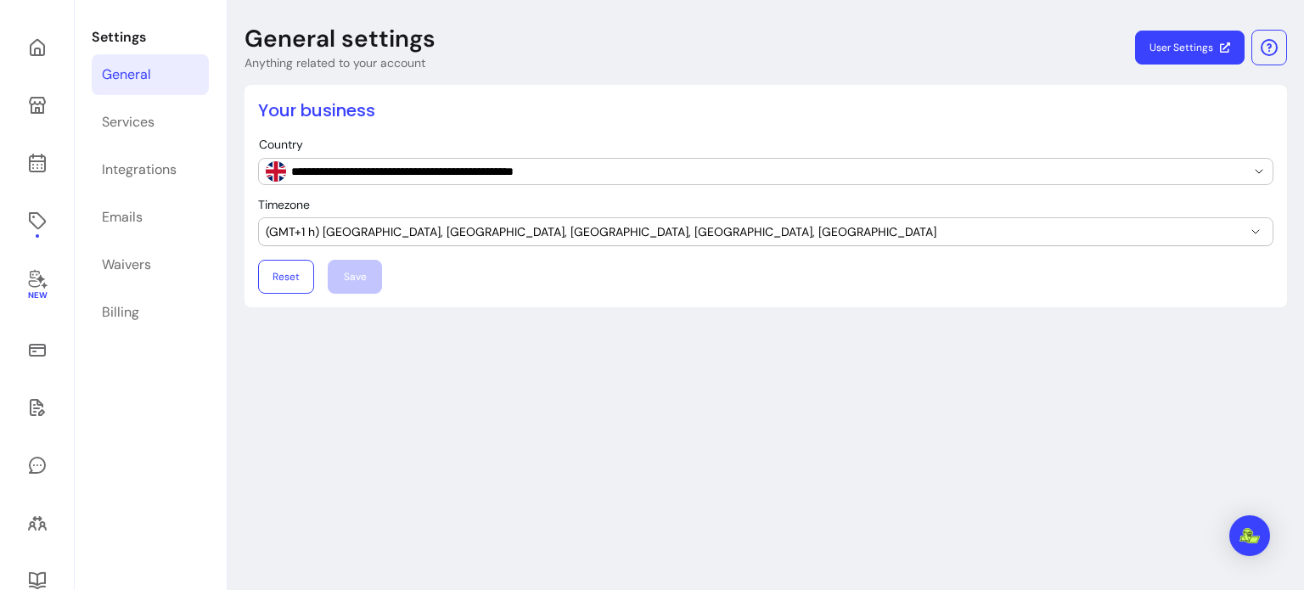
click at [410, 235] on span "(GMT+1 h) Dublin, Edinburgh, London, Lisbon, Monrovia" at bounding box center [756, 231] width 980 height 17
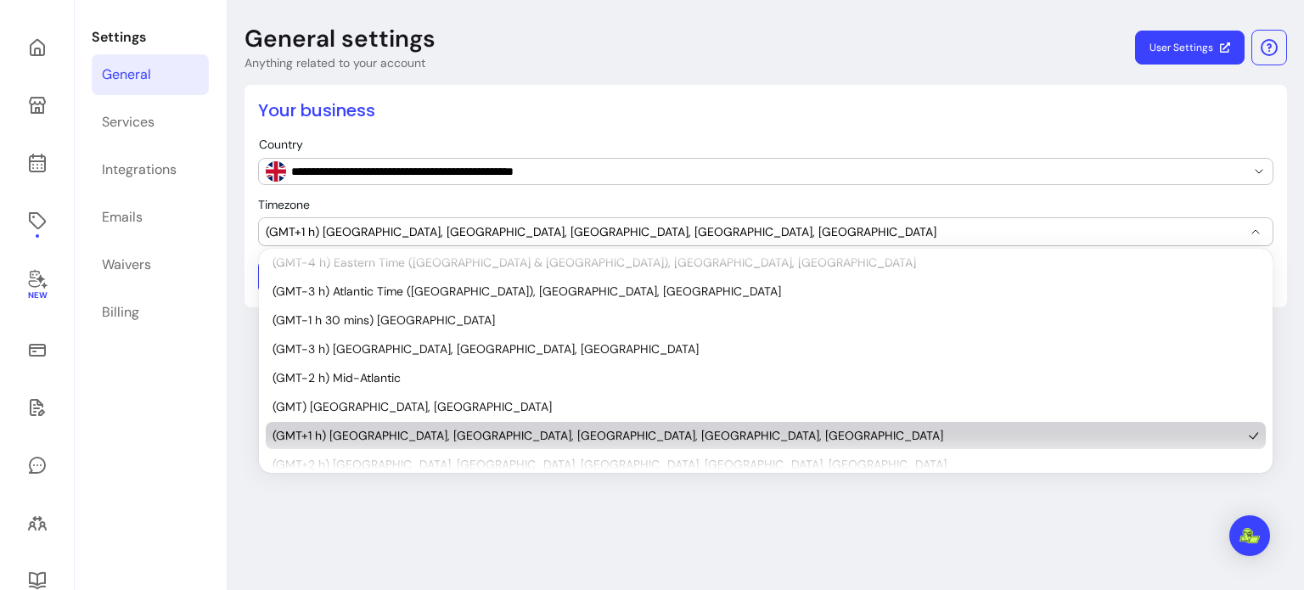
click at [410, 235] on span "(GMT+1 h) Dublin, Edinburgh, London, Lisbon, Monrovia" at bounding box center [756, 231] width 980 height 17
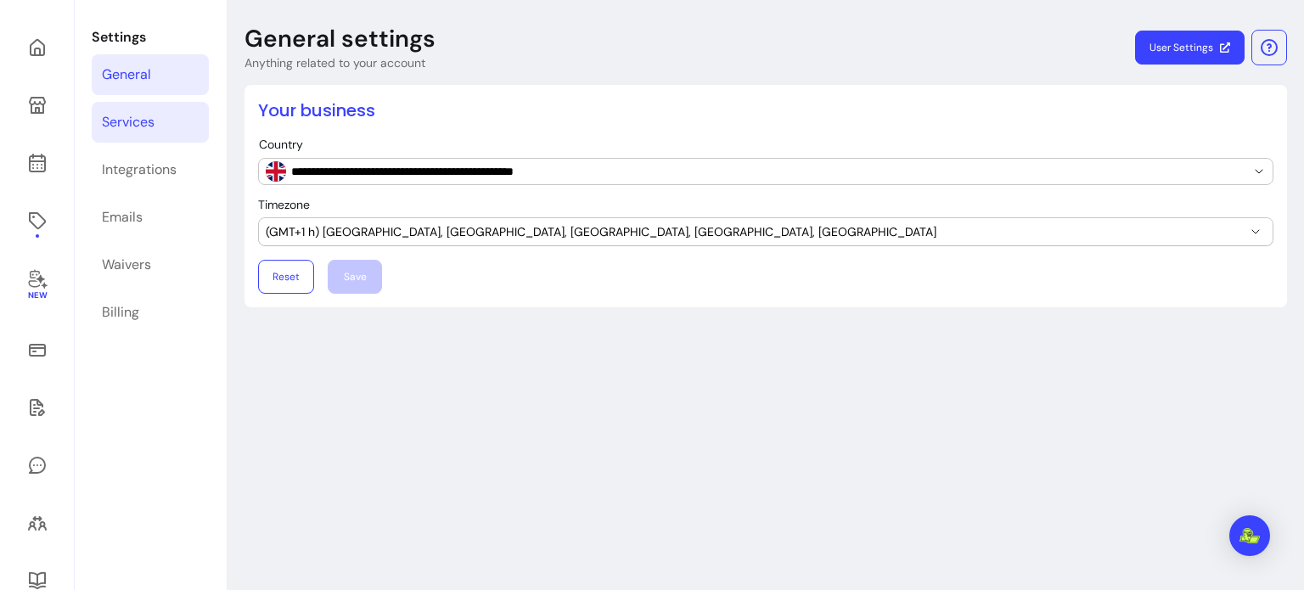
click at [191, 126] on link "Services" at bounding box center [150, 122] width 117 height 41
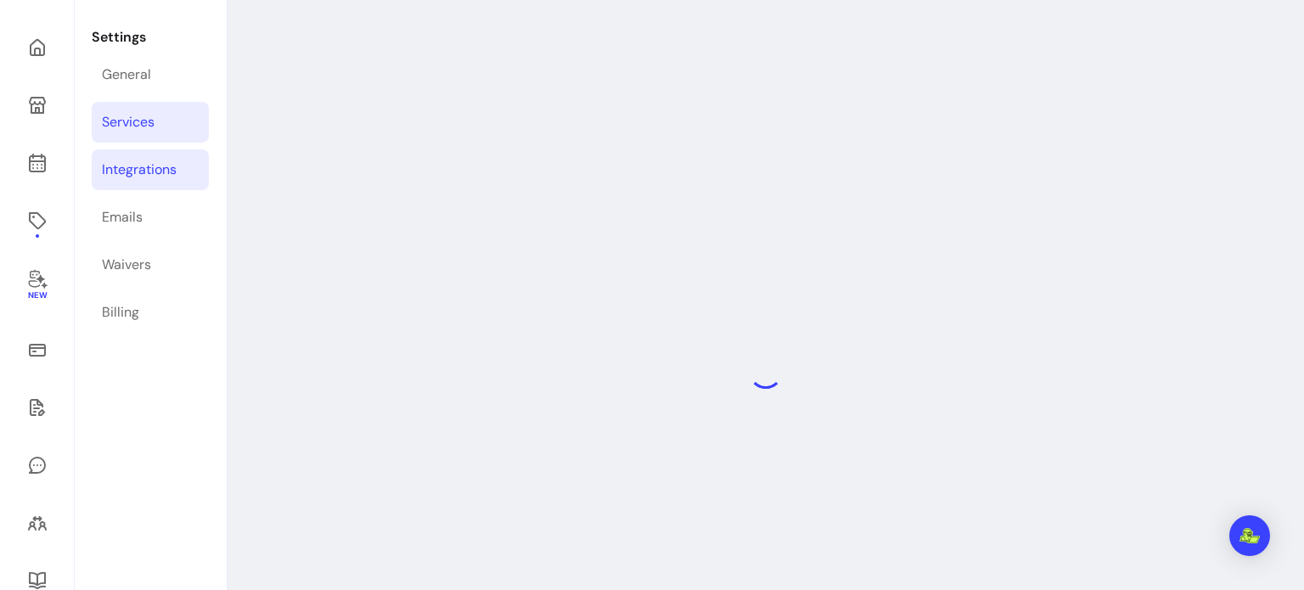
select select "***"
select select "****"
select select "***"
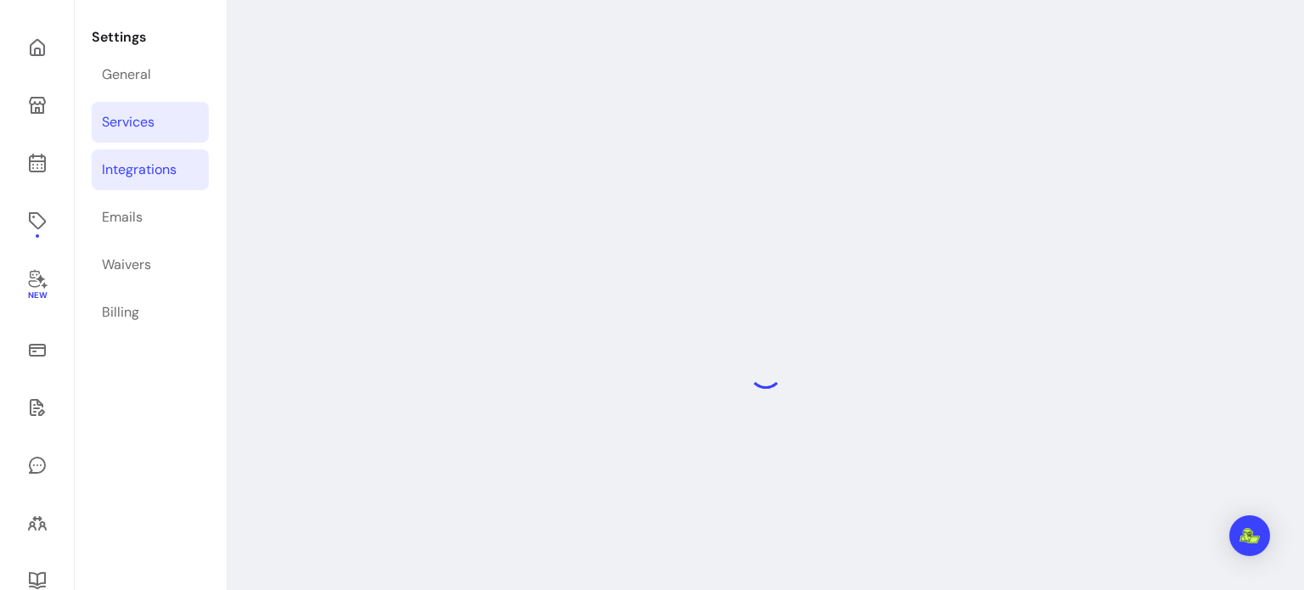
select select "***"
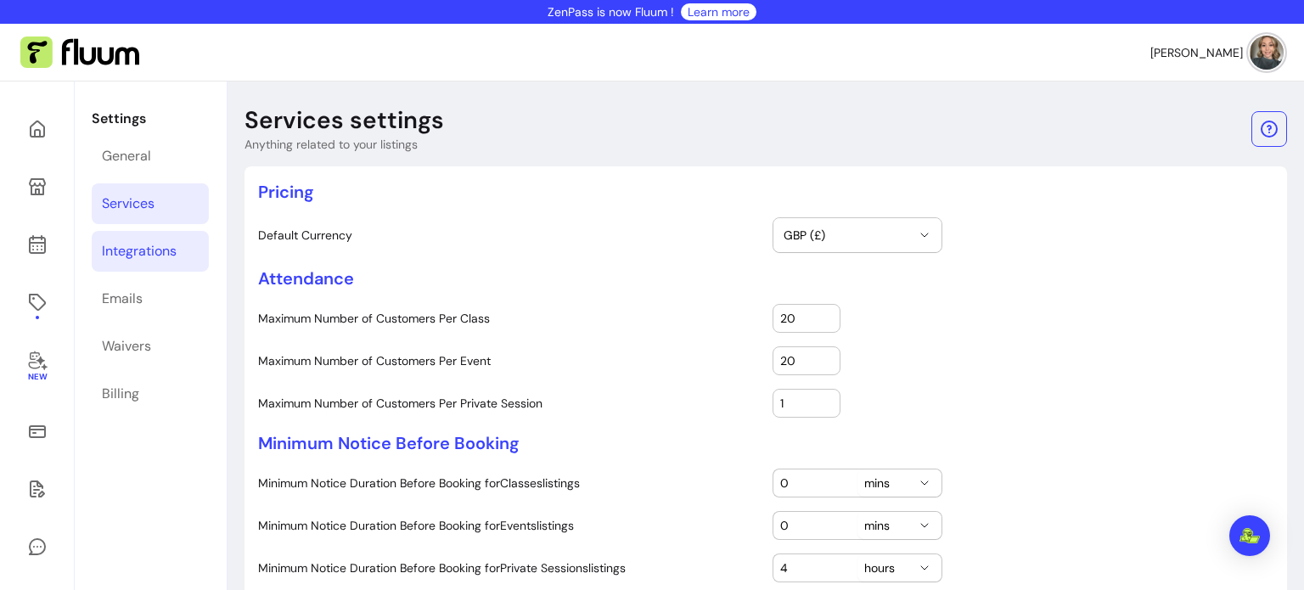
click at [179, 252] on link "Integrations" at bounding box center [150, 251] width 117 height 41
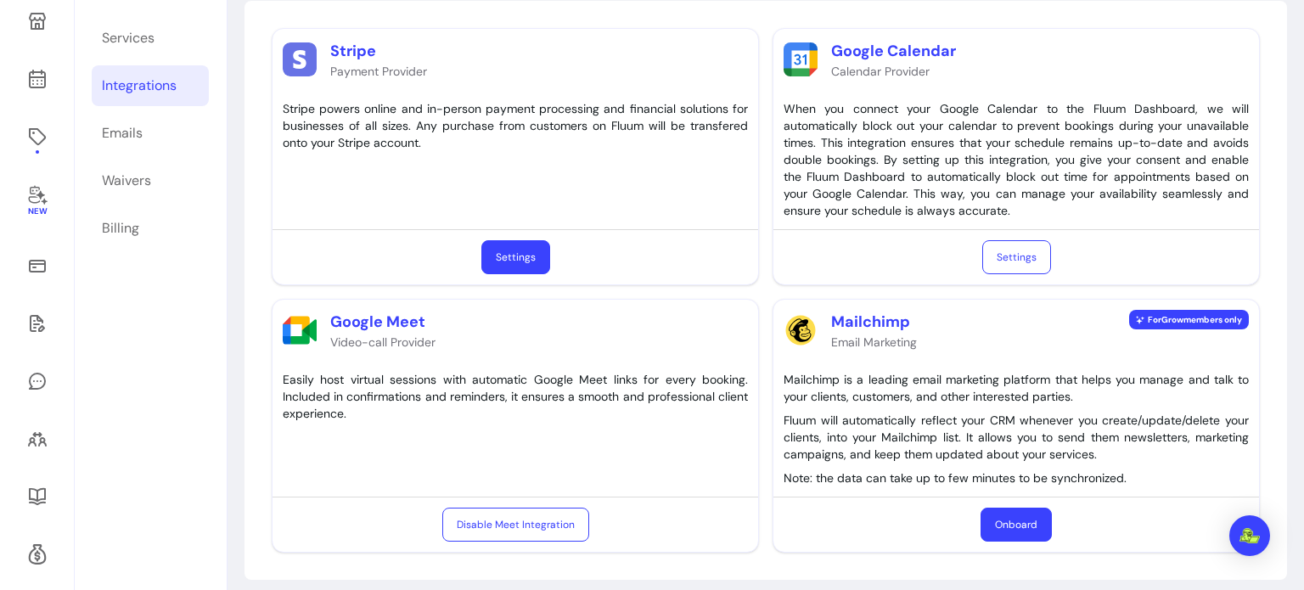
scroll to position [234, 0]
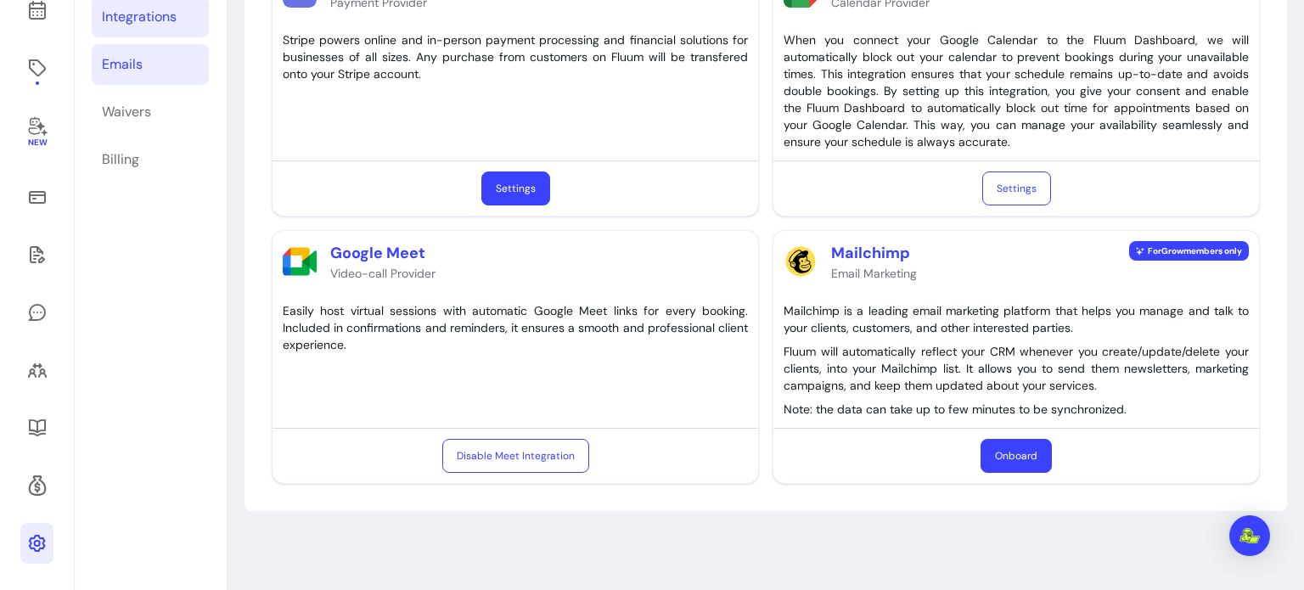
click at [132, 58] on div "Emails" at bounding box center [122, 64] width 41 height 20
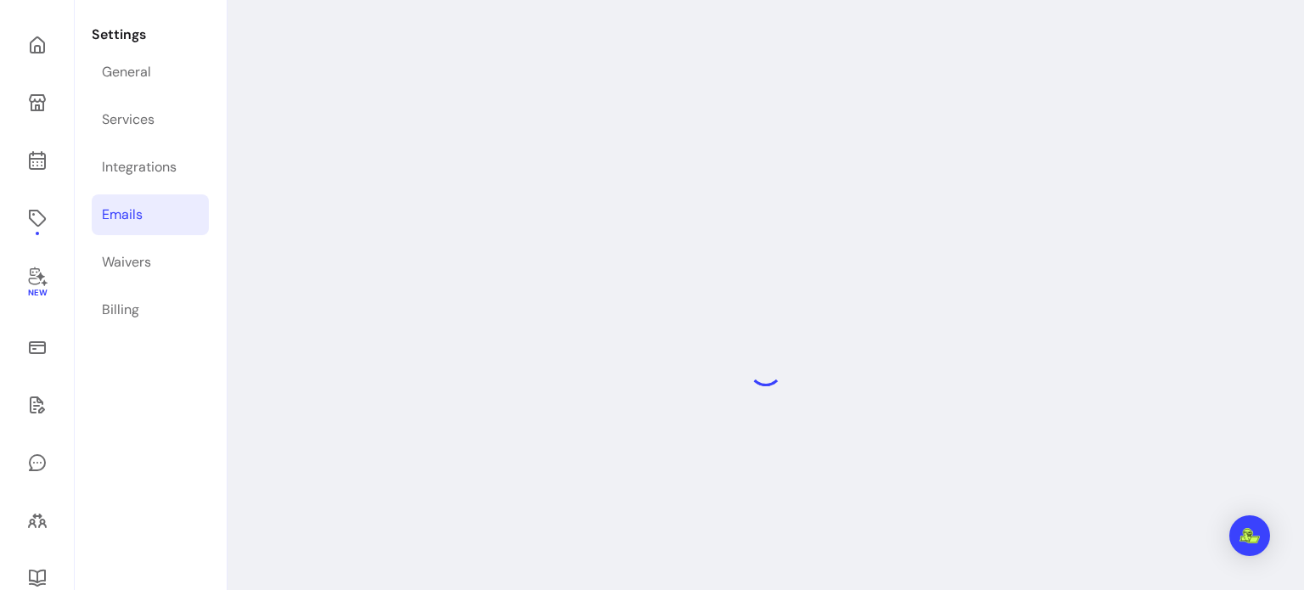
scroll to position [81, 0]
select select "**********"
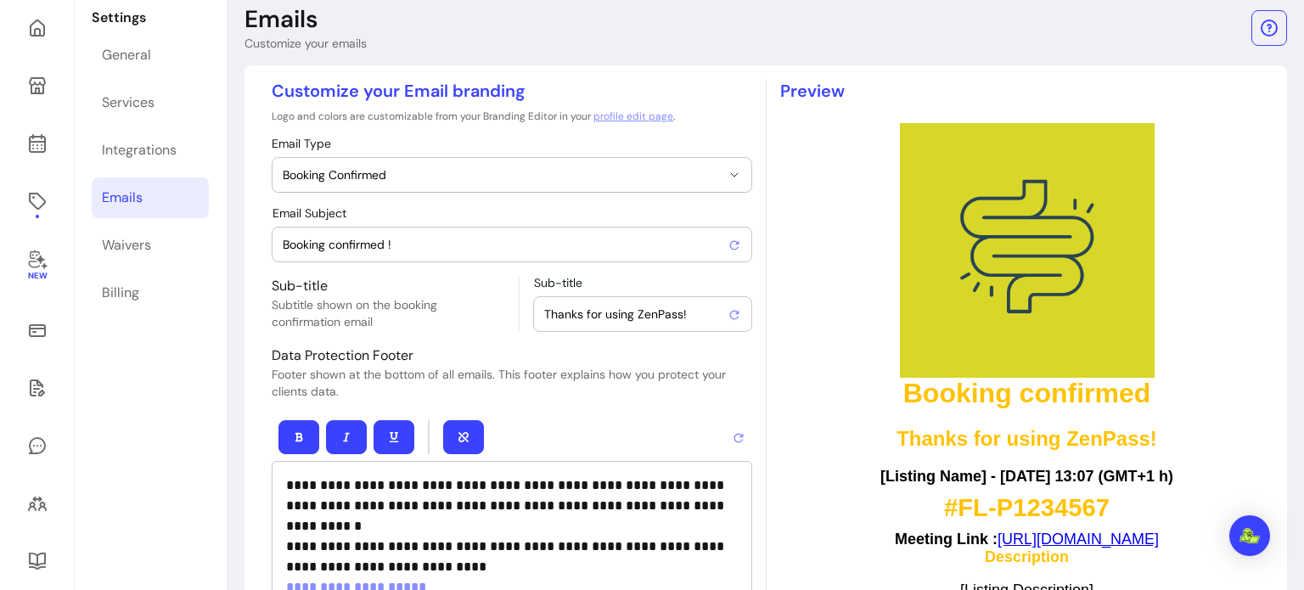
scroll to position [100, 0]
click at [384, 251] on input "Booking confirmed !" at bounding box center [505, 245] width 445 height 17
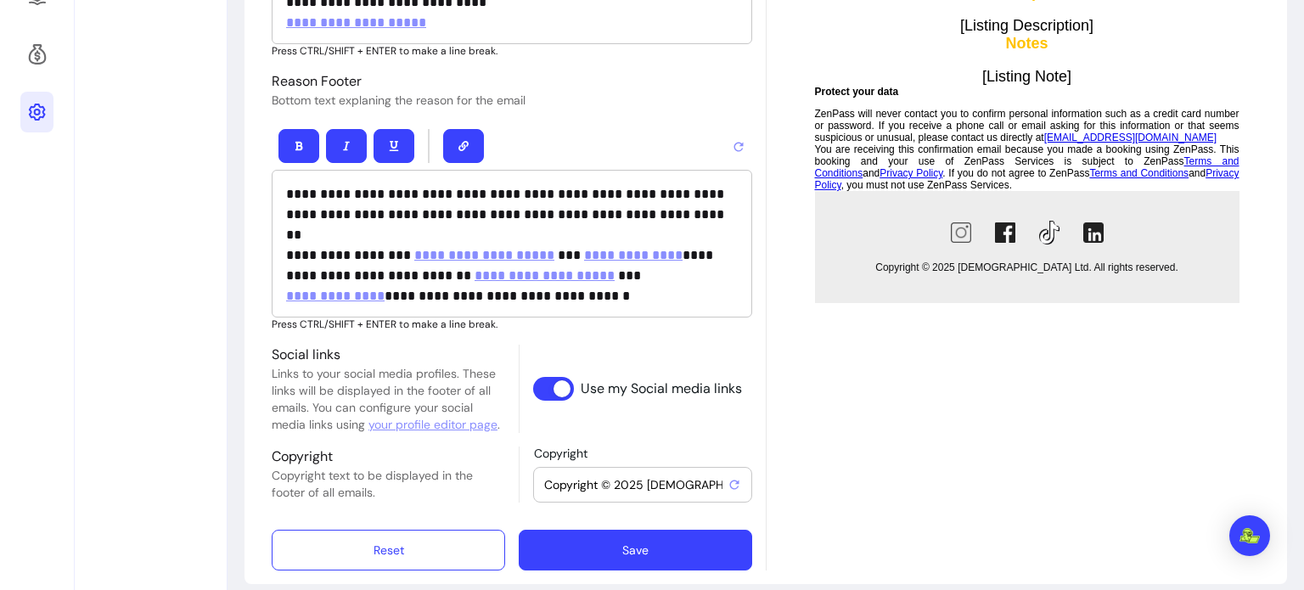
scroll to position [682, 0]
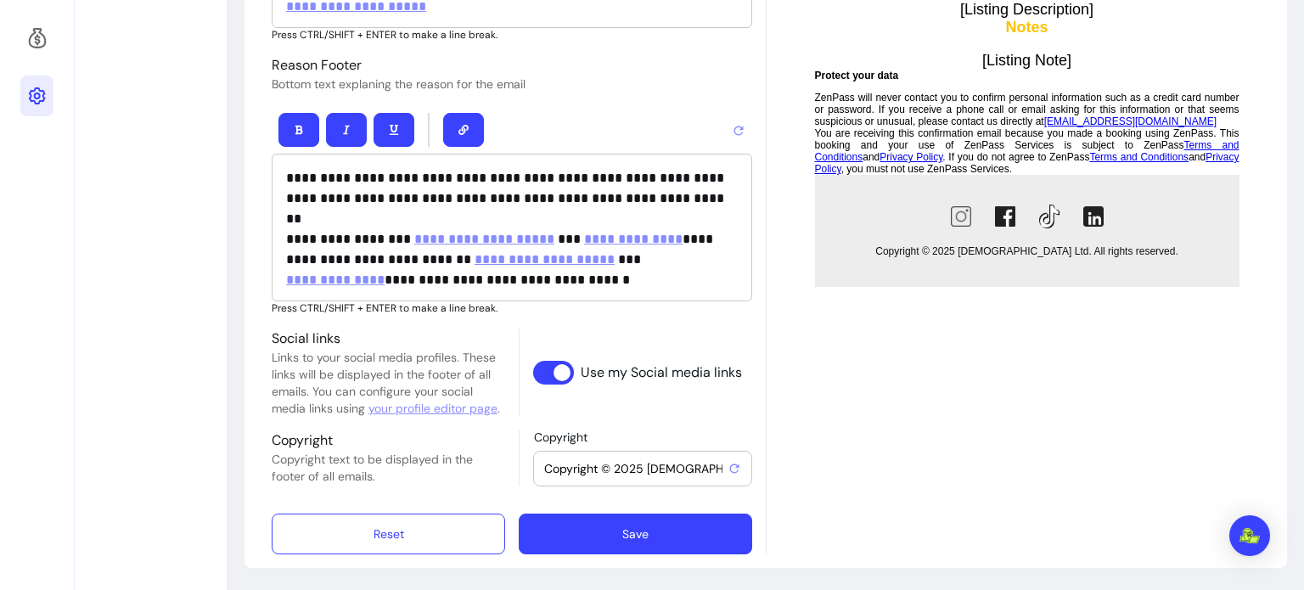
type input "Booking confirmed!"
click at [591, 532] on button "Save" at bounding box center [635, 534] width 233 height 41
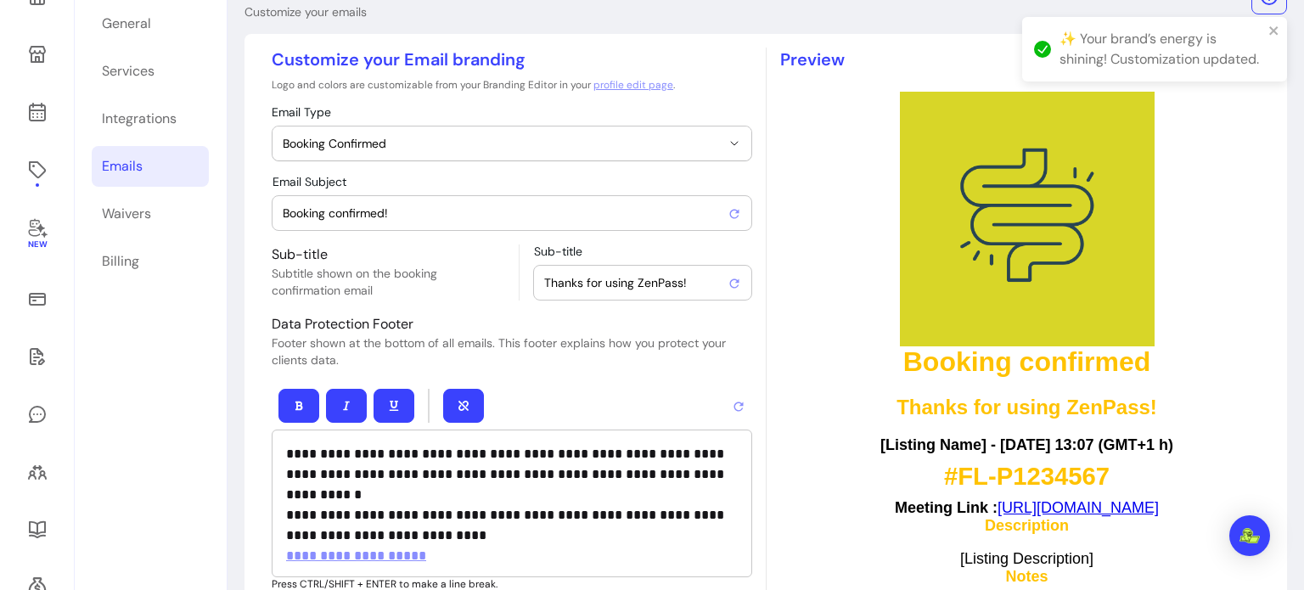
scroll to position [123, 0]
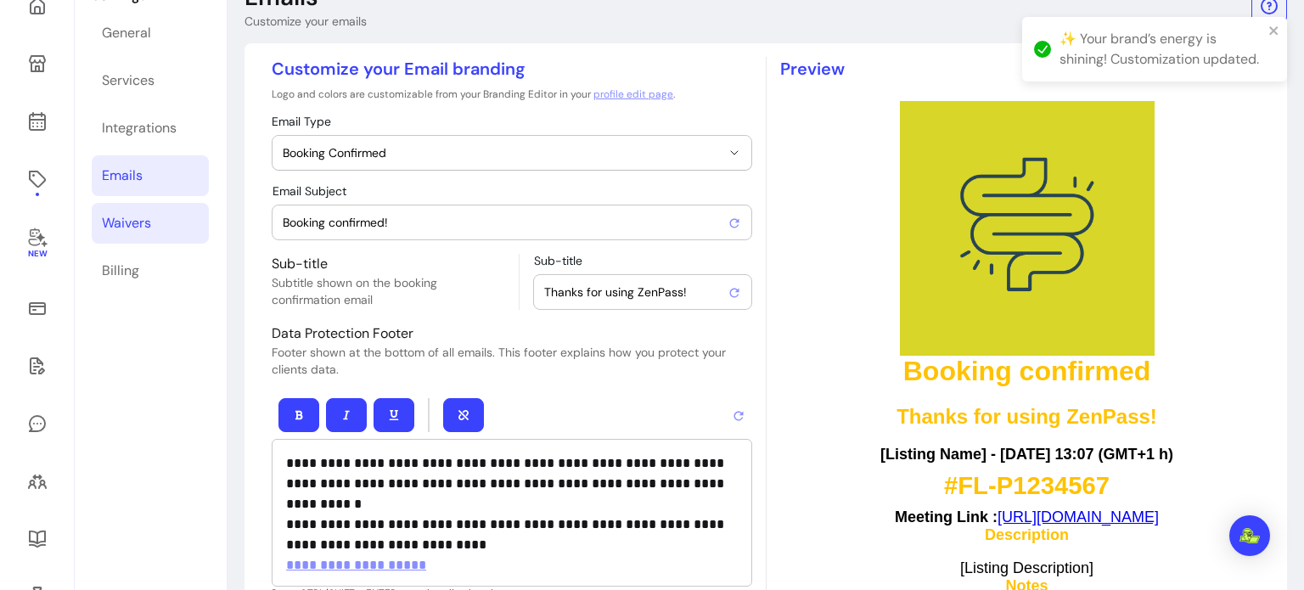
click at [125, 228] on div "Waivers" at bounding box center [126, 223] width 49 height 20
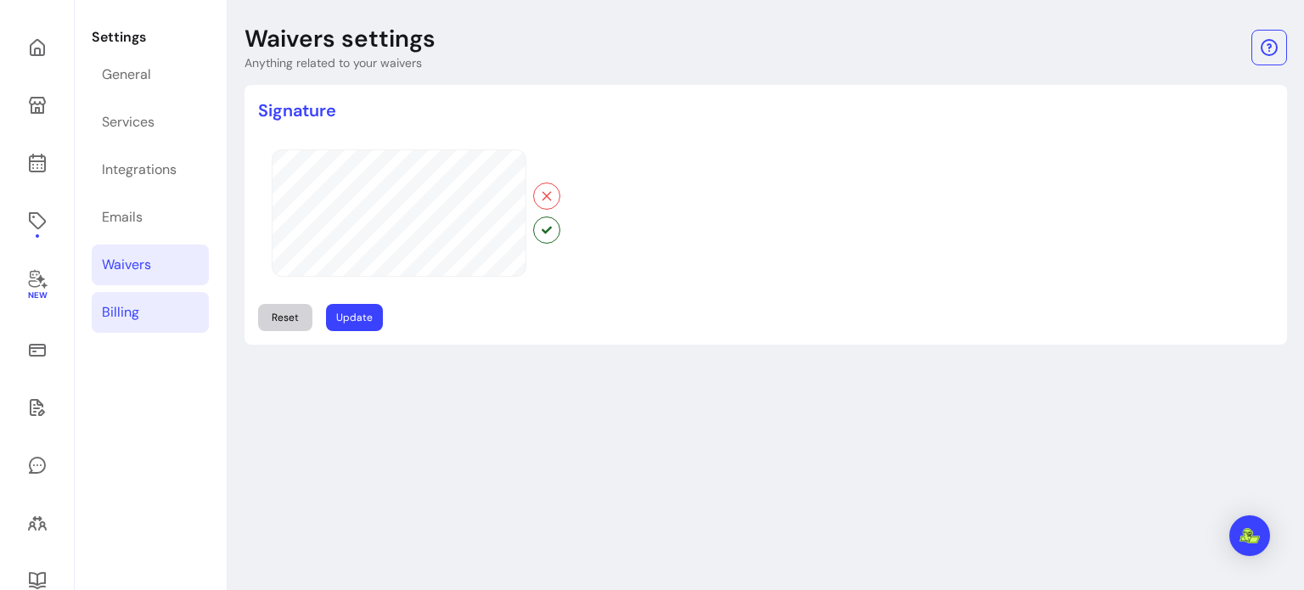
click at [146, 301] on link "Billing" at bounding box center [150, 312] width 117 height 41
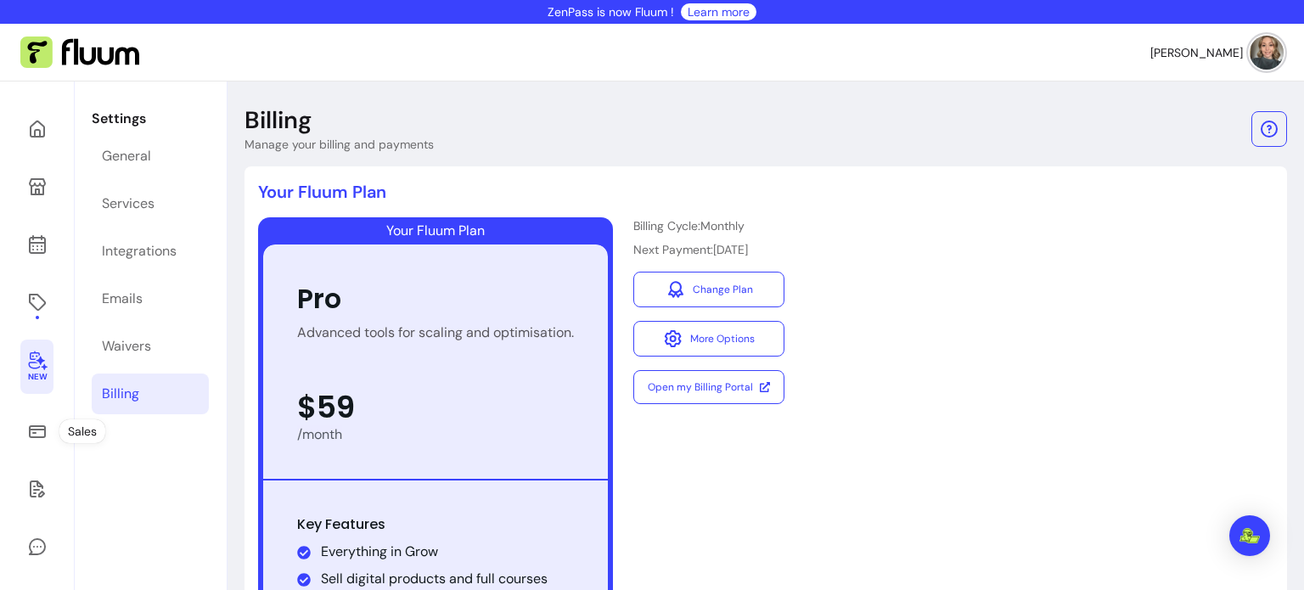
click at [37, 385] on link "New" at bounding box center [36, 367] width 33 height 54
